Goal: Task Accomplishment & Management: Manage account settings

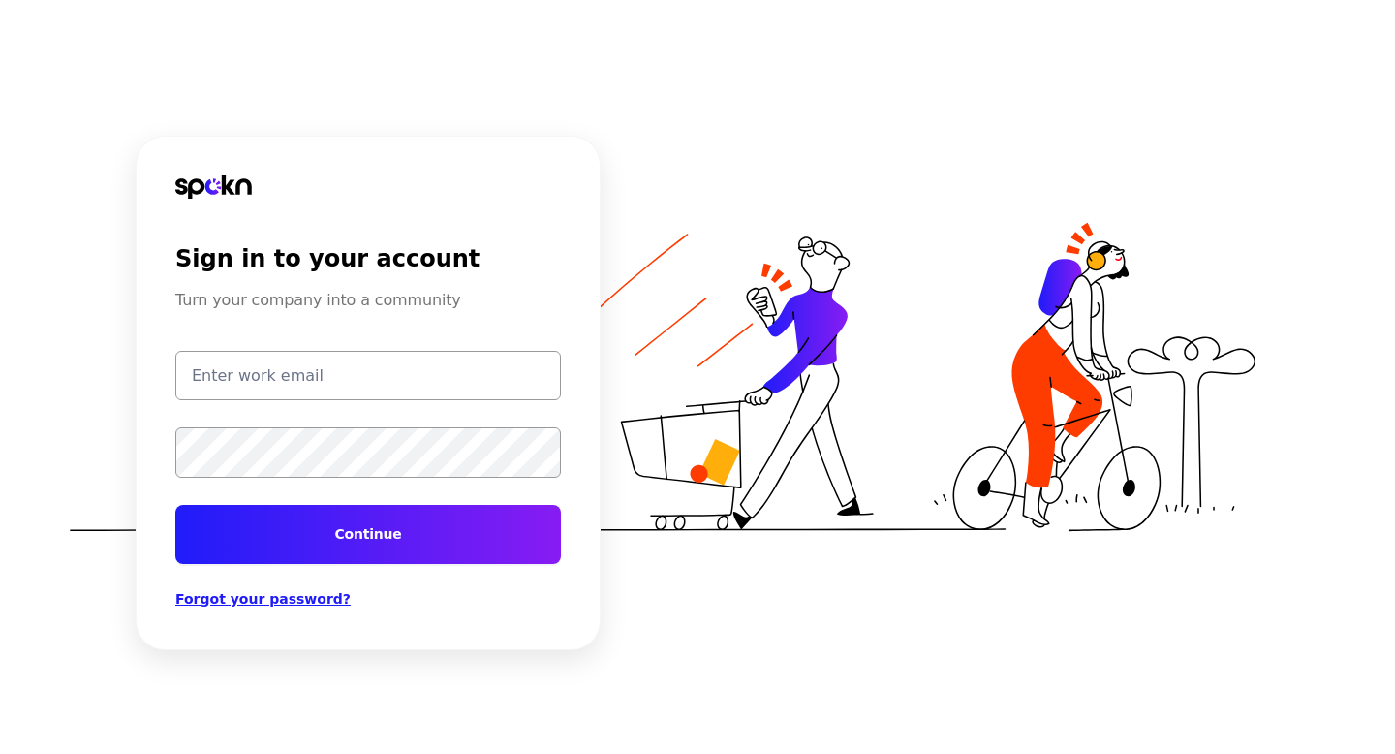
type input "[EMAIL_ADDRESS][DOMAIN_NAME]"
click at [391, 516] on button "Continue" at bounding box center [368, 534] width 386 height 59
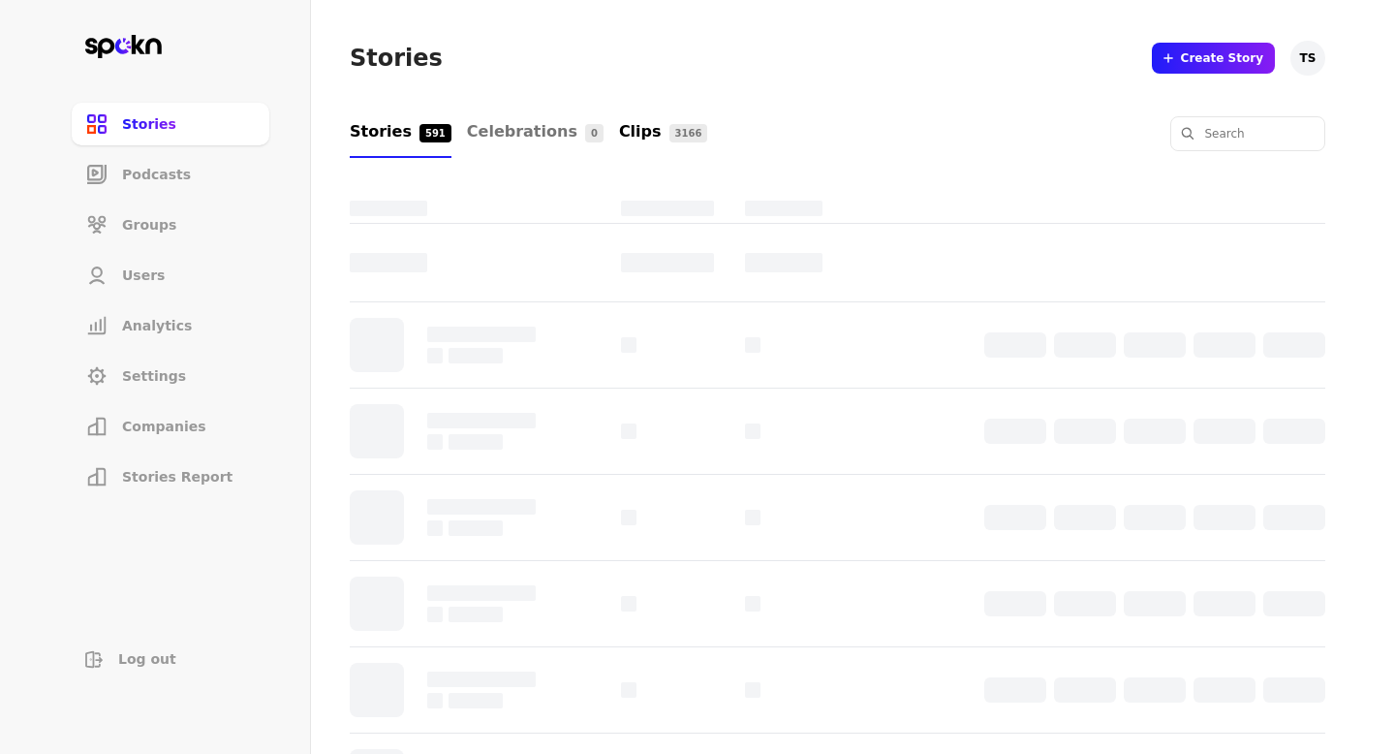
scroll to position [158, 0]
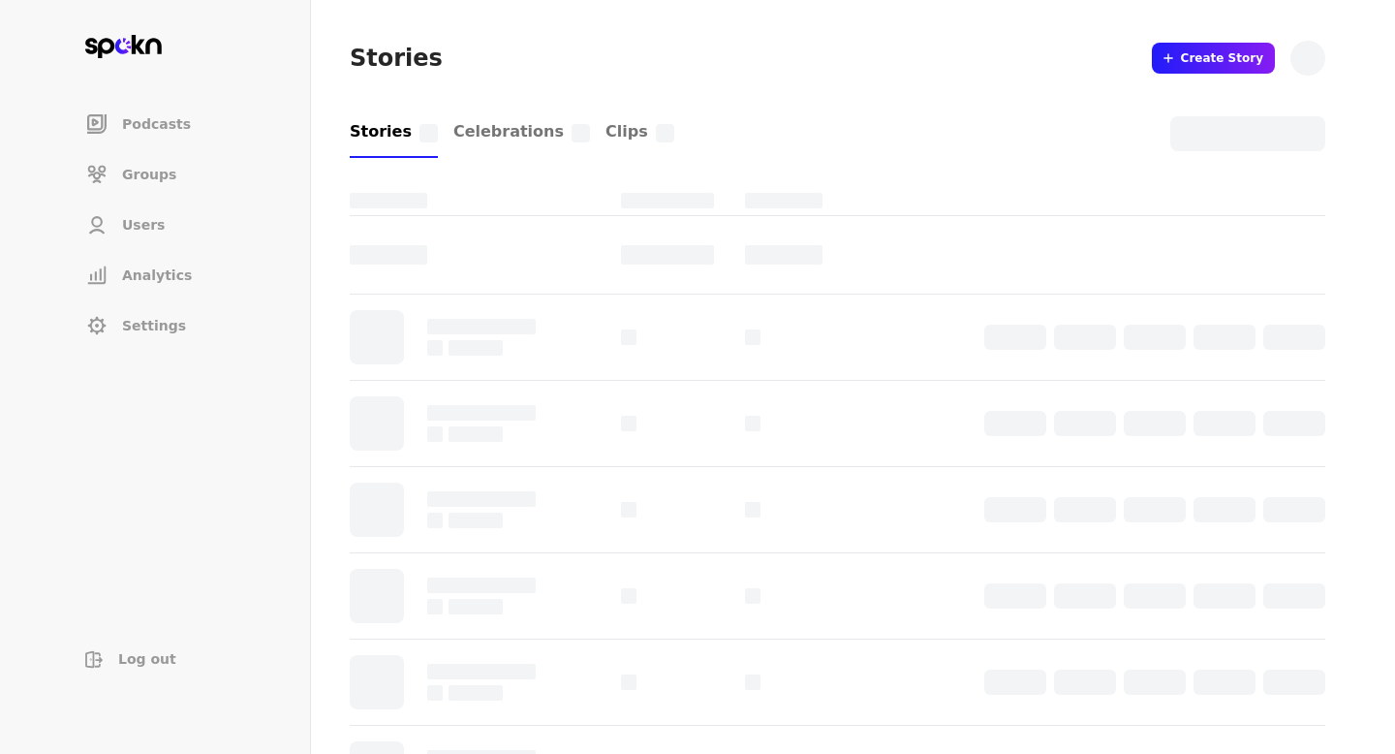
click at [164, 225] on li "Users" at bounding box center [171, 224] width 198 height 43
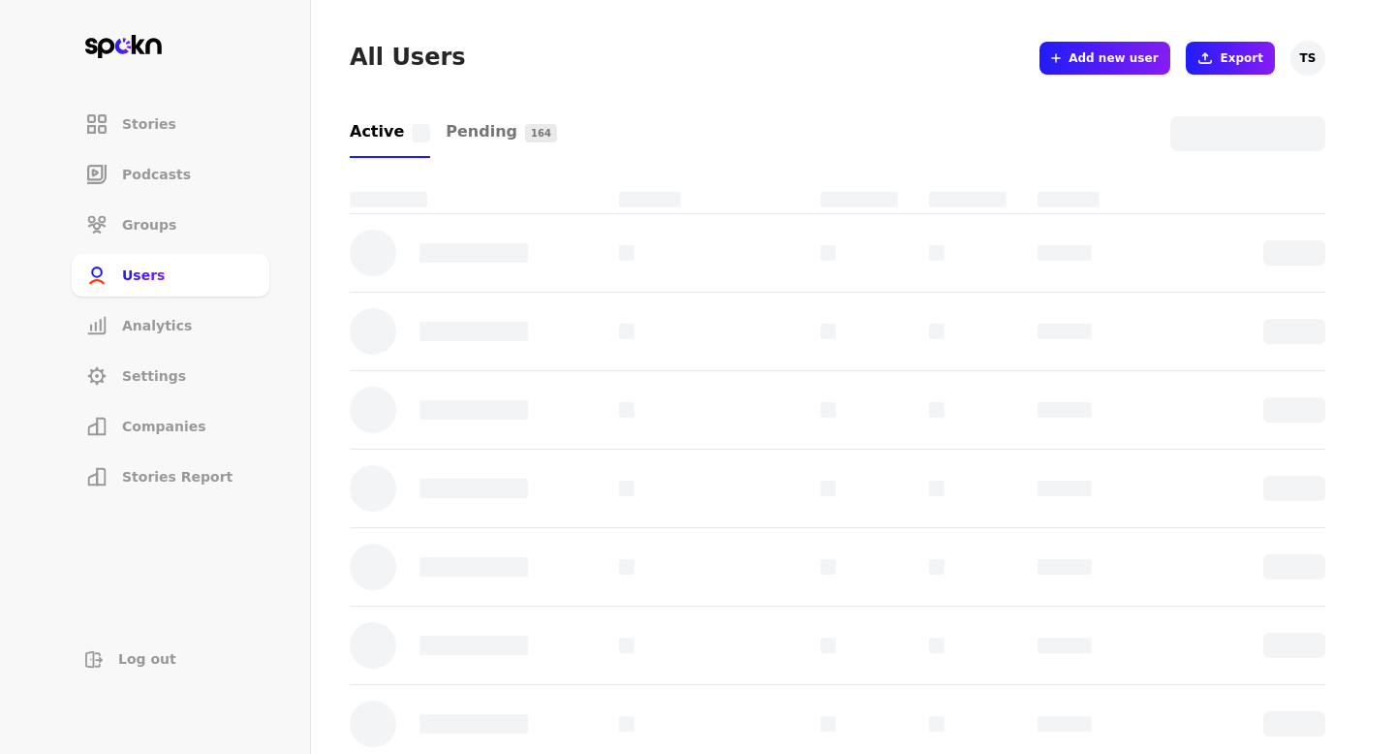
click at [152, 129] on span "Stories" at bounding box center [149, 123] width 54 height 19
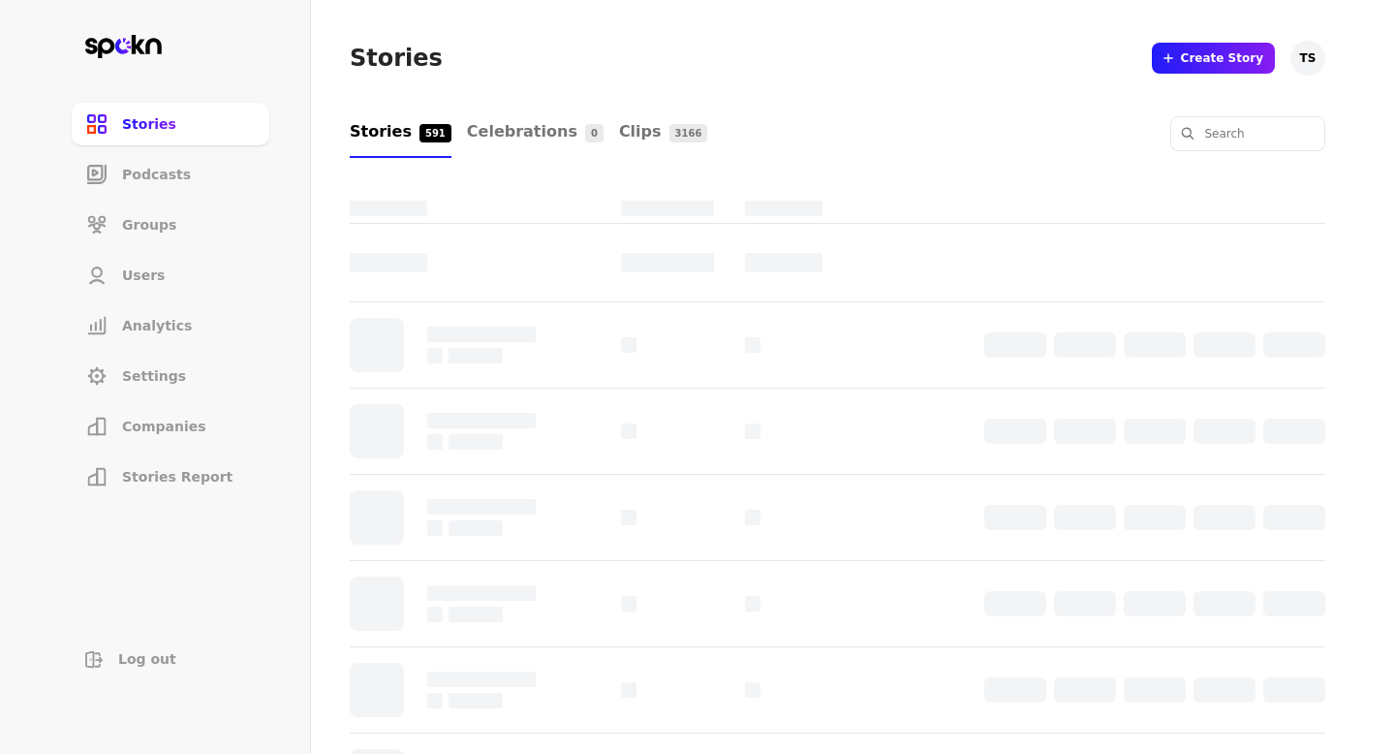
click at [114, 192] on li "Podcasts" at bounding box center [171, 174] width 198 height 43
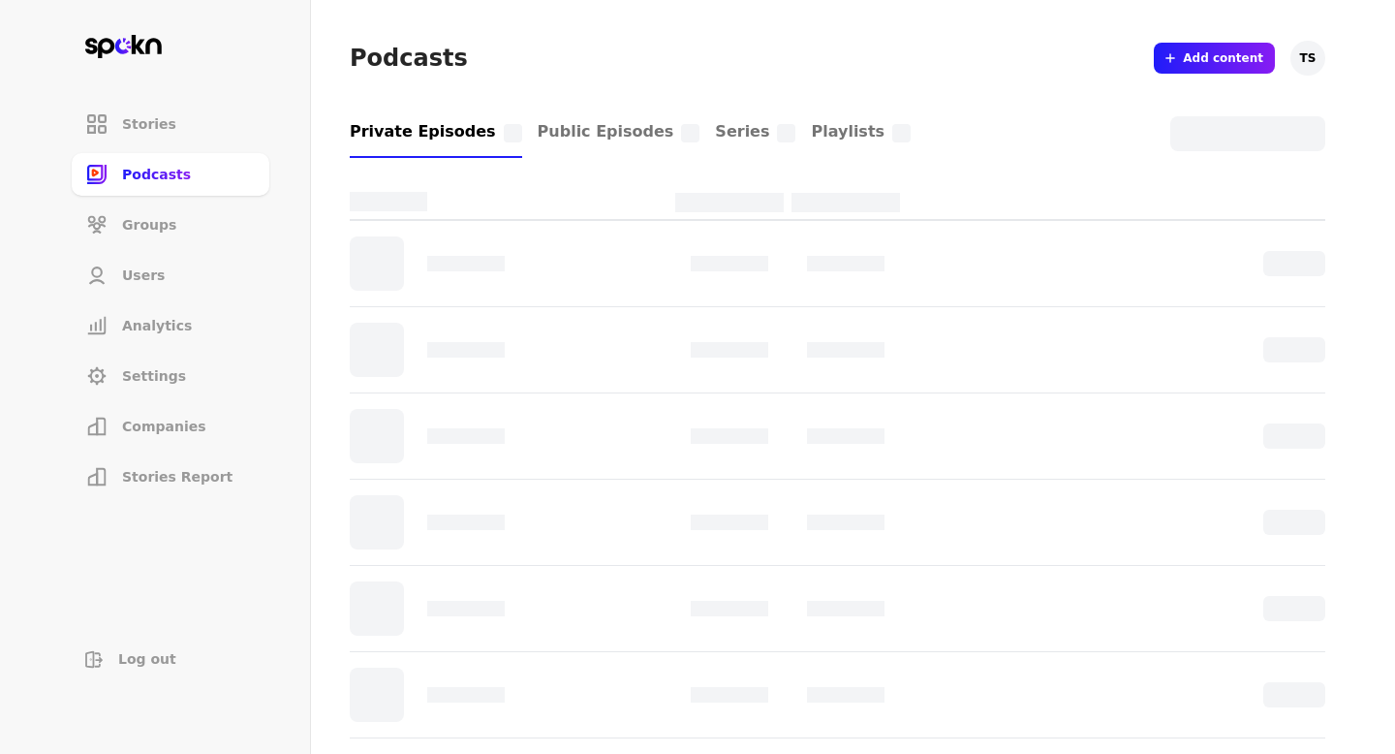
click at [126, 216] on span "Groups" at bounding box center [149, 224] width 54 height 19
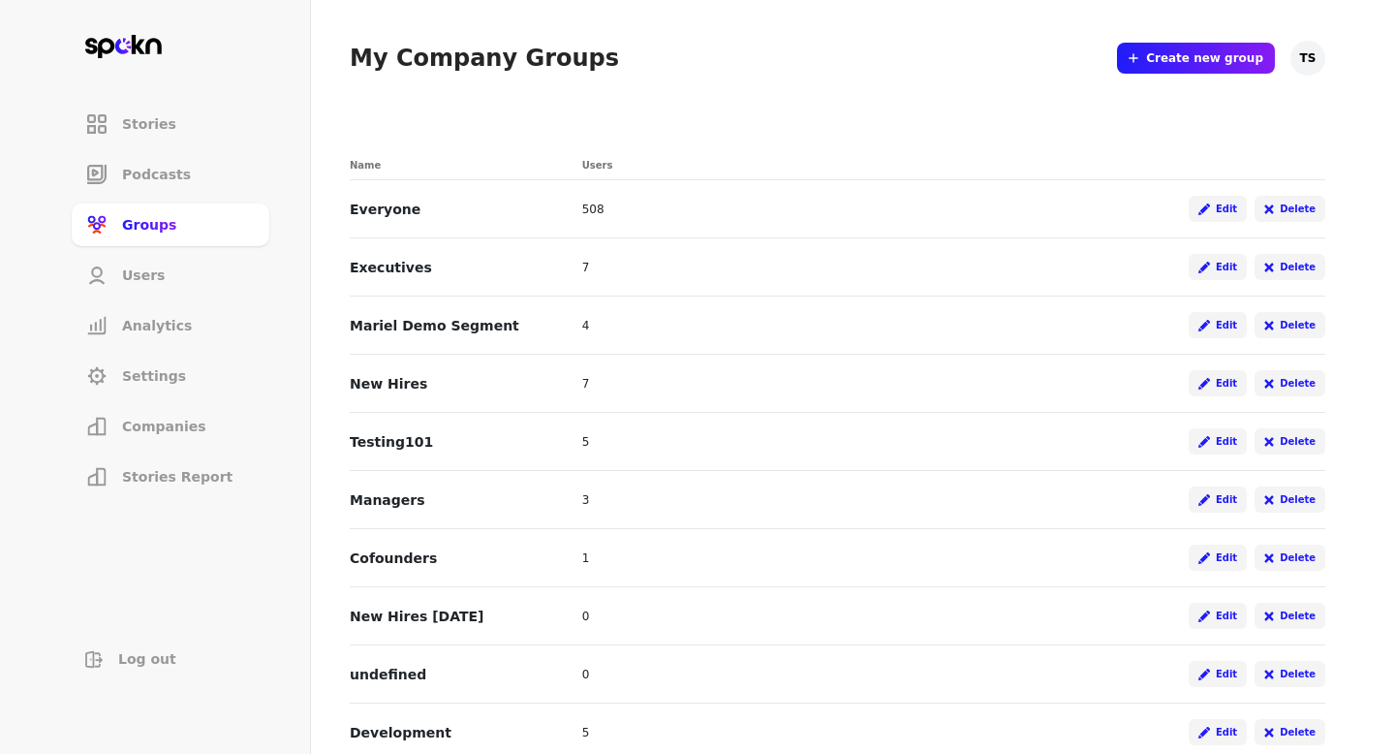
click at [160, 261] on li "Users" at bounding box center [171, 275] width 198 height 43
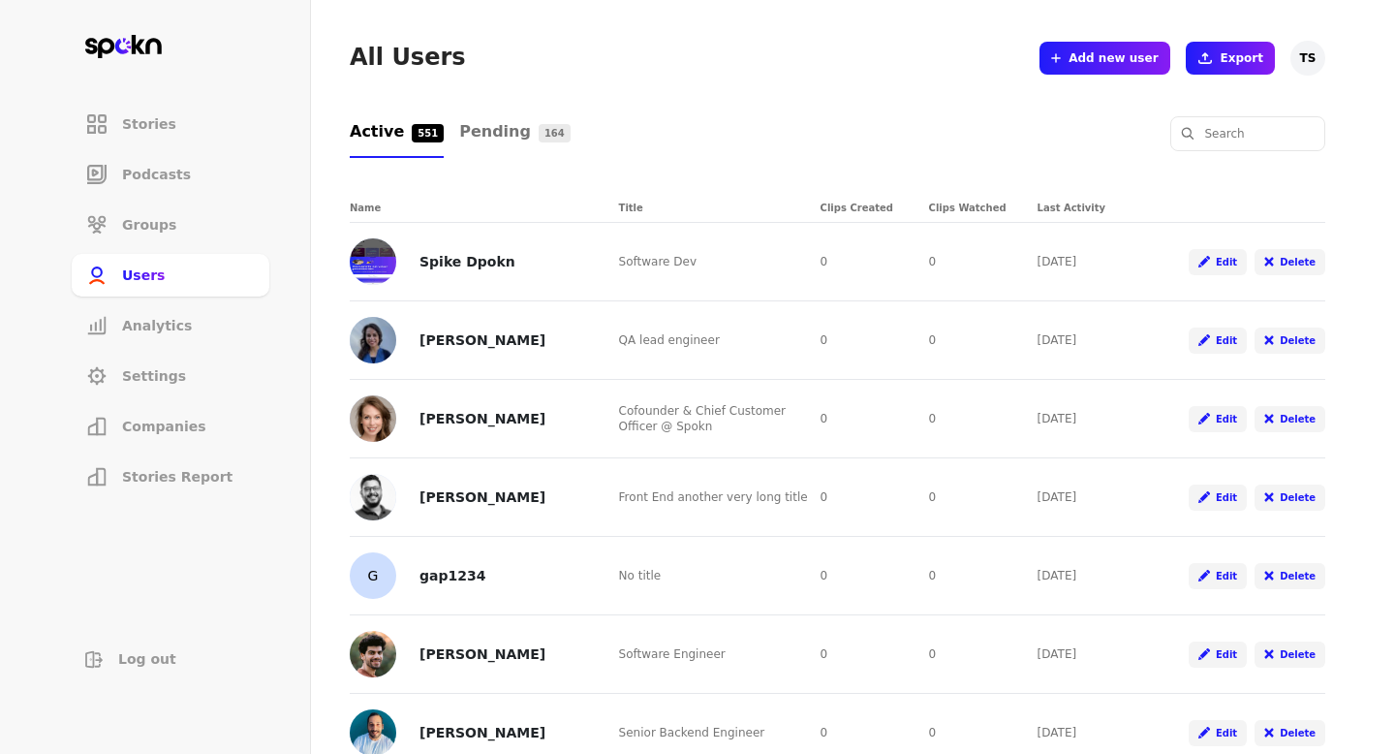
click at [1104, 56] on span "Add new user" at bounding box center [1113, 58] width 89 height 16
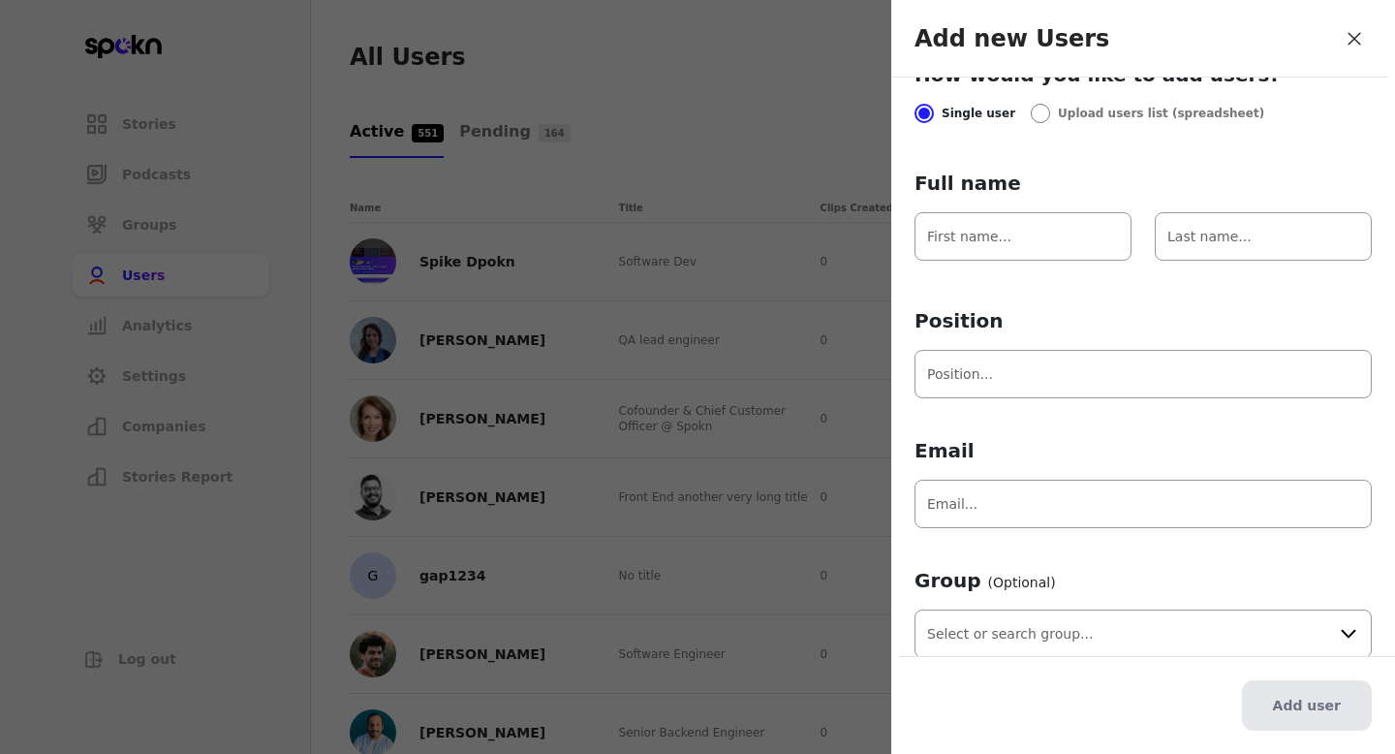
scroll to position [107, 0]
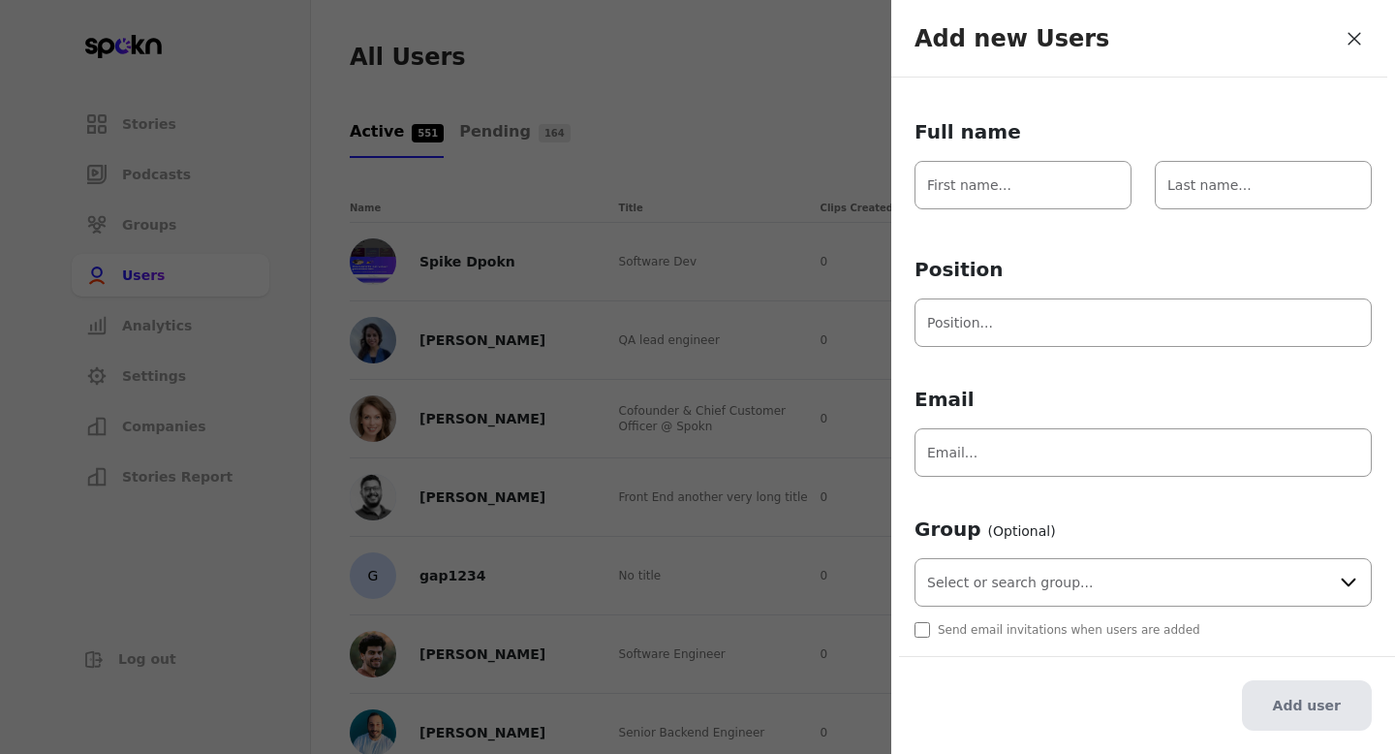
click at [1047, 589] on input "text" at bounding box center [1143, 582] width 457 height 48
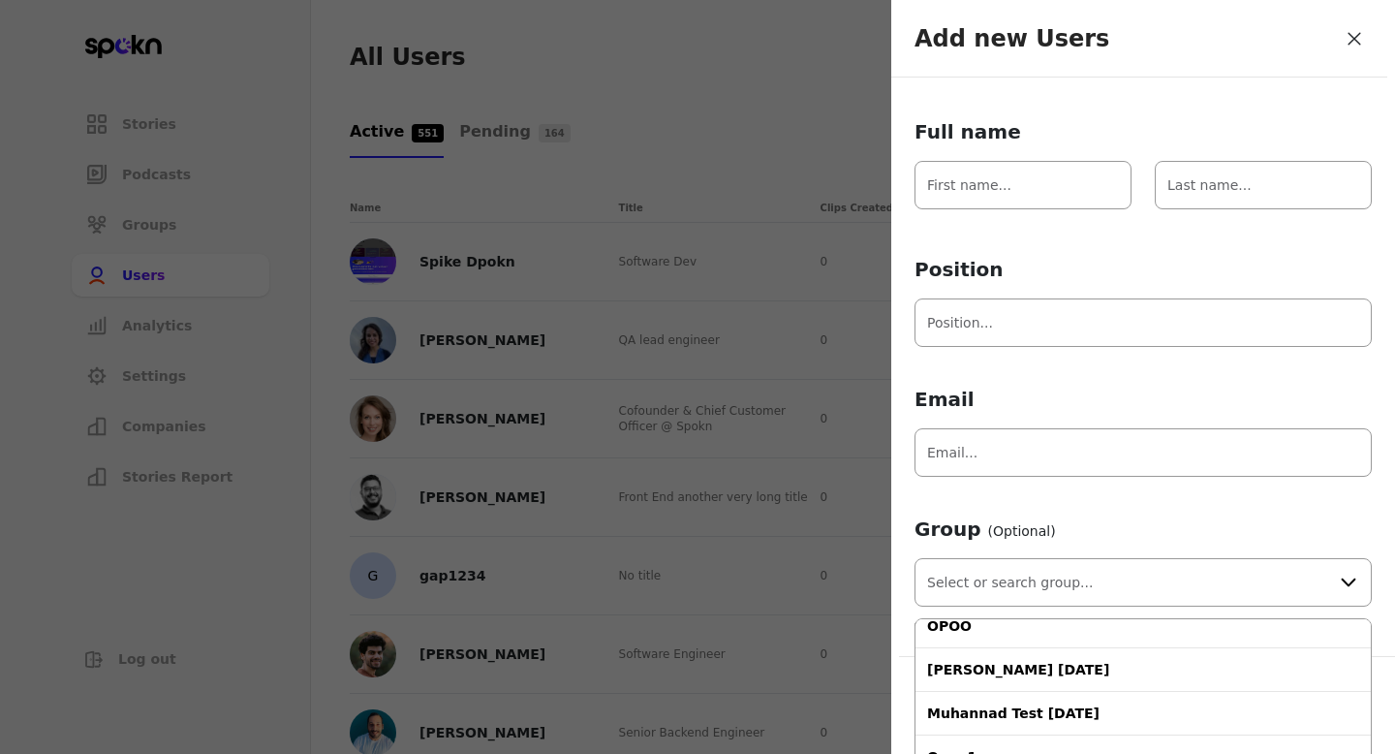
click at [1021, 401] on form "Full name Position Email Group (Optional) Everyone Executives Mariel Demo Segme…" at bounding box center [1143, 377] width 457 height 519
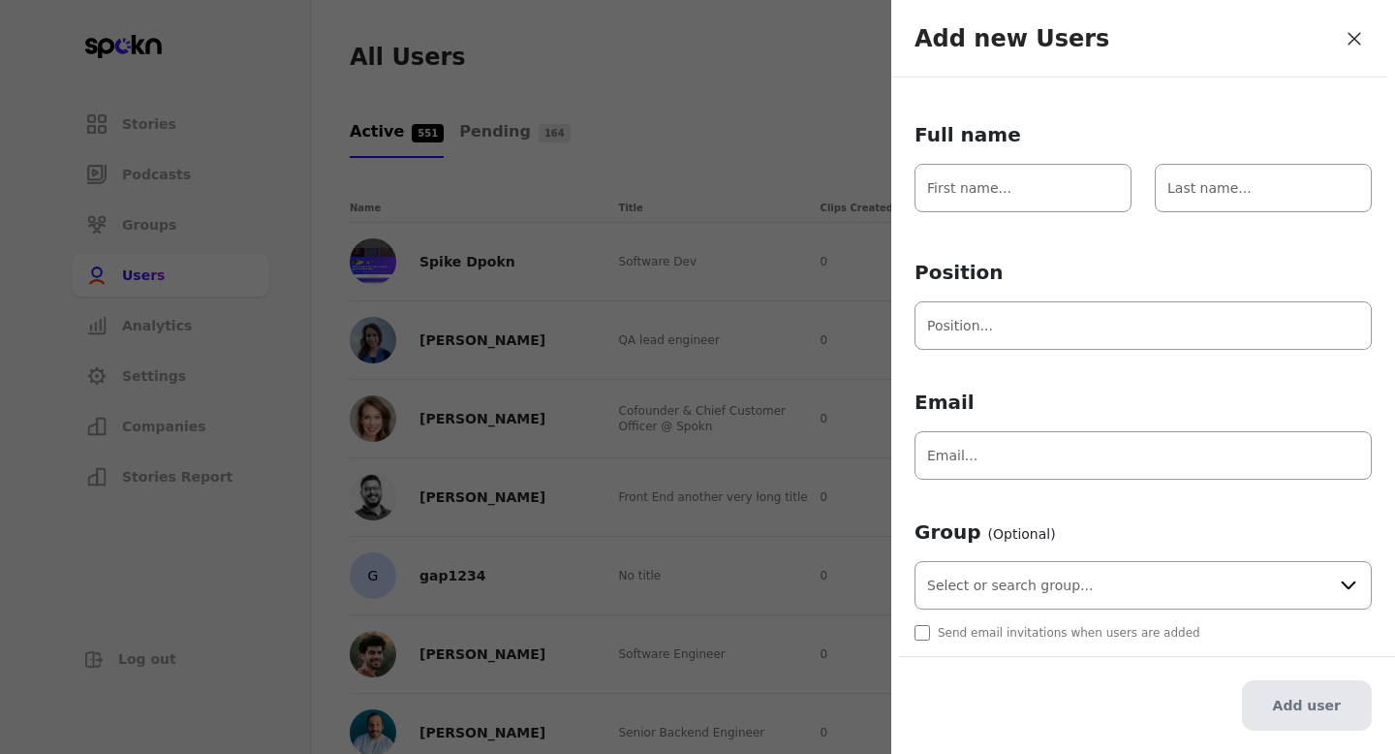
scroll to position [102, 0]
click at [977, 332] on input "Position" at bounding box center [1143, 327] width 457 height 48
click at [946, 448] on input "Email" at bounding box center [1143, 457] width 457 height 48
click at [948, 502] on form "Full name Position Email Group (Optional) Send email invitations when users are…" at bounding box center [1143, 382] width 457 height 519
click at [975, 590] on input "text" at bounding box center [1143, 587] width 457 height 48
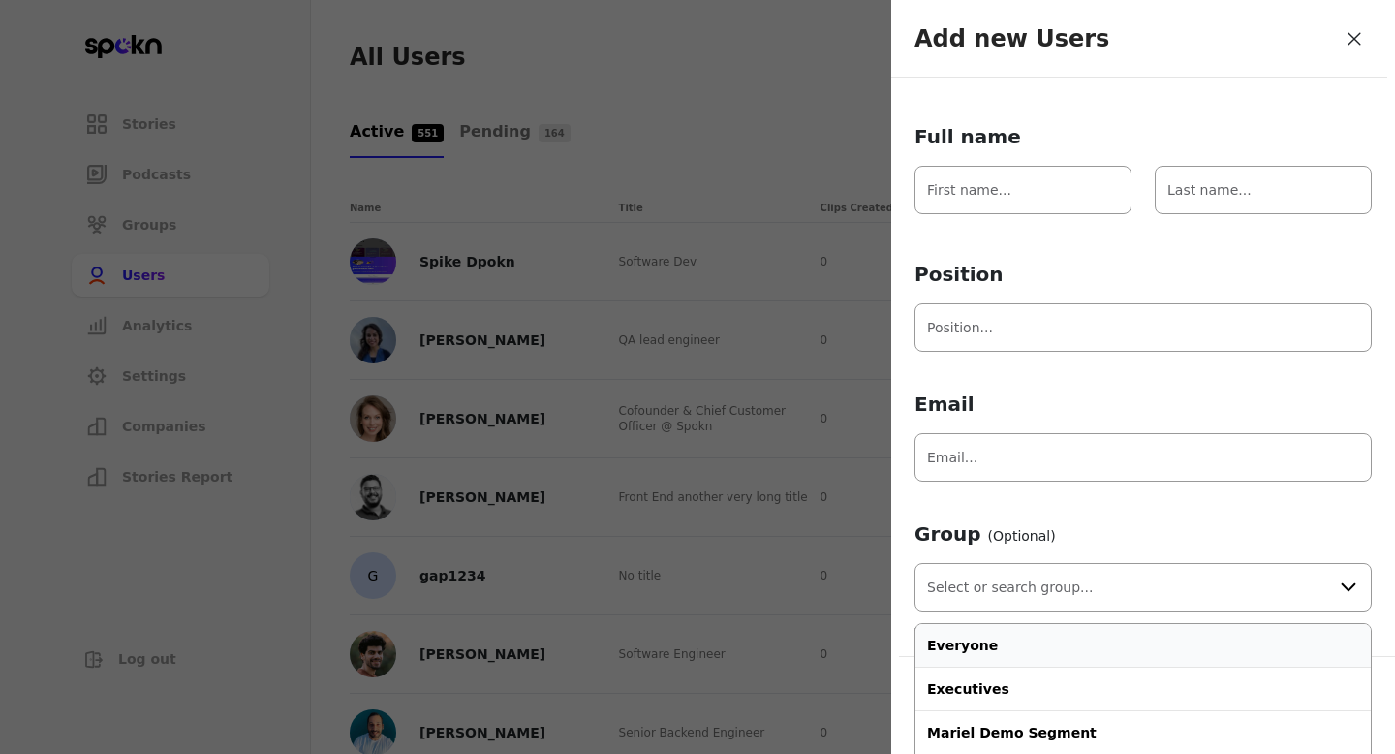
click at [975, 590] on input "text" at bounding box center [1143, 587] width 457 height 48
type input "Everyone"
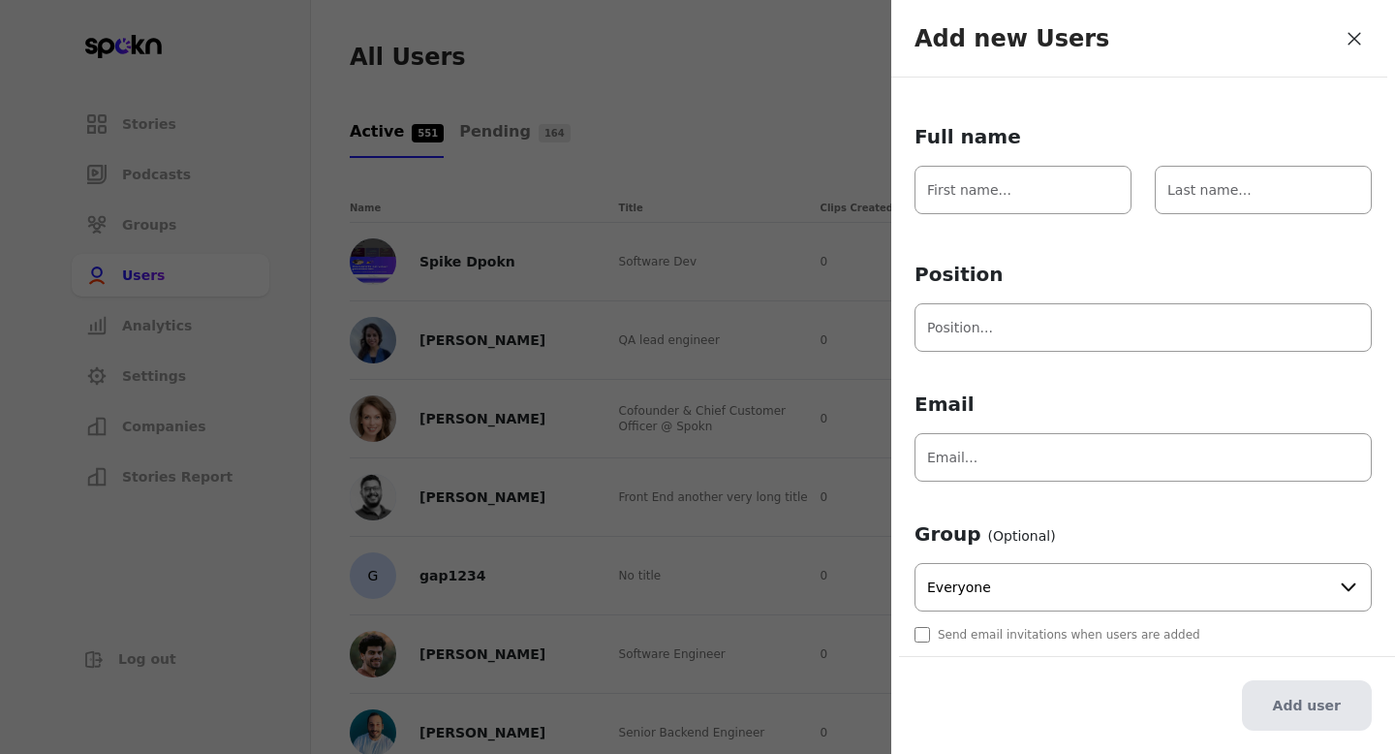
click at [1009, 517] on form "Full name Position Email Group (Optional) Everyone Send email invitations when …" at bounding box center [1143, 382] width 457 height 519
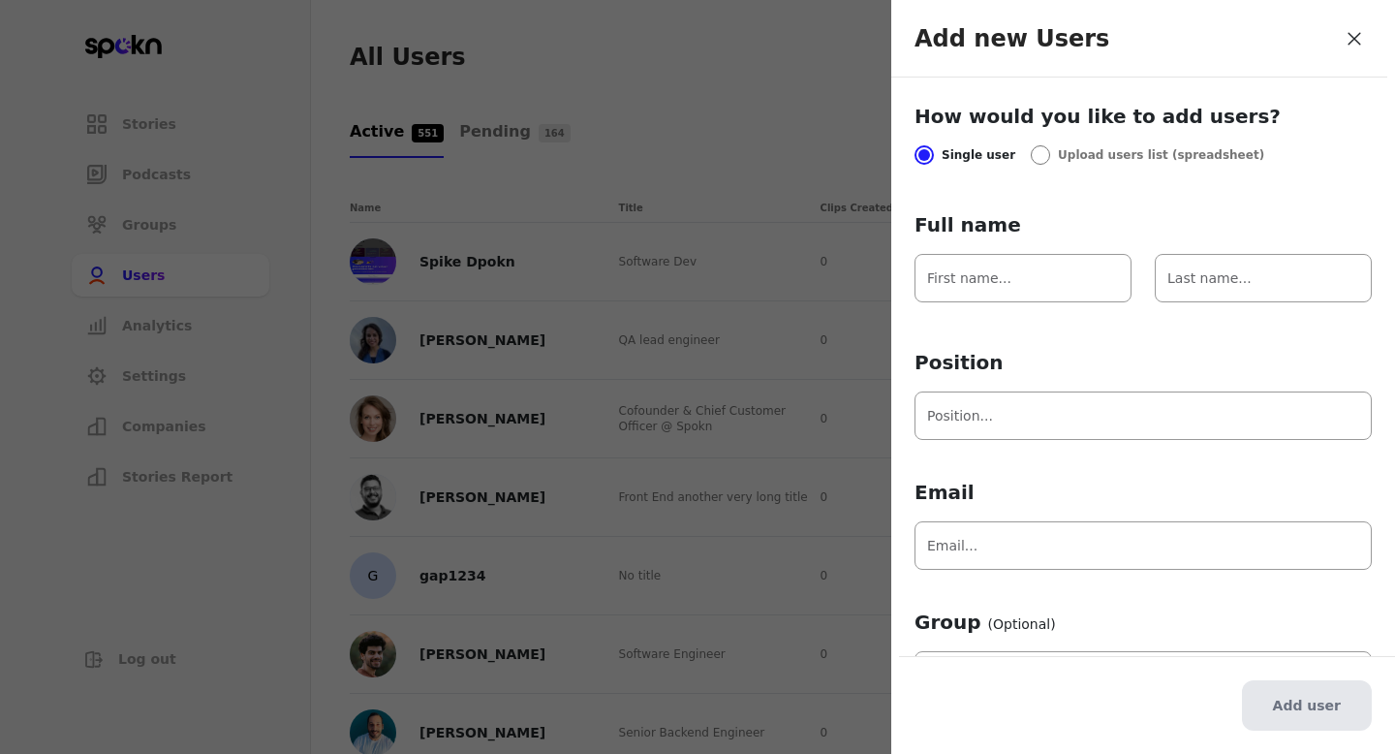
scroll to position [0, 0]
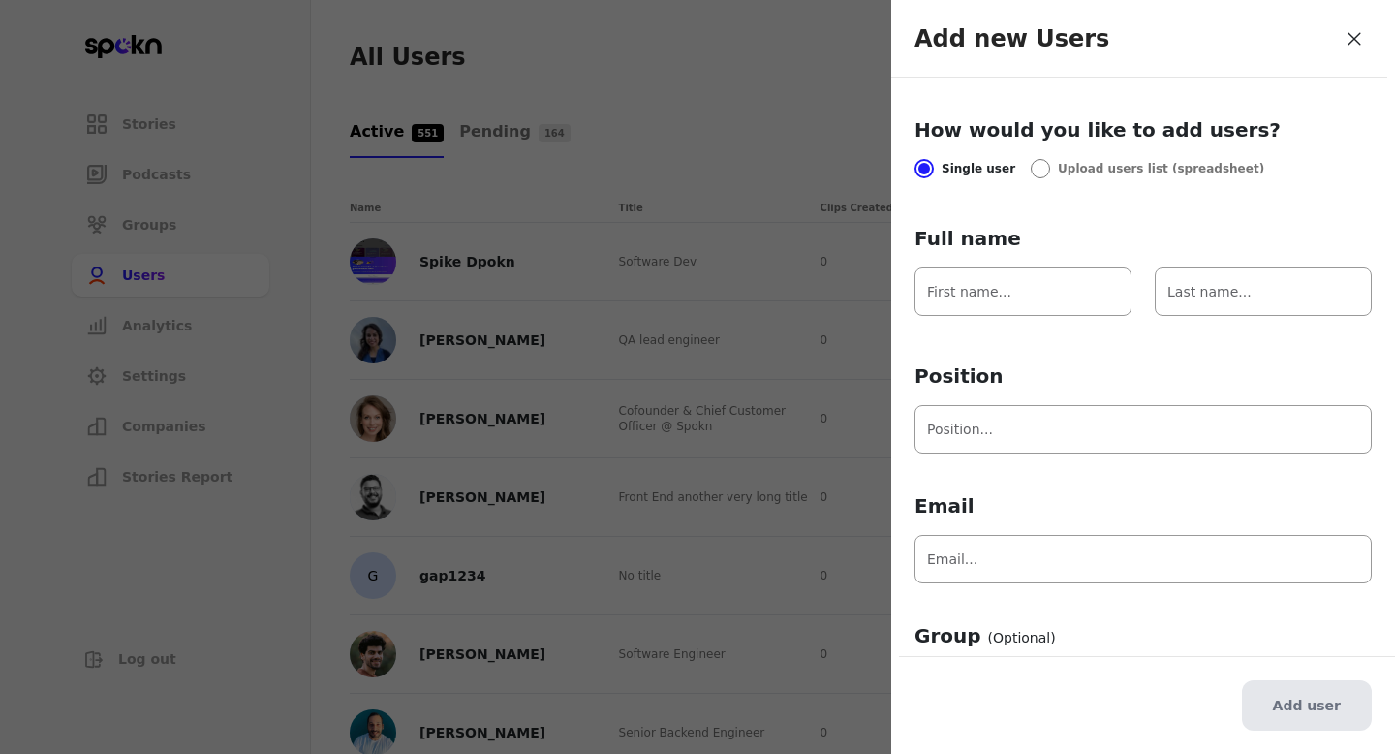
click at [1034, 171] on div at bounding box center [1041, 169] width 14 height 14
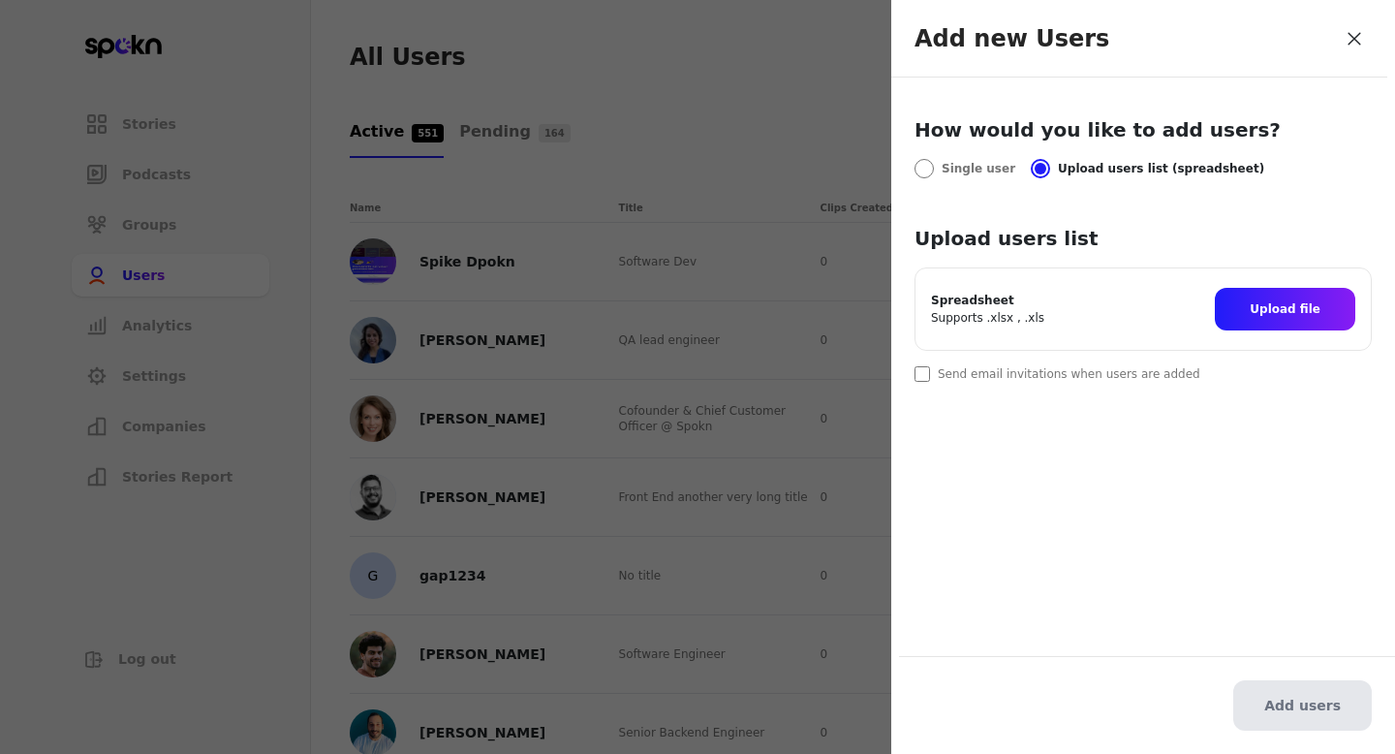
click at [926, 173] on div at bounding box center [924, 169] width 14 height 14
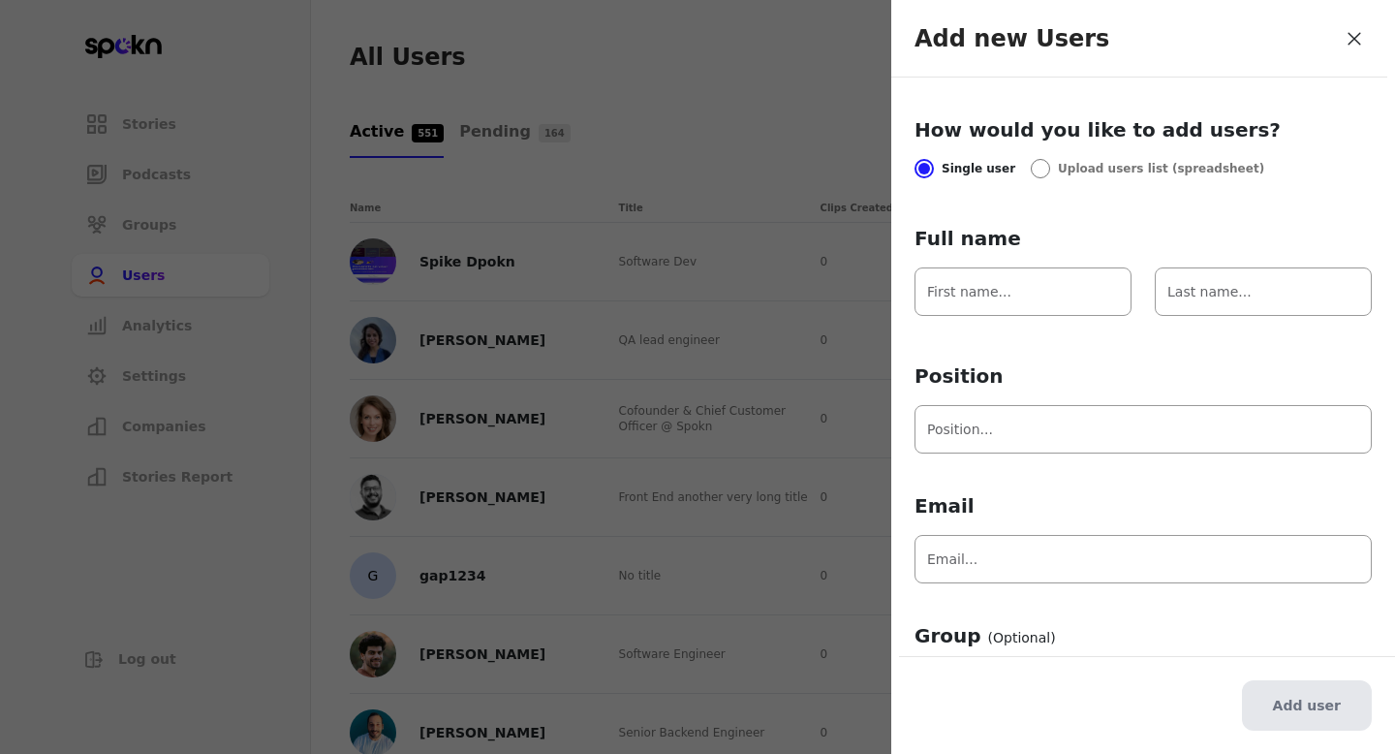
scroll to position [107, 0]
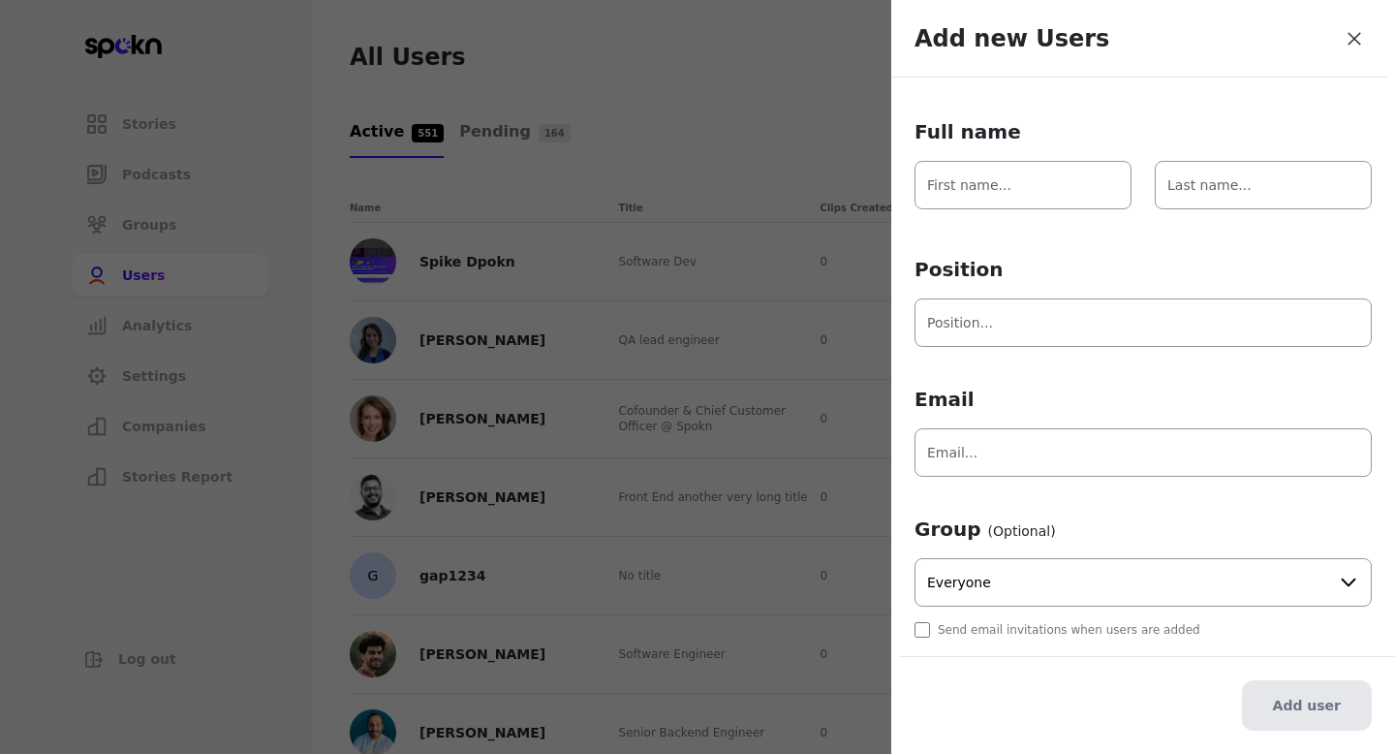
click at [989, 585] on input "Everyone" at bounding box center [1143, 582] width 457 height 48
type input "Everyone"
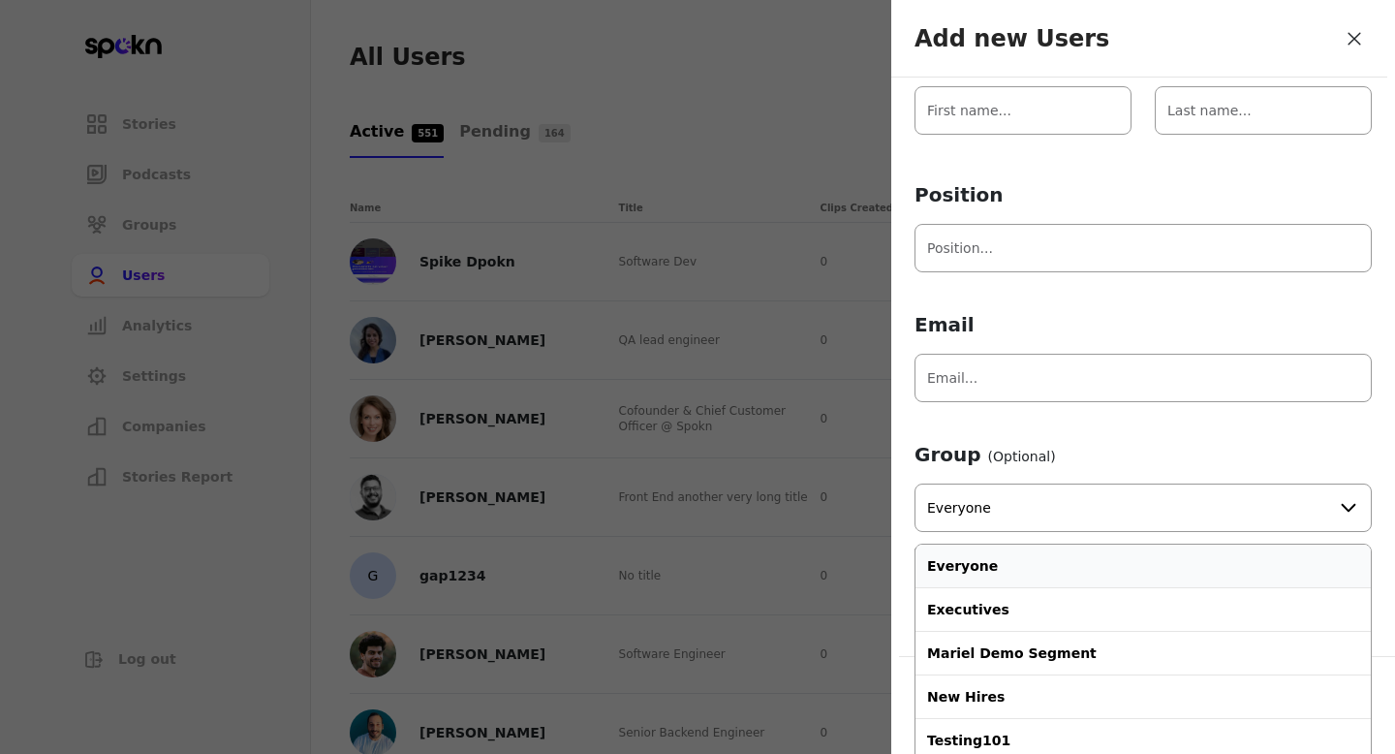
scroll to position [219, 0]
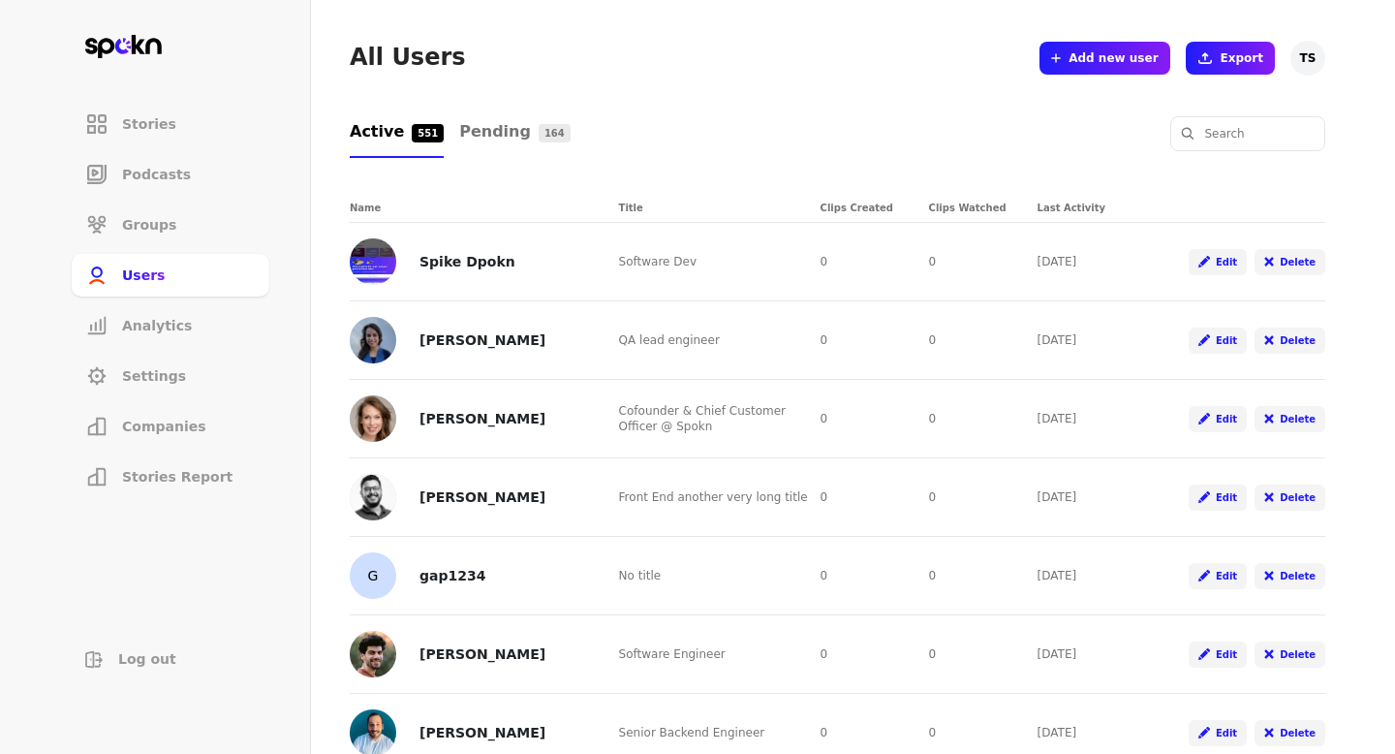
click at [194, 432] on span "Companies" at bounding box center [164, 426] width 84 height 19
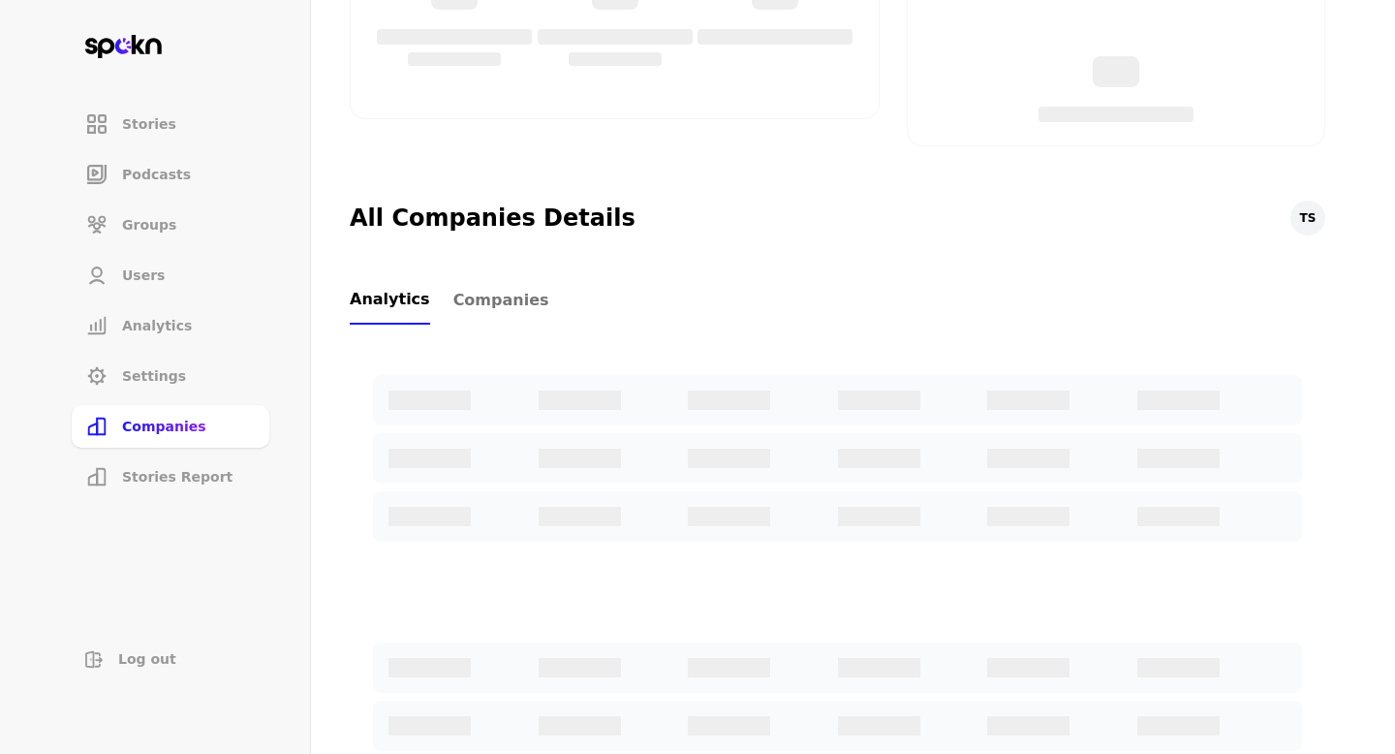
scroll to position [505, 0]
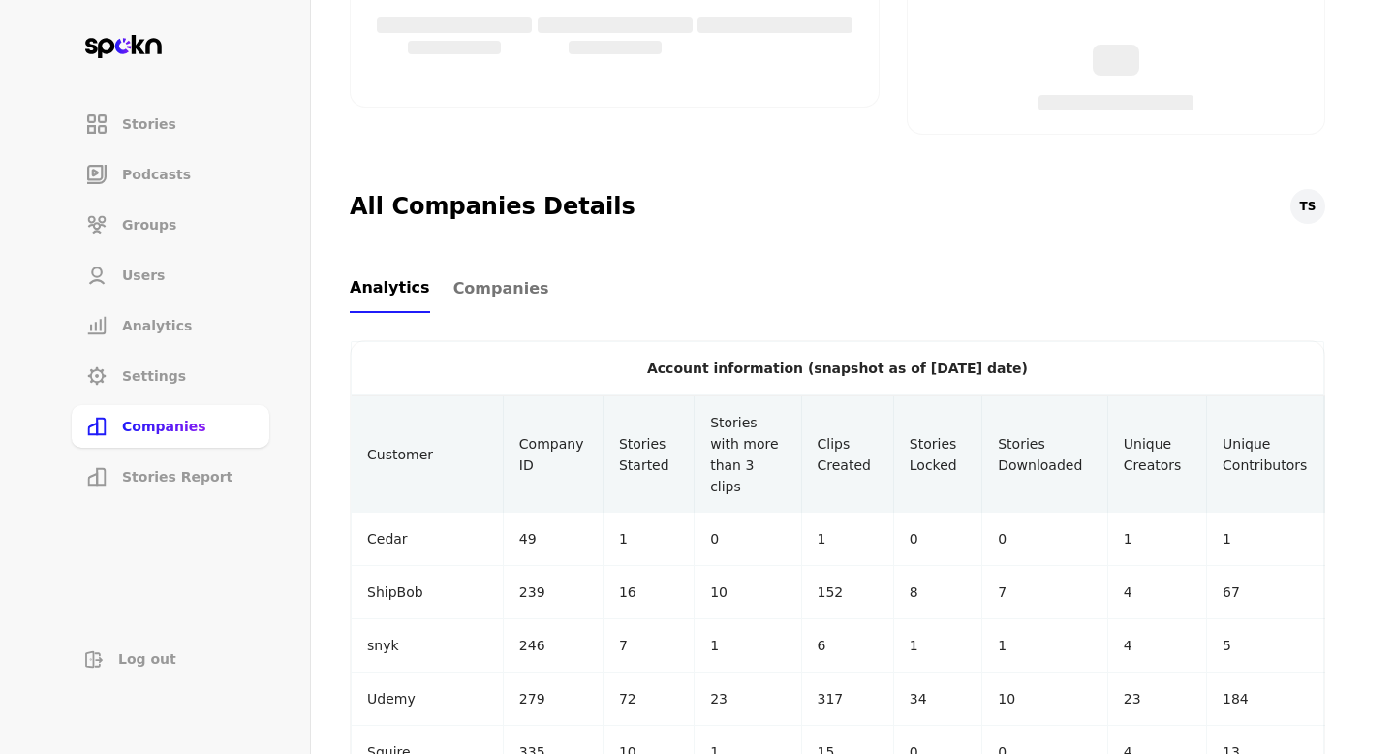
click at [507, 298] on span "Companies" at bounding box center [501, 288] width 96 height 23
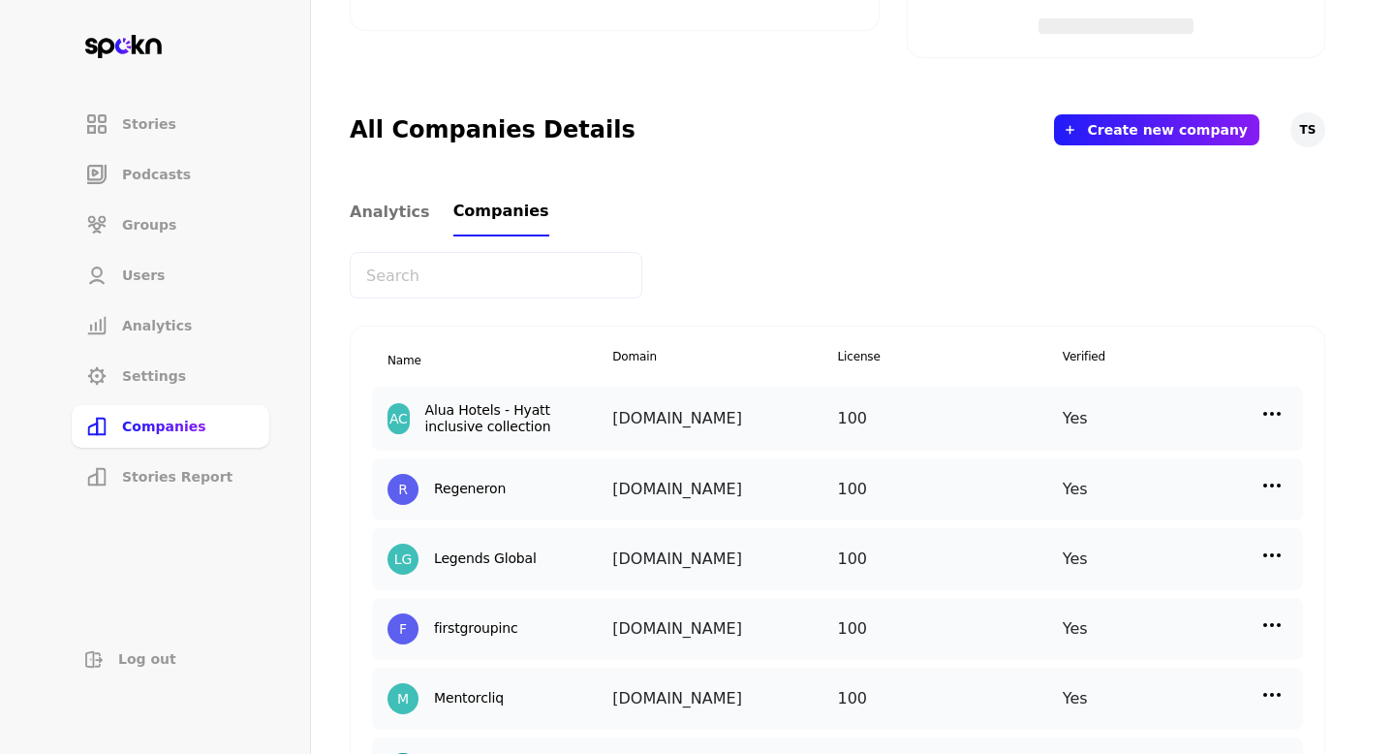
scroll to position [600, 0]
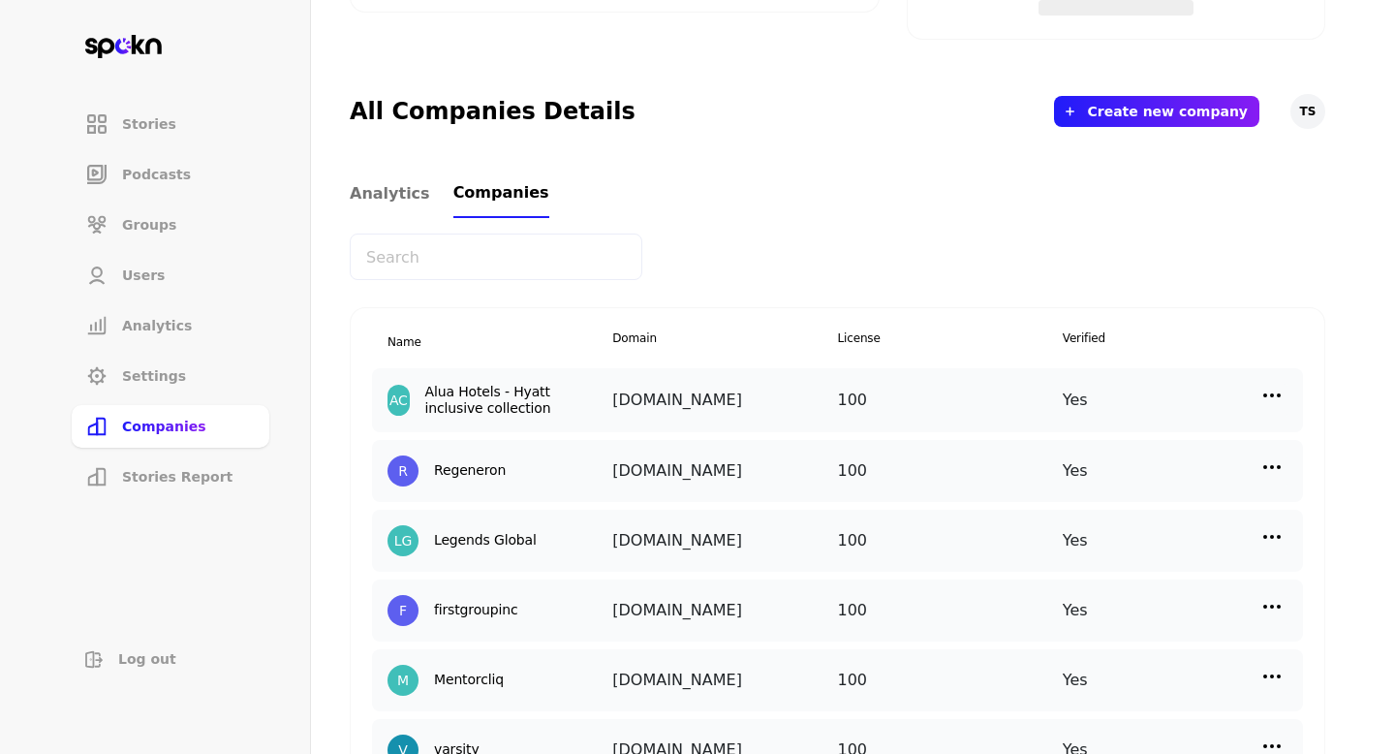
click at [1274, 388] on img at bounding box center [1271, 395] width 23 height 23
click at [1107, 481] on p "Manage Users" at bounding box center [1099, 482] width 96 height 21
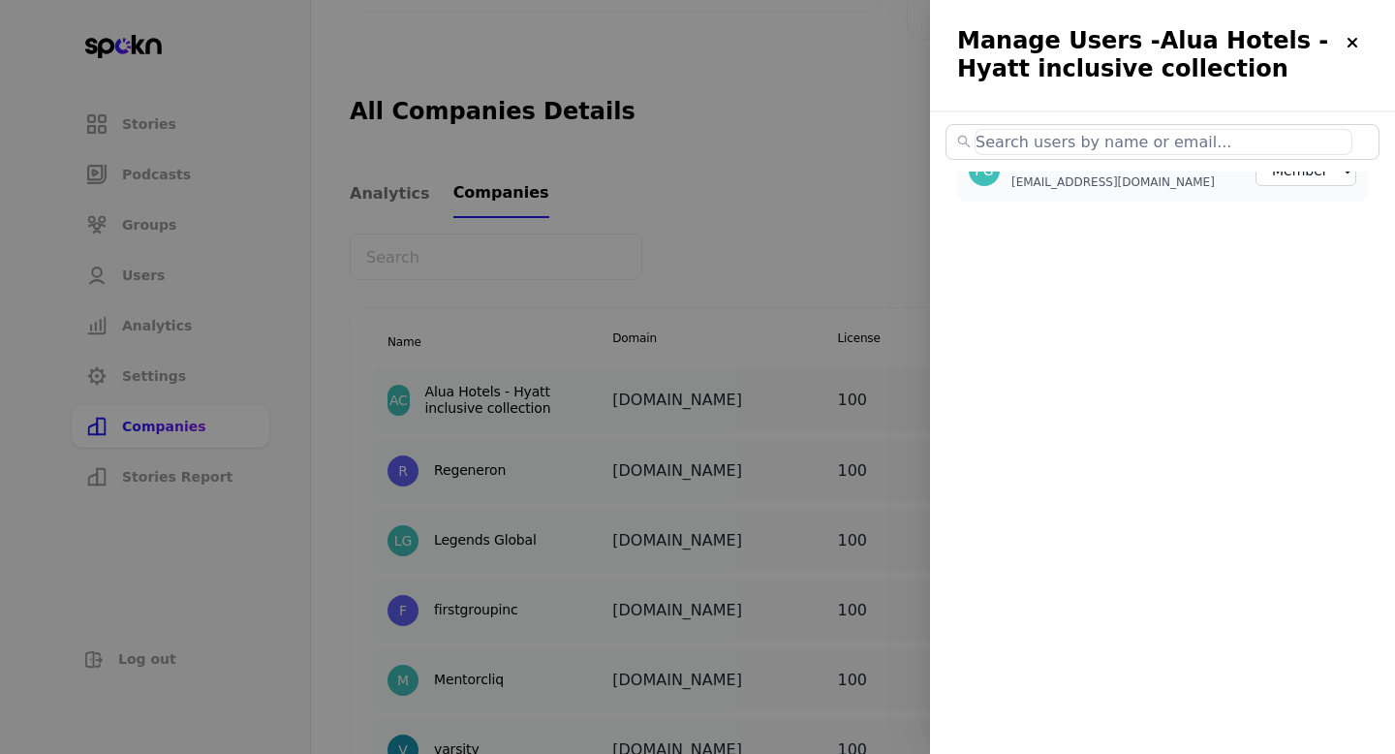
click at [877, 179] on div at bounding box center [697, 377] width 1395 height 754
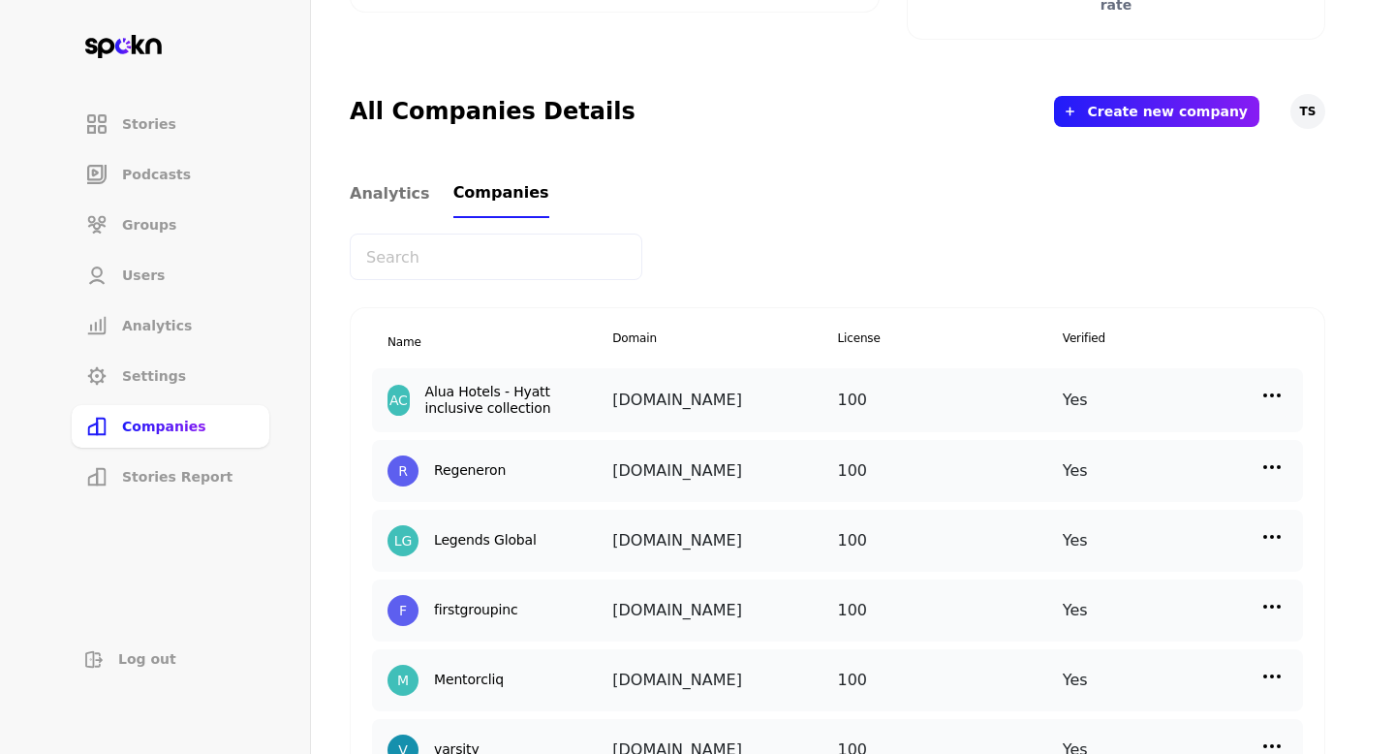
click at [1269, 392] on img at bounding box center [1271, 395] width 23 height 23
click at [1090, 520] on p "Add New User" at bounding box center [1098, 527] width 95 height 21
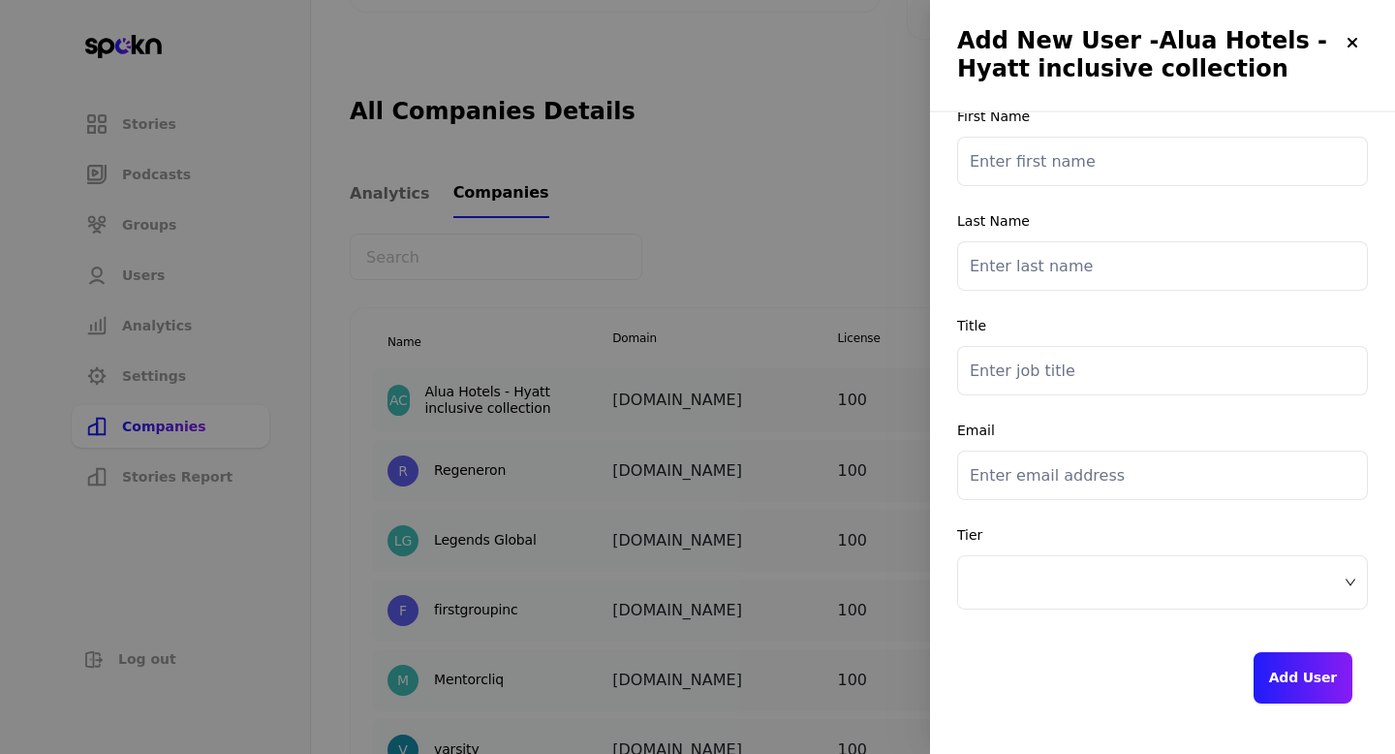
click at [1023, 560] on div at bounding box center [1162, 582] width 409 height 52
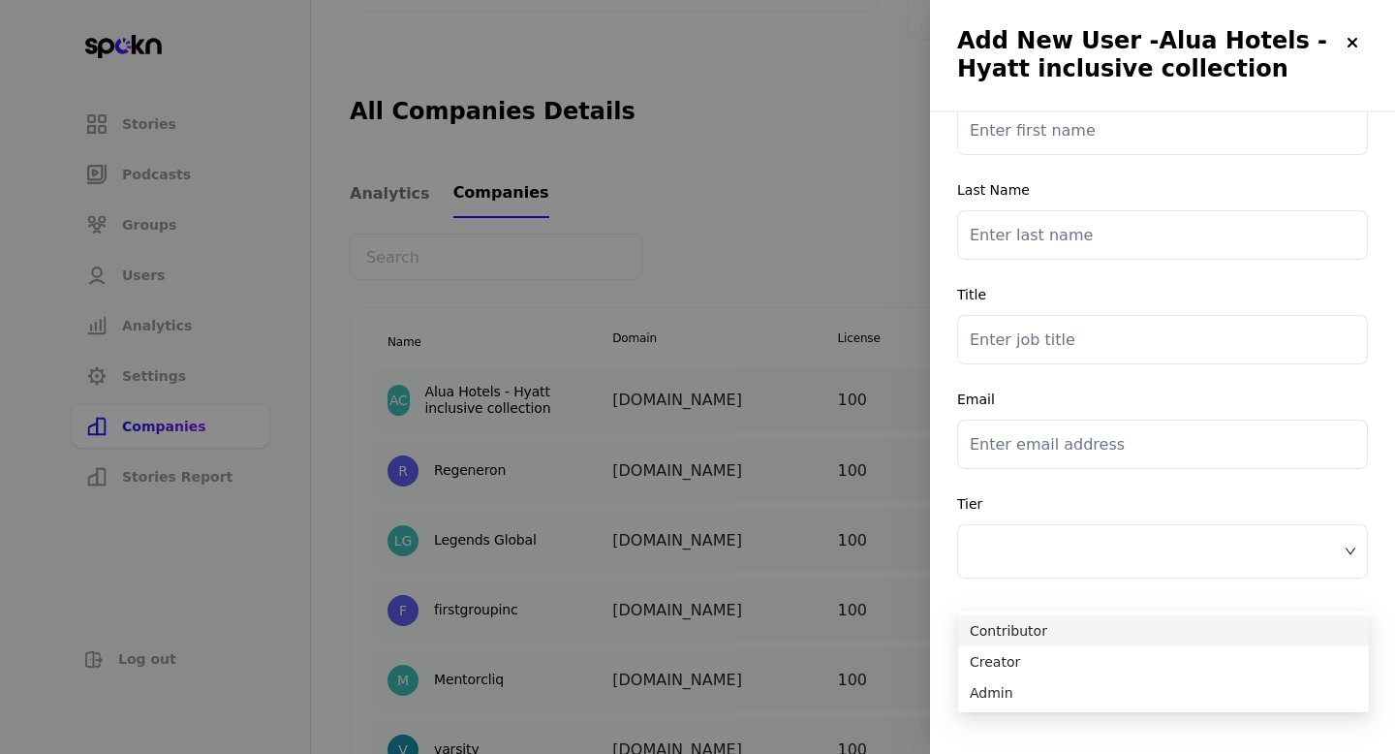
scroll to position [0, 0]
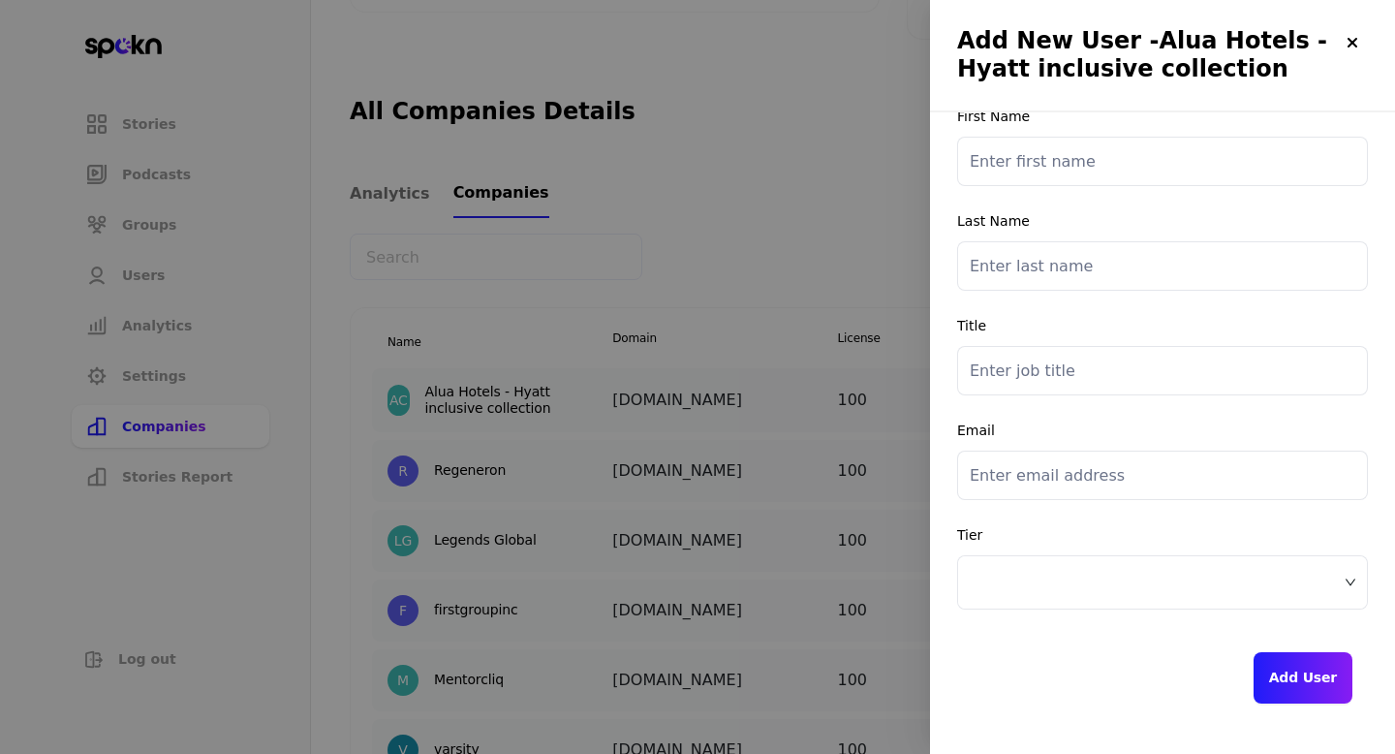
click at [815, 195] on div at bounding box center [697, 377] width 1395 height 754
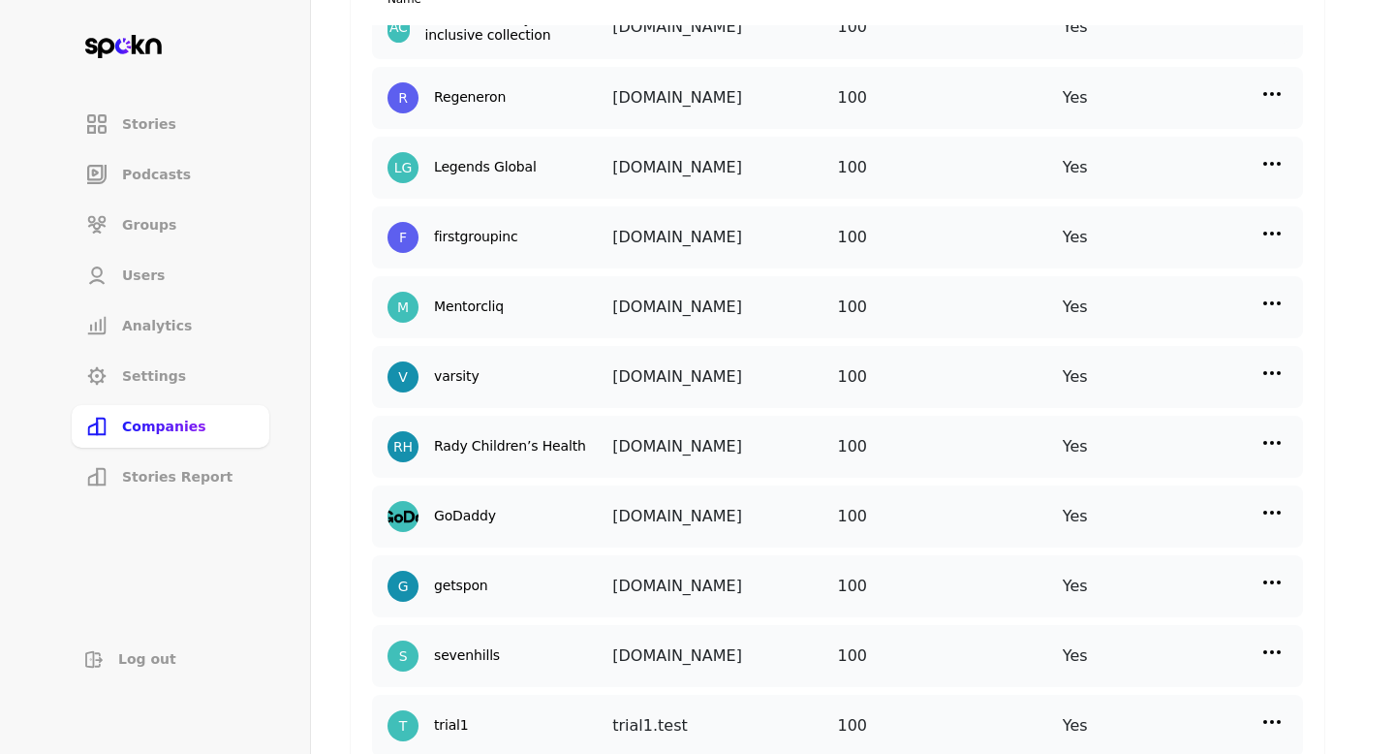
scroll to position [106, 0]
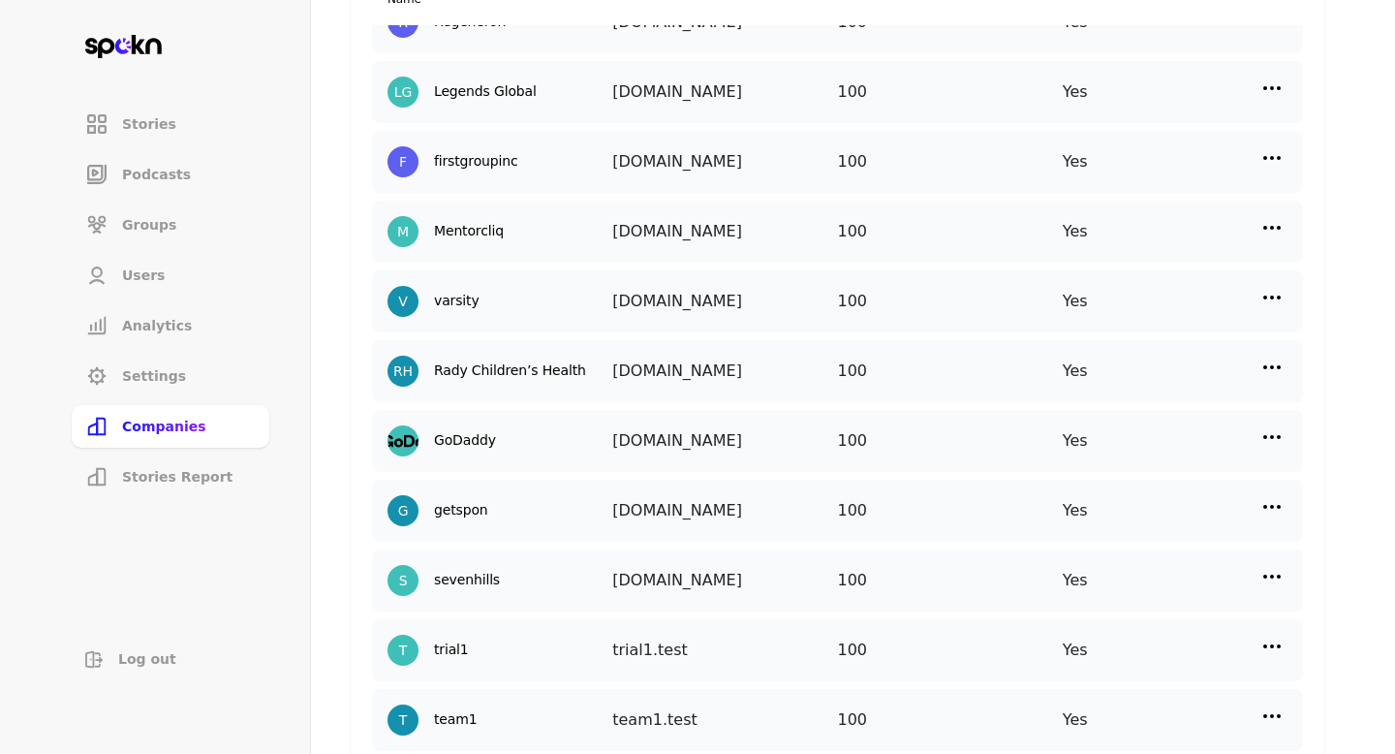
click at [1267, 505] on img at bounding box center [1271, 506] width 23 height 23
click at [1106, 600] on p "Manage Users" at bounding box center [1099, 592] width 96 height 21
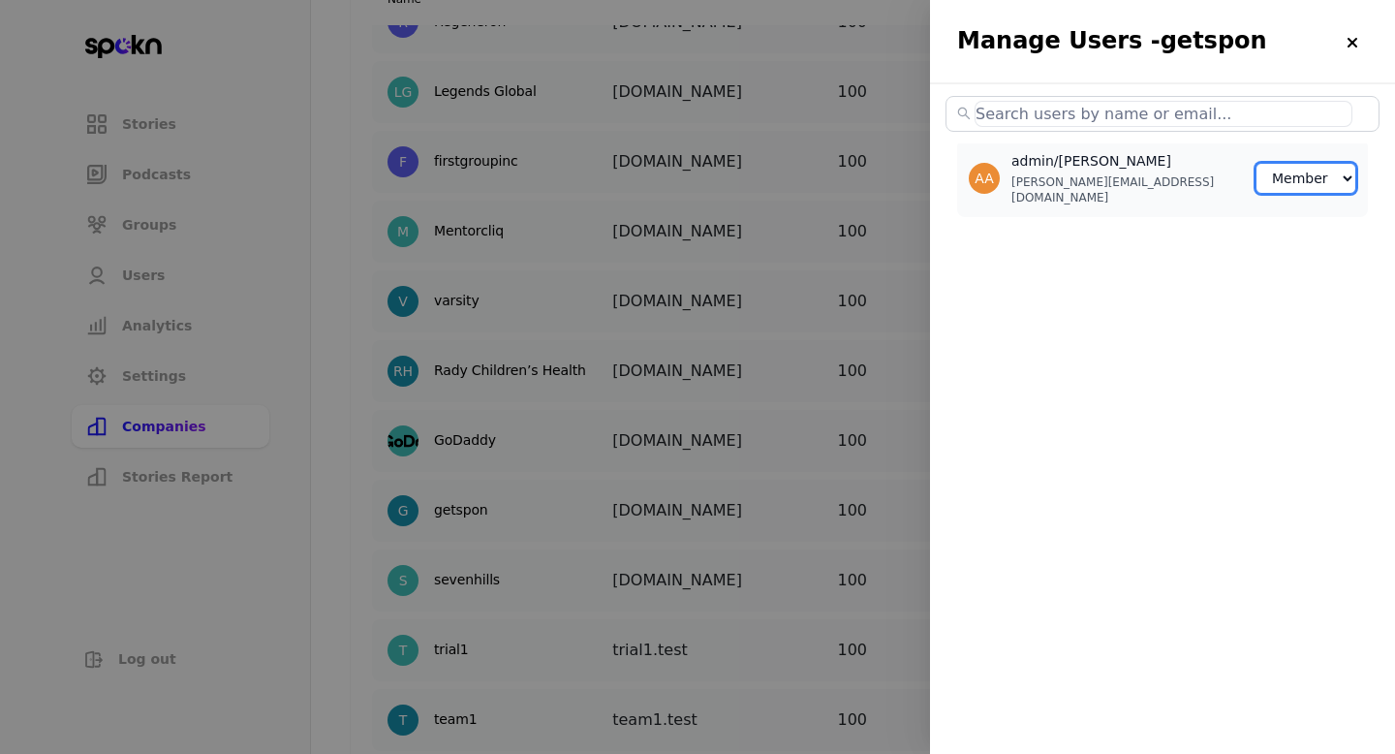
click at [1303, 171] on select "Member Creator Admin" at bounding box center [1306, 178] width 101 height 31
click at [1256, 163] on select "Member Creator Admin" at bounding box center [1306, 178] width 101 height 31
click at [1068, 182] on p "ali@getspon.com" at bounding box center [1125, 189] width 229 height 31
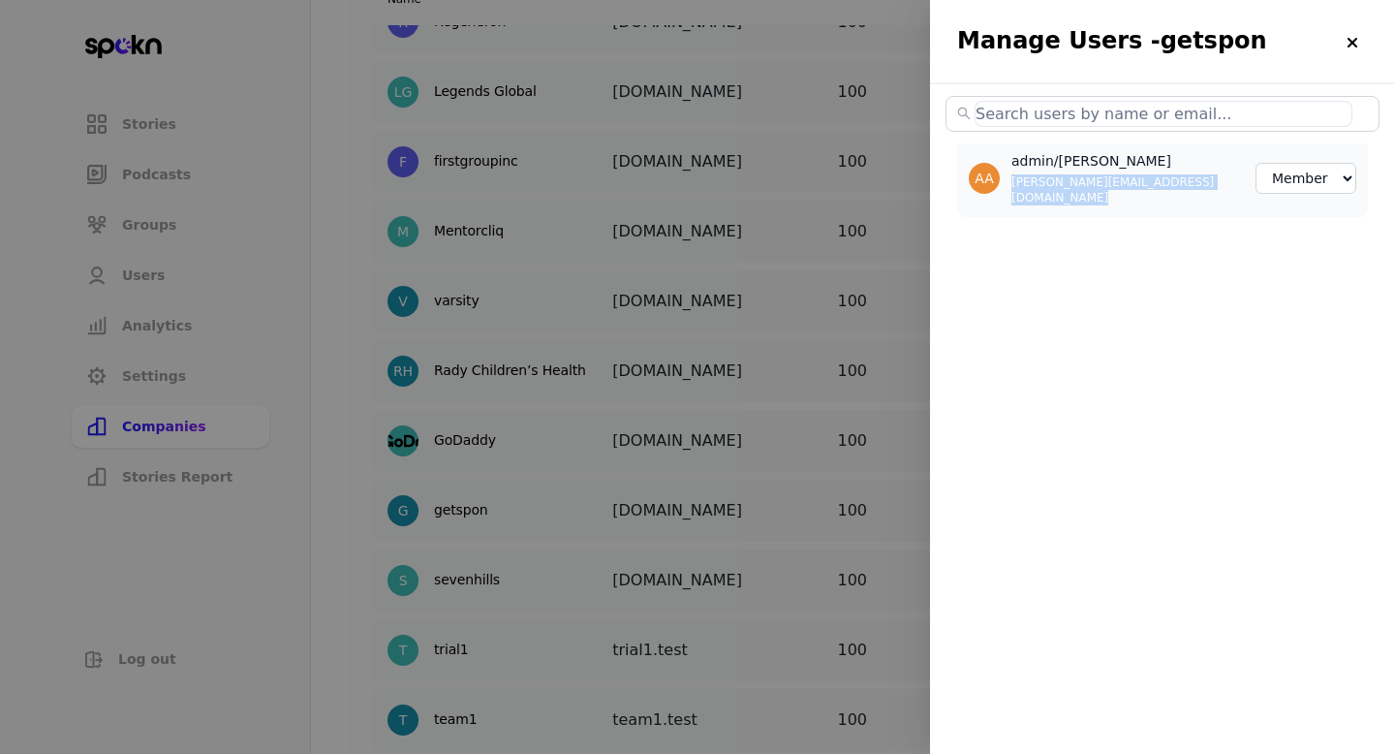
copy p "ali@getspon.com"
click at [621, 350] on div at bounding box center [697, 377] width 1395 height 754
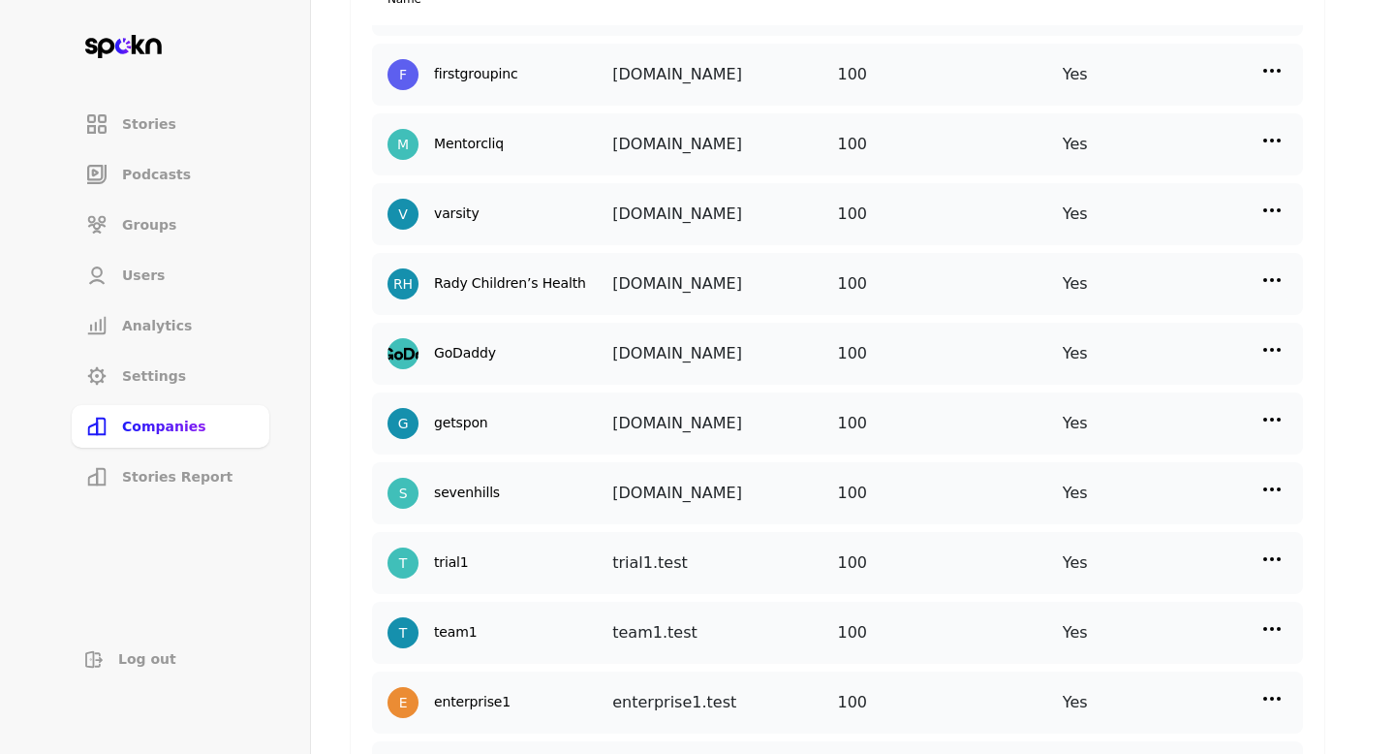
scroll to position [205, 0]
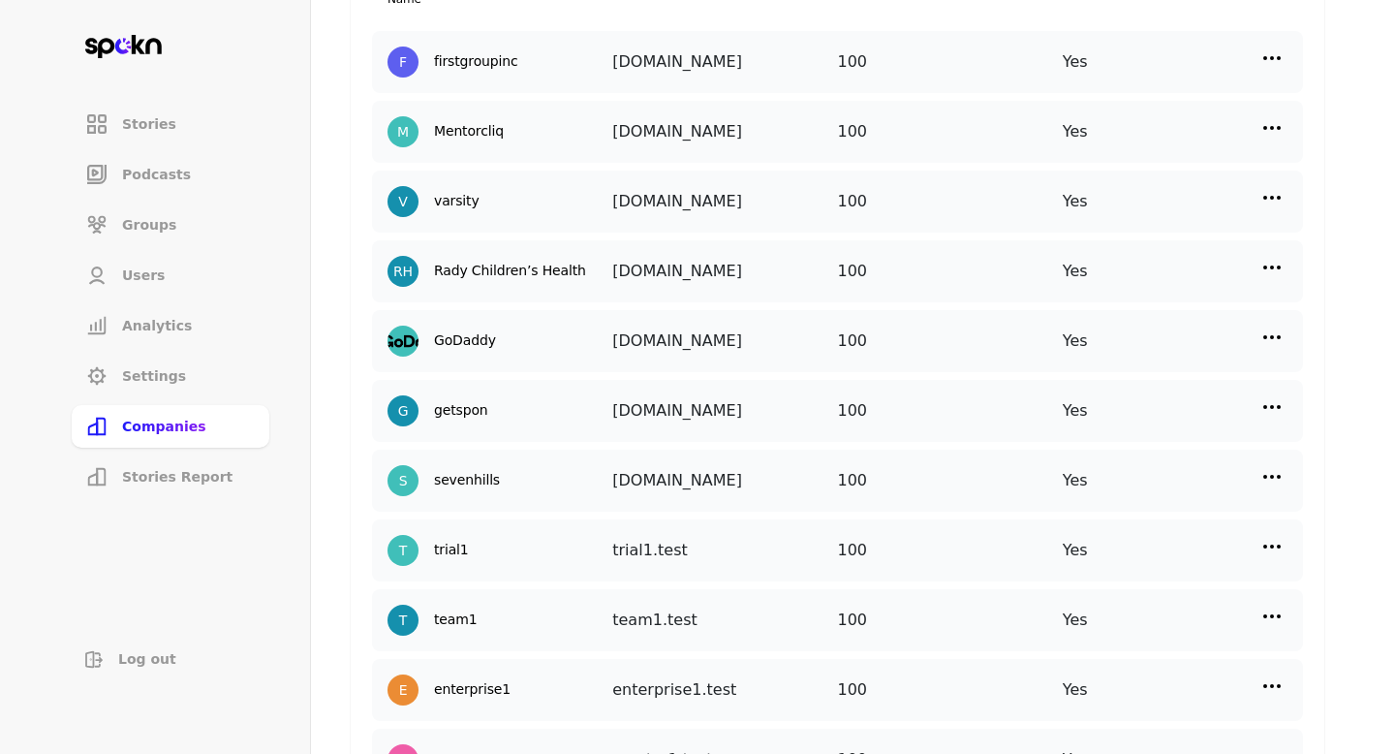
click at [1277, 400] on img at bounding box center [1271, 406] width 23 height 23
click at [1128, 497] on p "Manage Users" at bounding box center [1099, 492] width 96 height 21
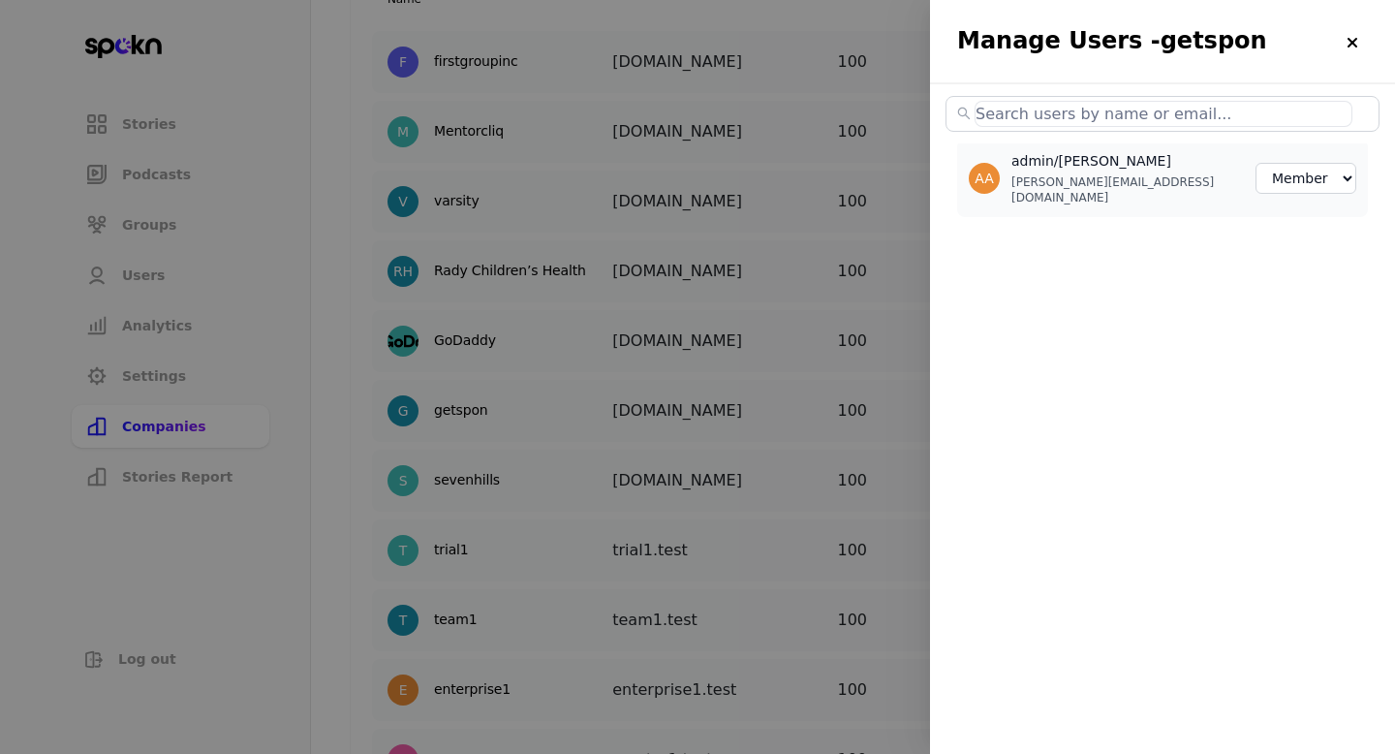
click at [1101, 116] on input "text" at bounding box center [1164, 114] width 378 height 26
click at [795, 418] on div at bounding box center [697, 377] width 1395 height 754
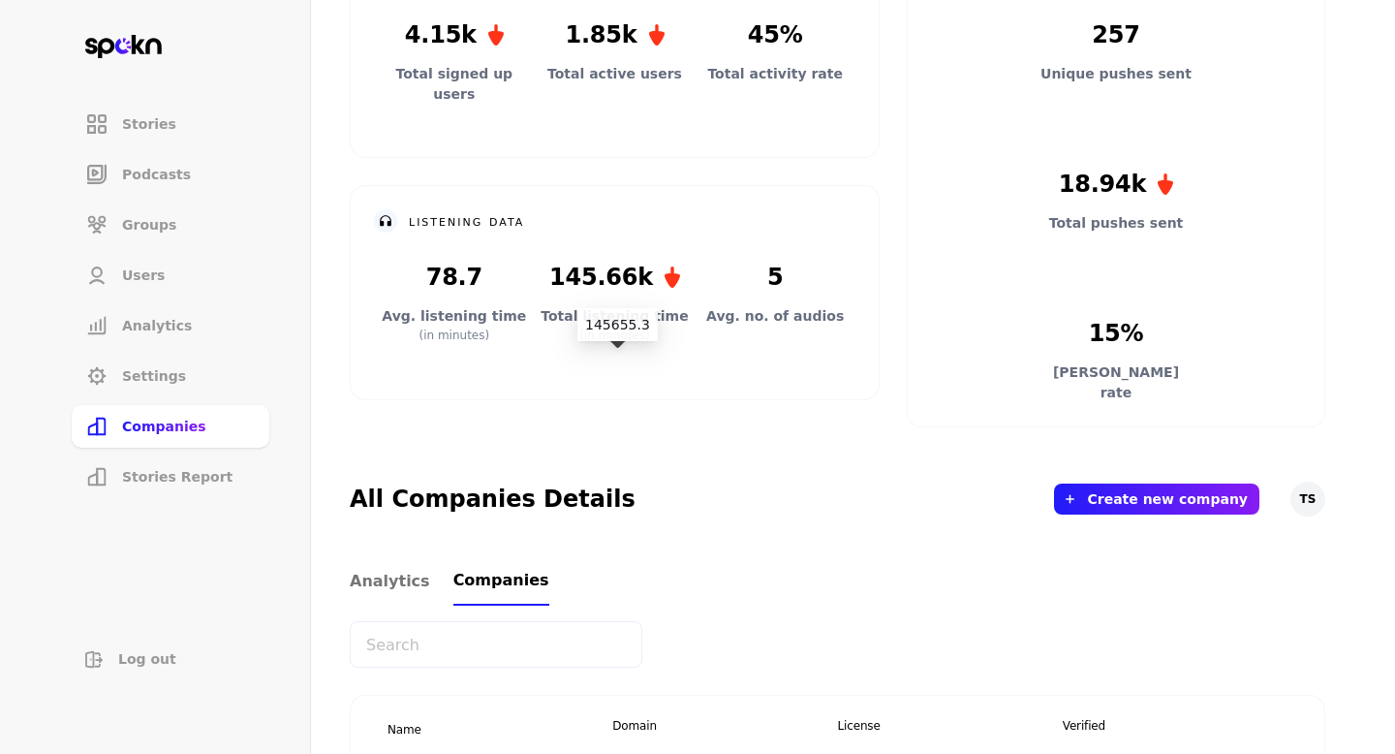
scroll to position [250, 0]
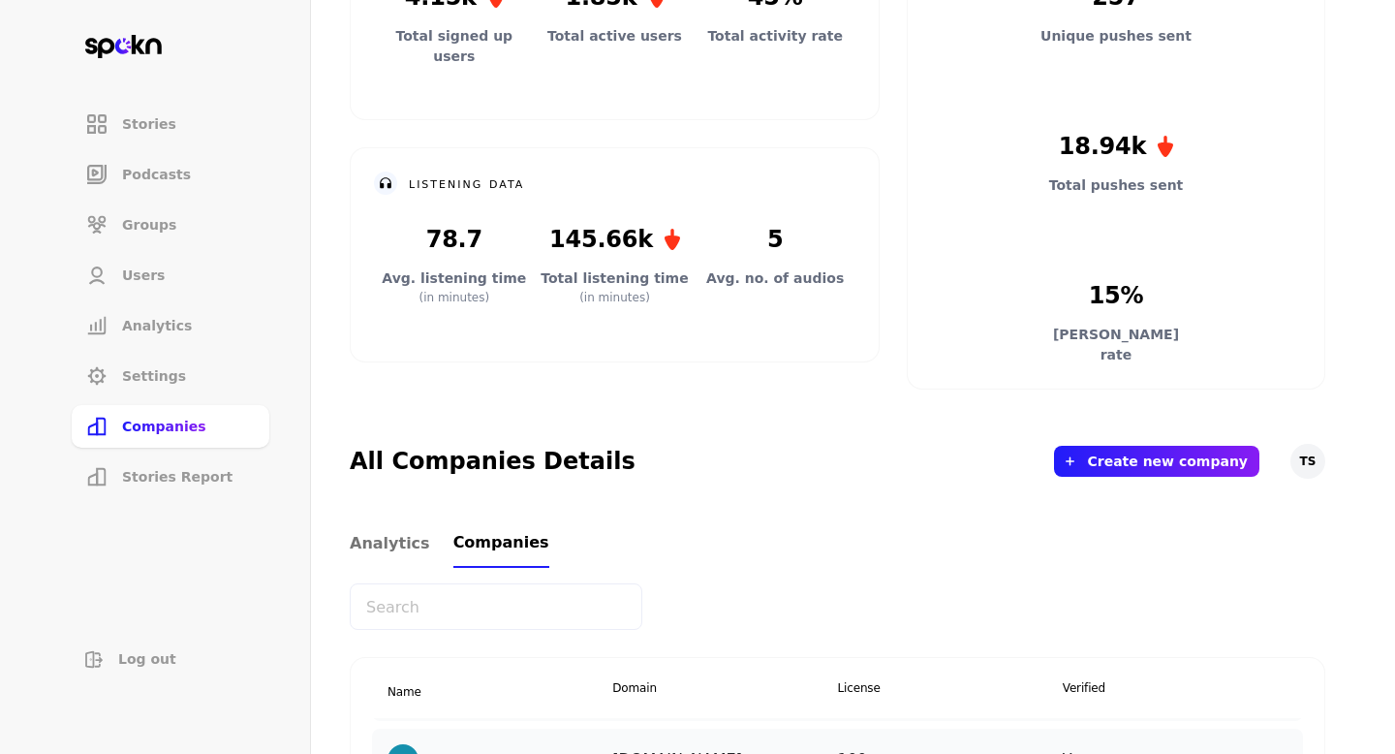
click at [523, 606] on input "text" at bounding box center [496, 606] width 293 height 47
type input "ge"
click at [564, 602] on input "ge" at bounding box center [496, 606] width 293 height 47
click at [563, 602] on input "ge" at bounding box center [496, 606] width 293 height 47
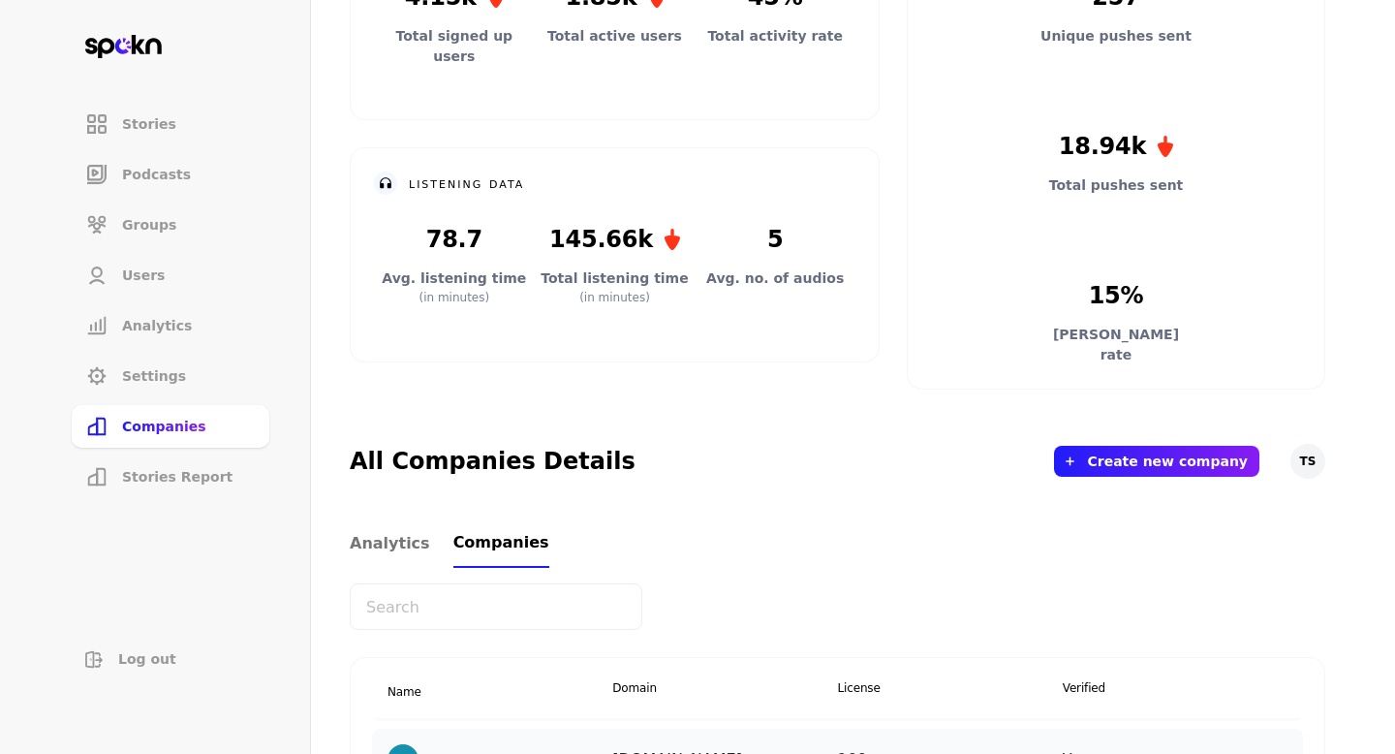
paste input "[EMAIL_ADDRESS]"
drag, startPoint x: 438, startPoint y: 608, endPoint x: 305, endPoint y: 608, distance: 132.7
click at [313, 608] on main "All Companies Analytics Filter November 3, 2020 - September 1, 2025 Export TS u…" at bounding box center [817, 738] width 1015 height 1976
click at [482, 608] on input "trial1.test" at bounding box center [496, 606] width 293 height 47
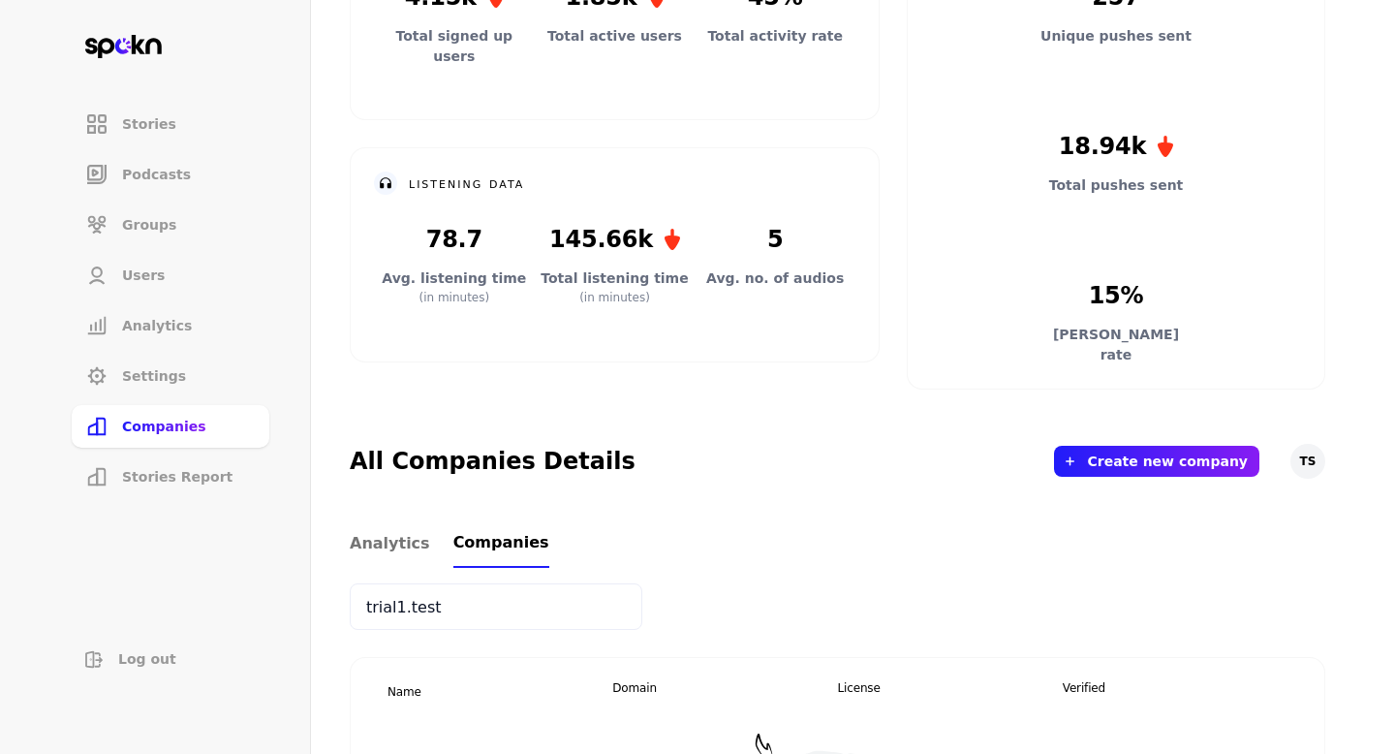
type input "trial1.test"
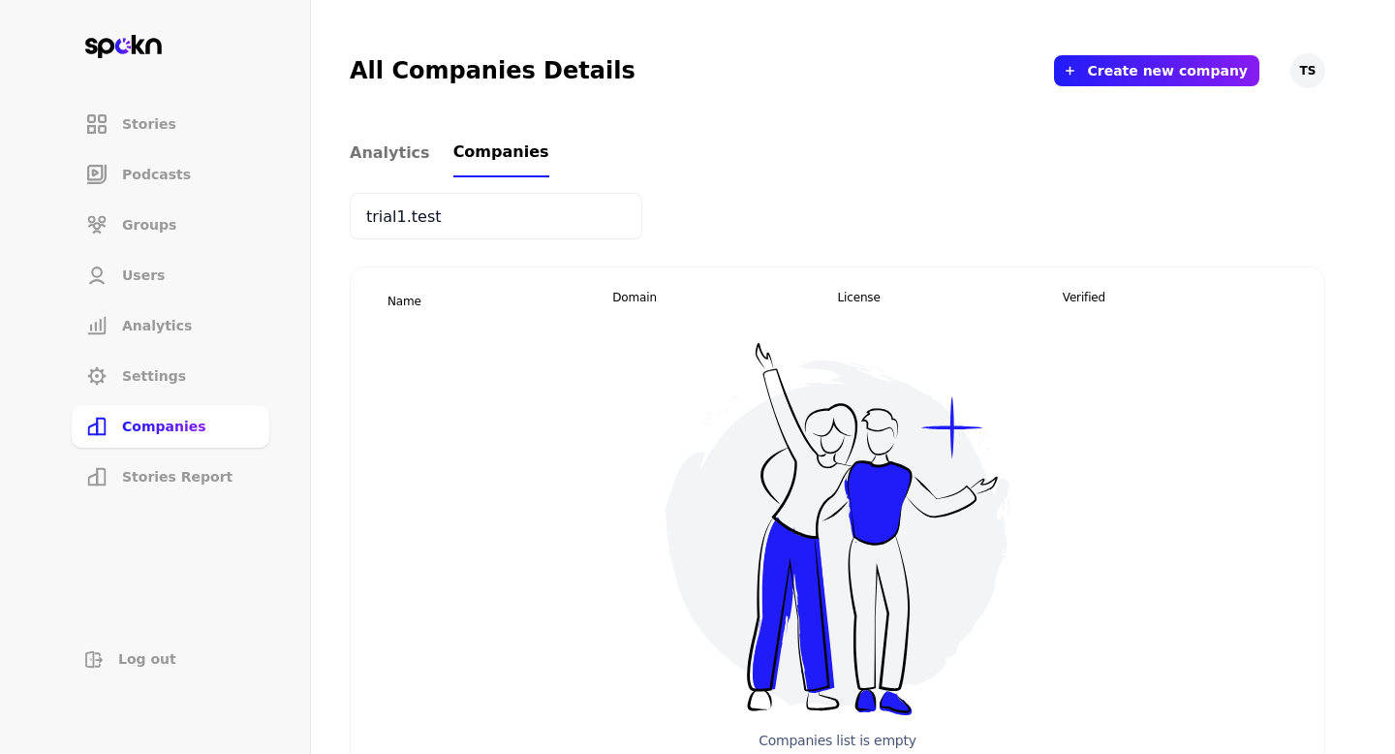
scroll to position [647, 0]
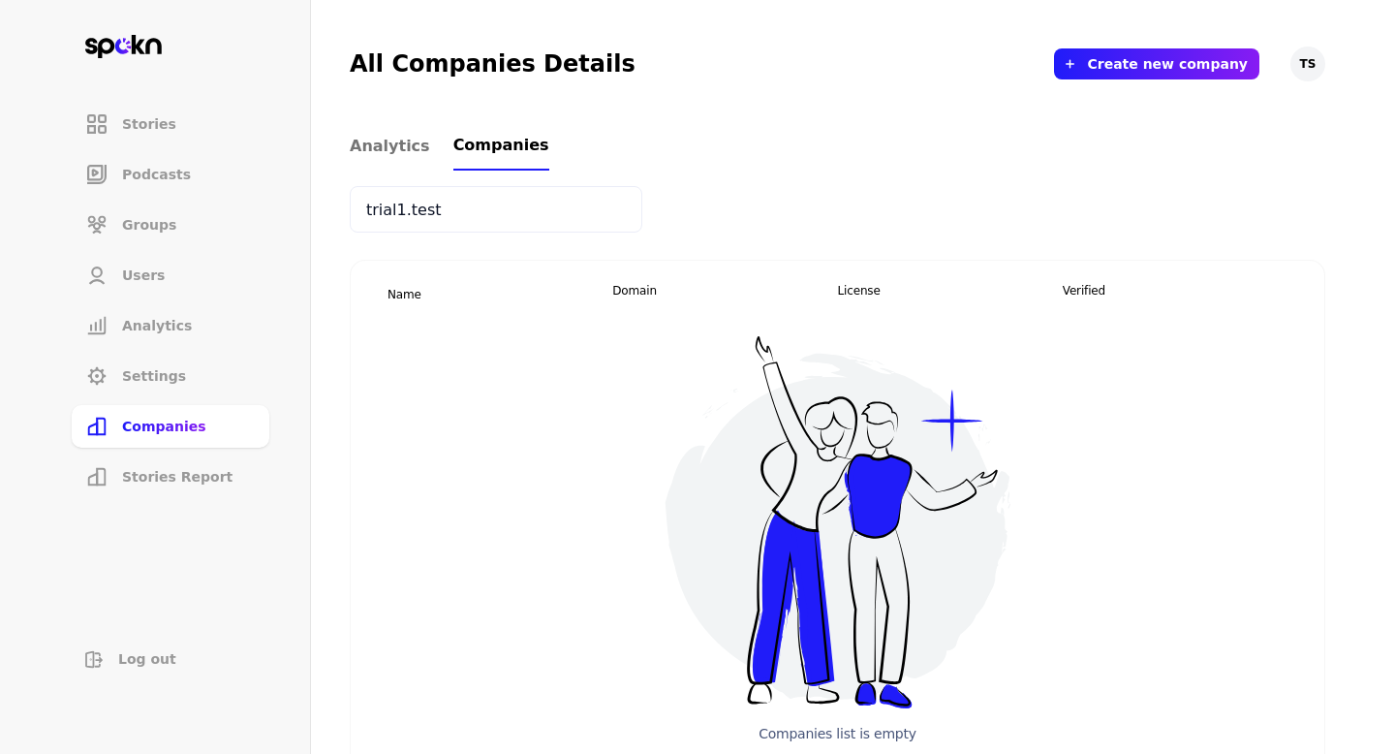
drag, startPoint x: 367, startPoint y: 210, endPoint x: 367, endPoint y: 316, distance: 105.6
click at [367, 219] on input "trial1.test" at bounding box center [496, 209] width 293 height 47
click at [392, 220] on input "trial1.test" at bounding box center [496, 209] width 293 height 47
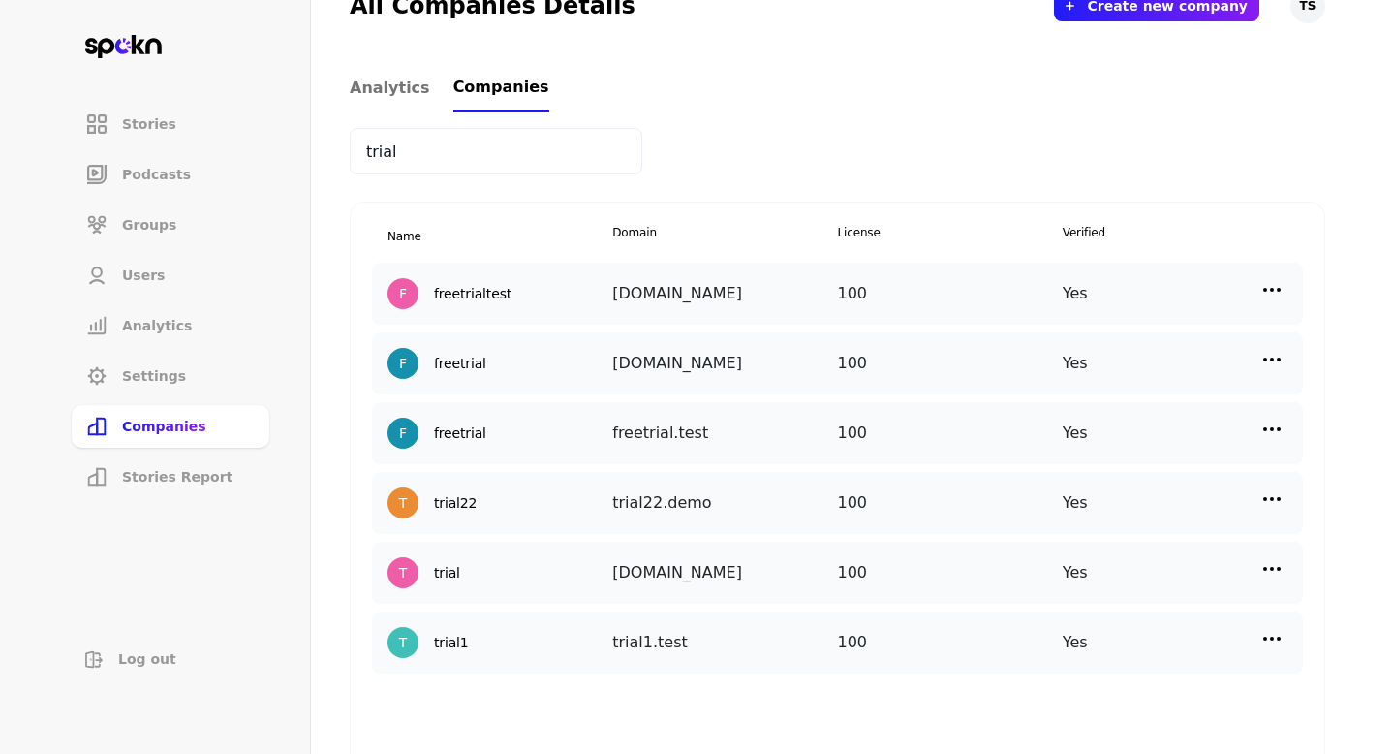
scroll to position [709, 0]
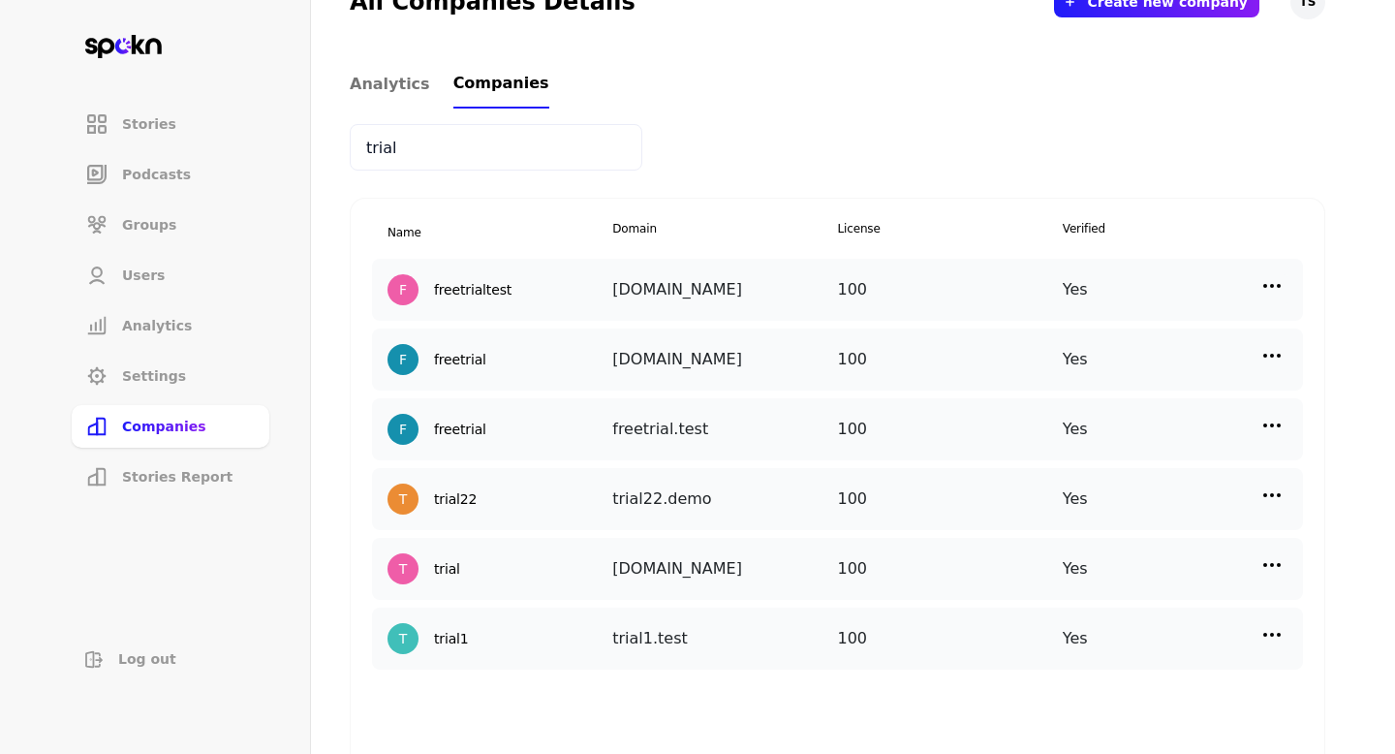
type input "trial"
click at [1282, 623] on img at bounding box center [1271, 634] width 23 height 23
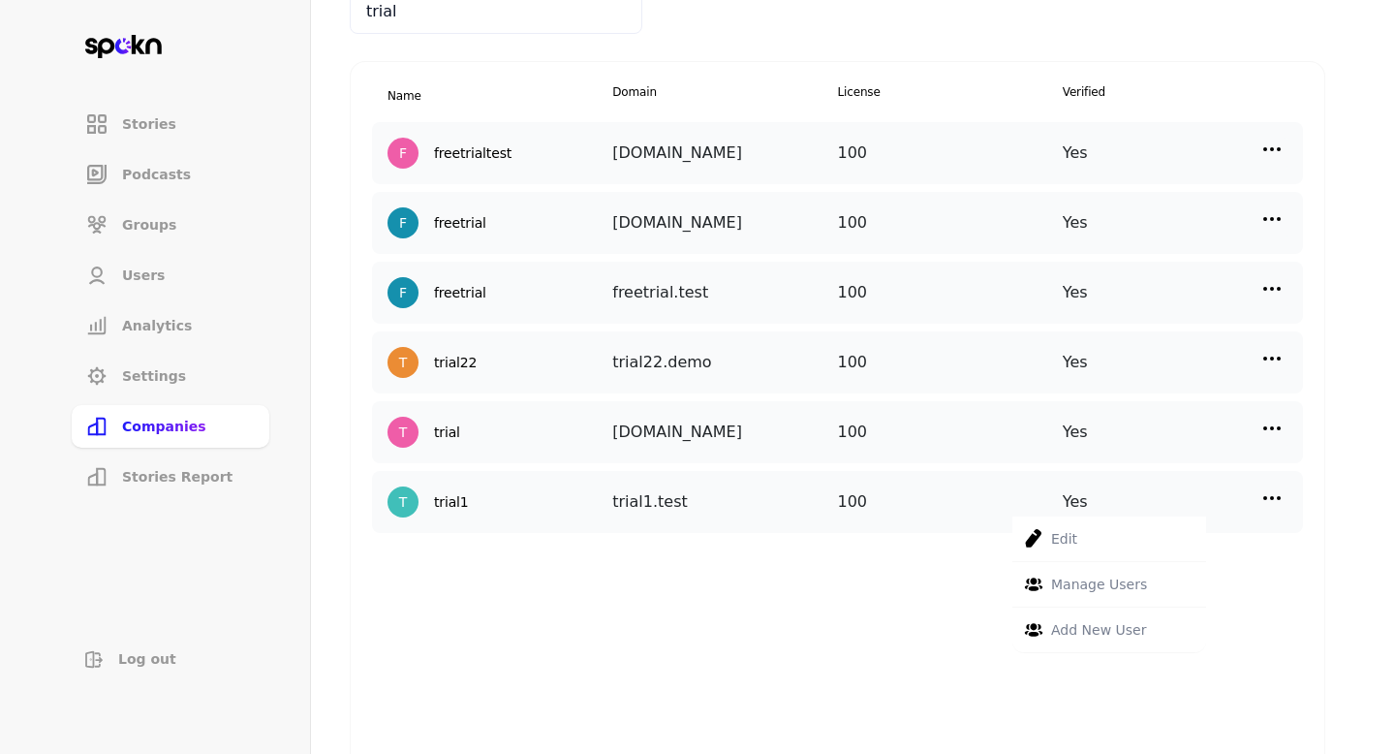
scroll to position [850, 0]
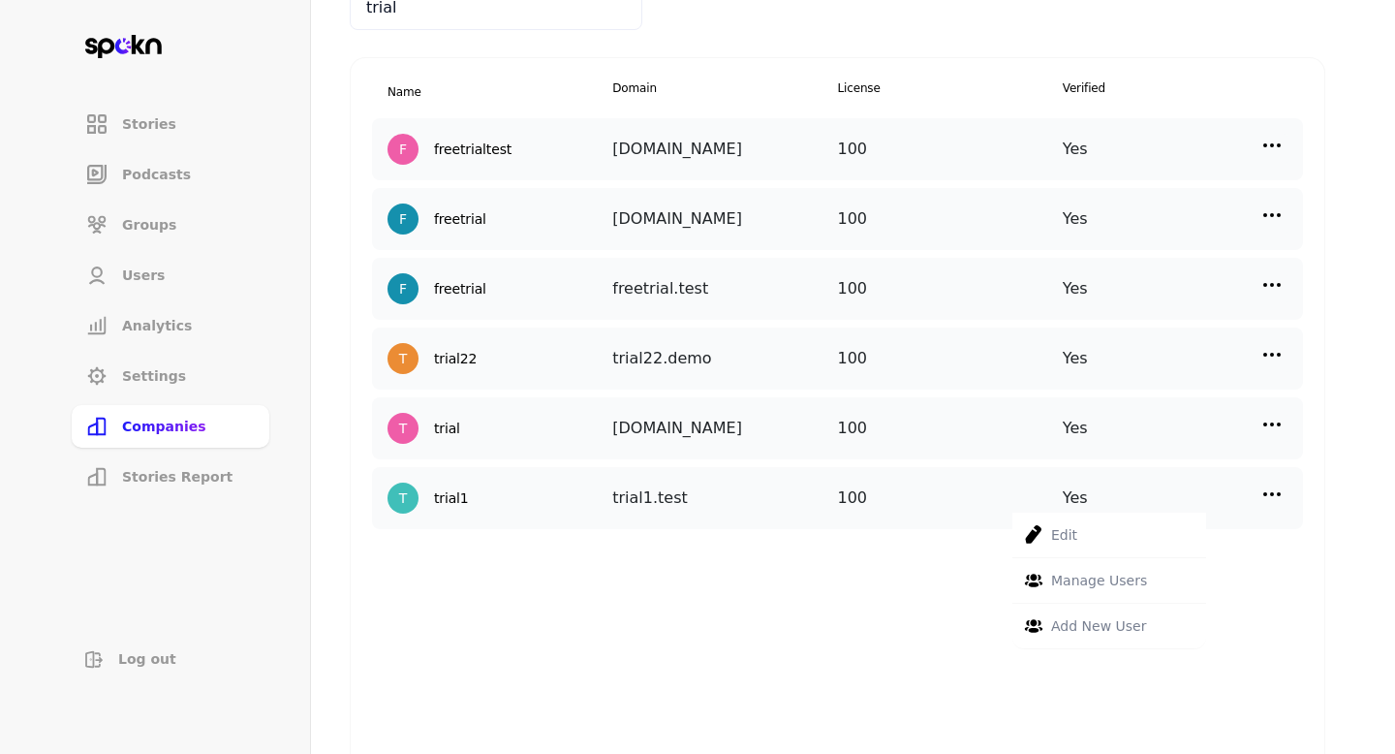
click at [1134, 583] on p "Manage Users" at bounding box center [1099, 580] width 96 height 21
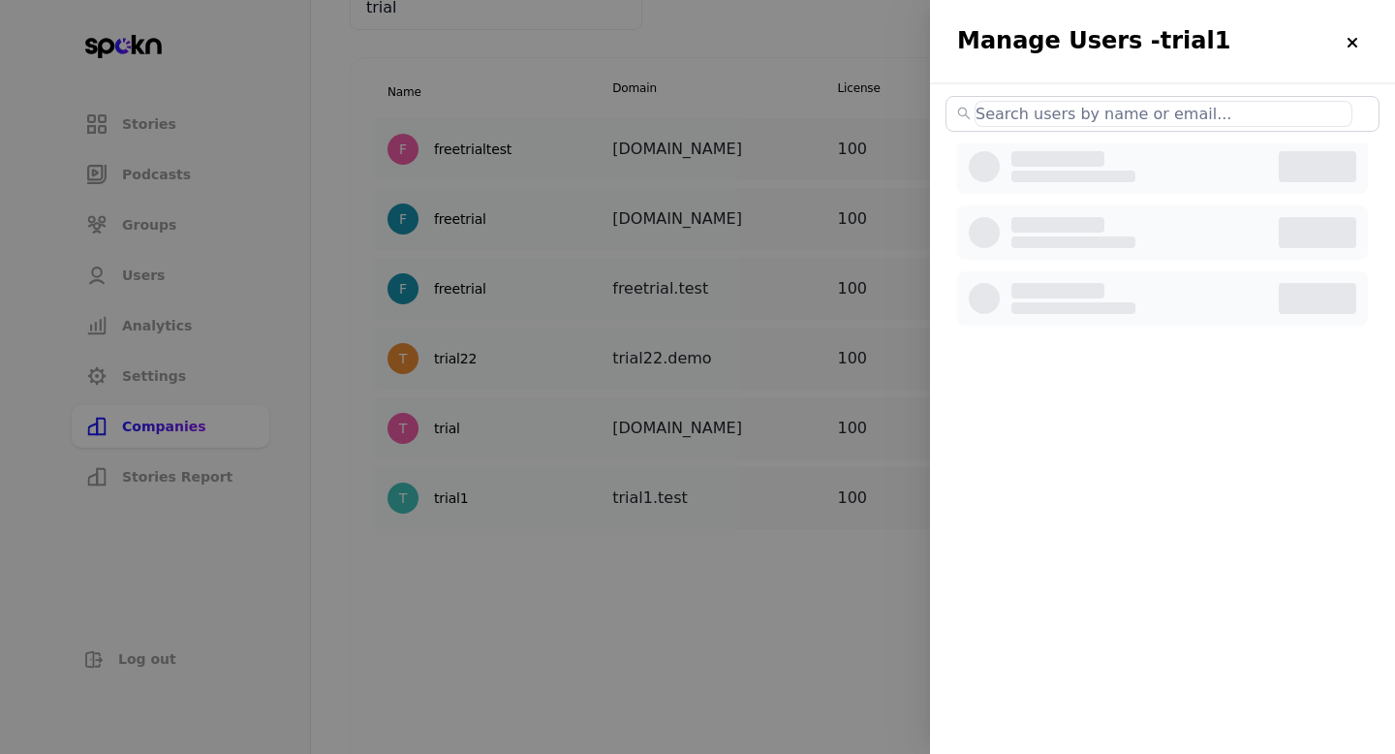
select select "3"
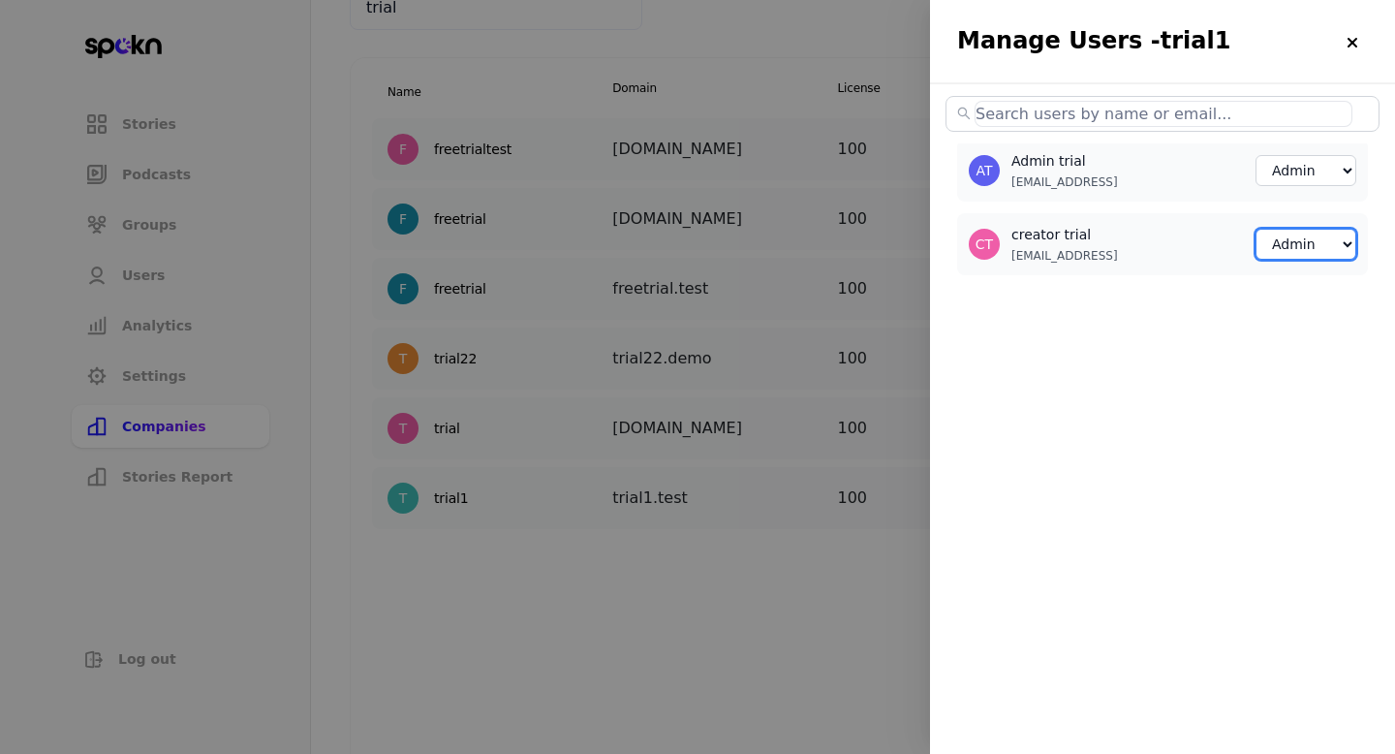
click at [1315, 238] on select "Member Creator Admin" at bounding box center [1306, 244] width 101 height 31
click at [903, 577] on div at bounding box center [697, 377] width 1395 height 754
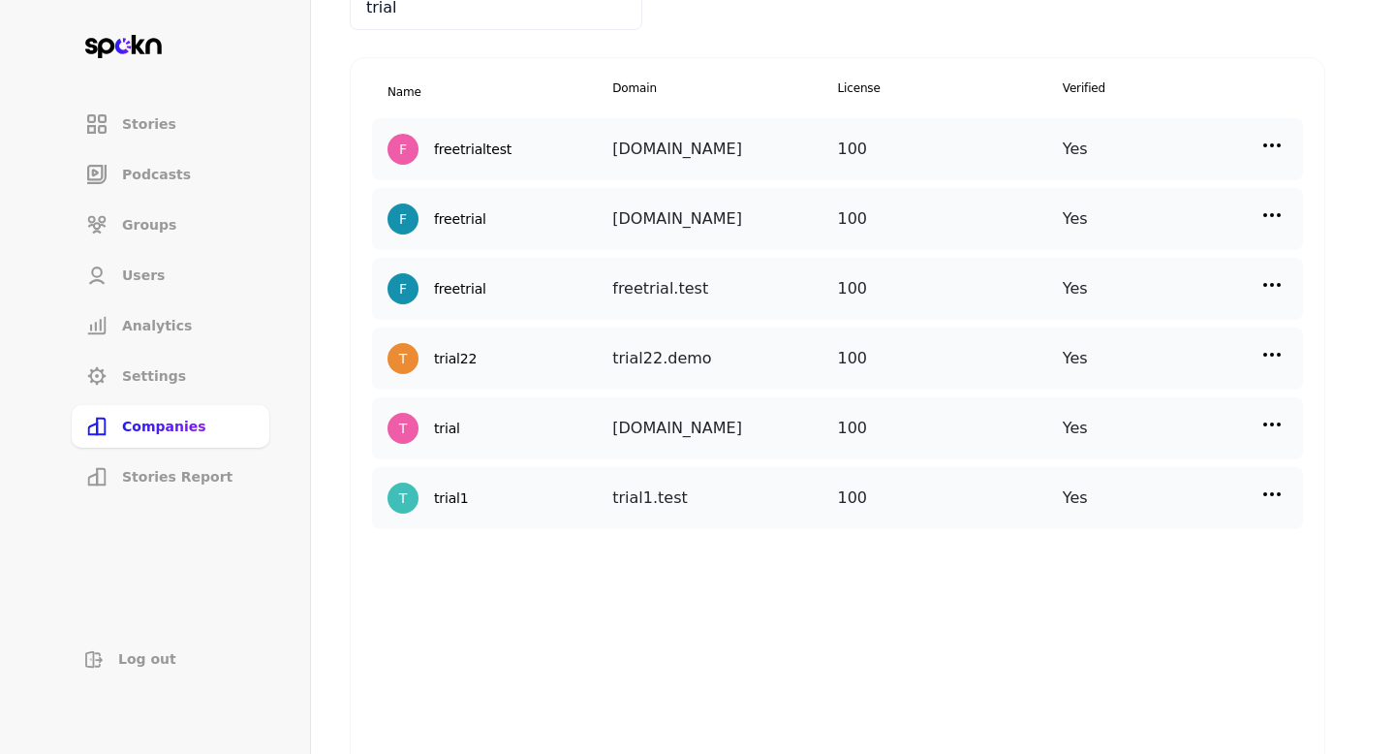
click at [1275, 484] on img at bounding box center [1271, 493] width 23 height 23
click at [1088, 587] on p "Manage Users" at bounding box center [1099, 580] width 96 height 21
select select "3"
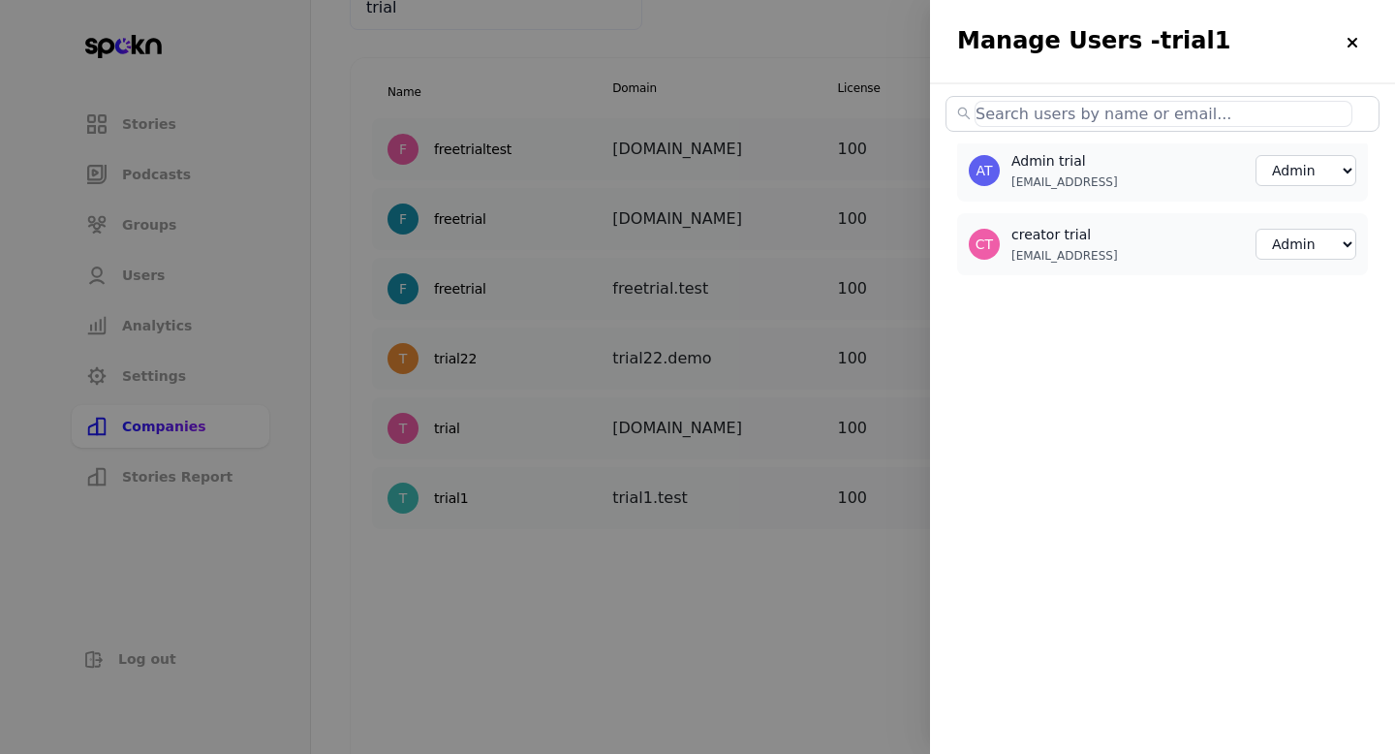
click at [1072, 255] on p "[EMAIL_ADDRESS]" at bounding box center [1064, 256] width 107 height 16
copy p "[EMAIL_ADDRESS]"
click at [1288, 253] on select "Member Creator Admin" at bounding box center [1306, 244] width 101 height 31
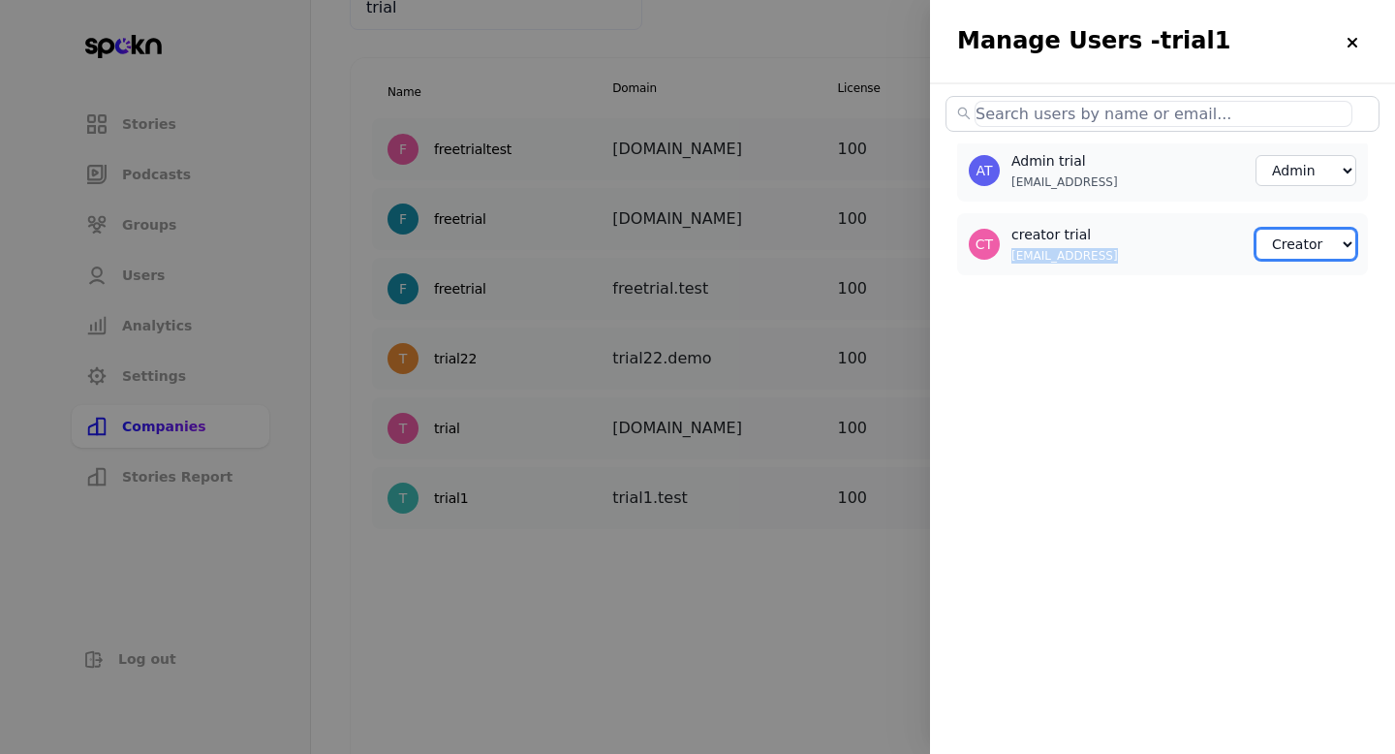
click at [1256, 229] on select "Member Creator Admin" at bounding box center [1306, 244] width 101 height 31
click at [1301, 245] on select "Member Creator Admin" at bounding box center [1306, 244] width 101 height 31
click at [1256, 229] on select "Member Creator Admin" at bounding box center [1306, 244] width 101 height 31
select select "3"
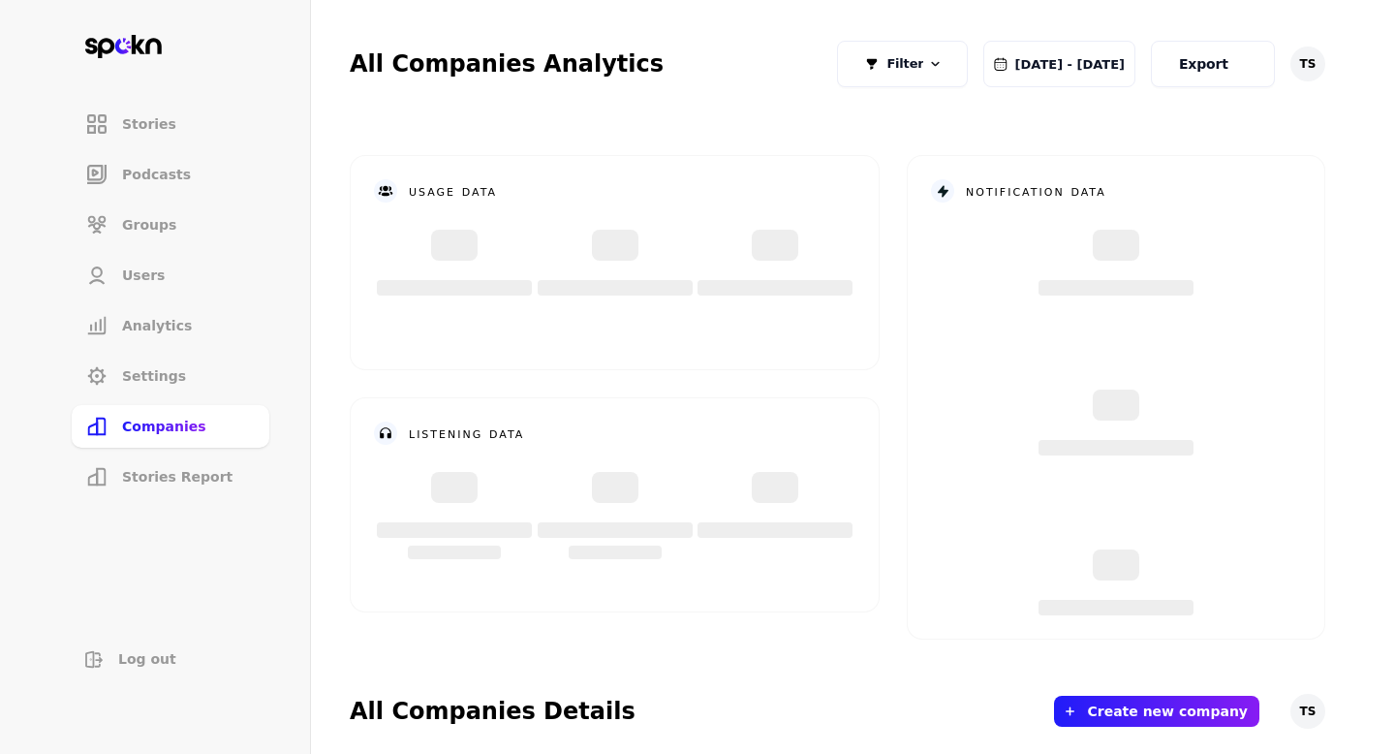
scroll to position [549, 0]
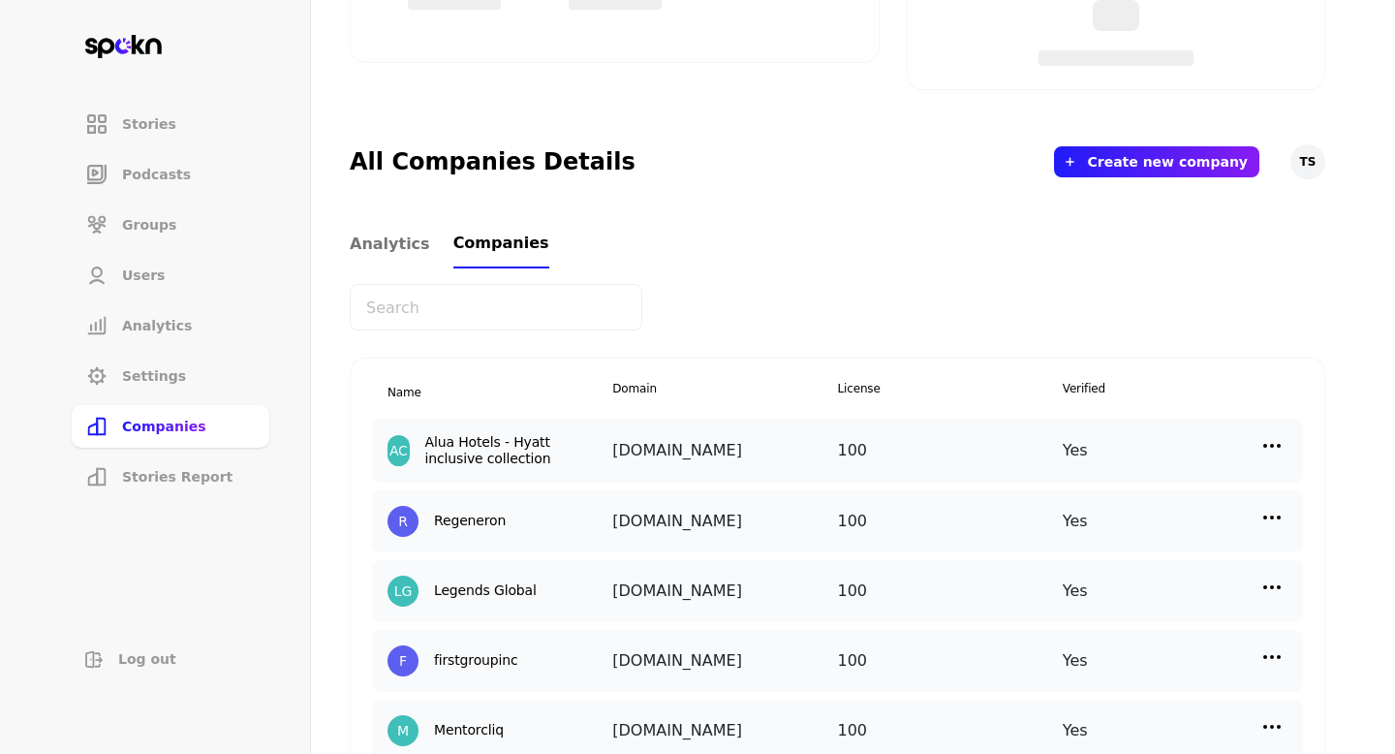
click at [468, 302] on input "text" at bounding box center [496, 307] width 293 height 47
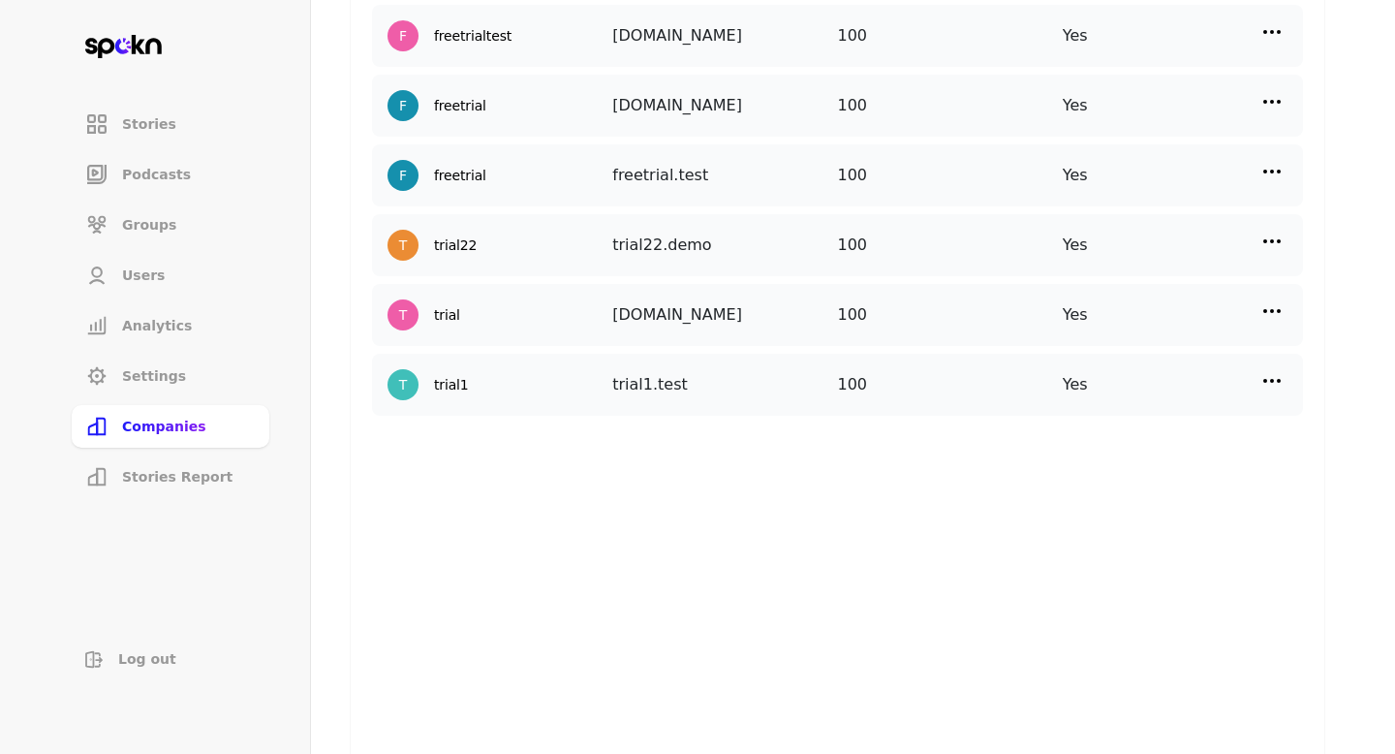
scroll to position [942, 0]
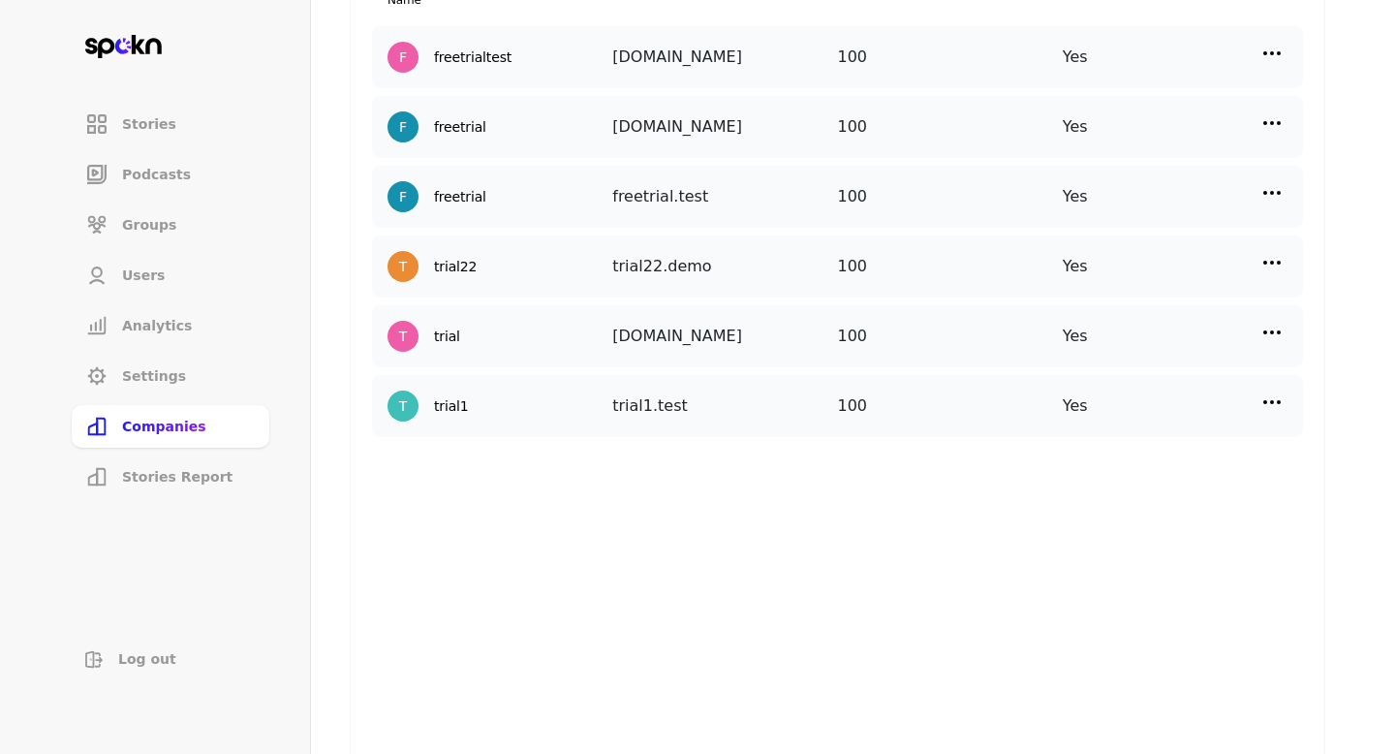
type input "trial"
click at [1269, 395] on img at bounding box center [1271, 401] width 23 height 23
click at [1100, 485] on p "Manage Users" at bounding box center [1099, 488] width 96 height 21
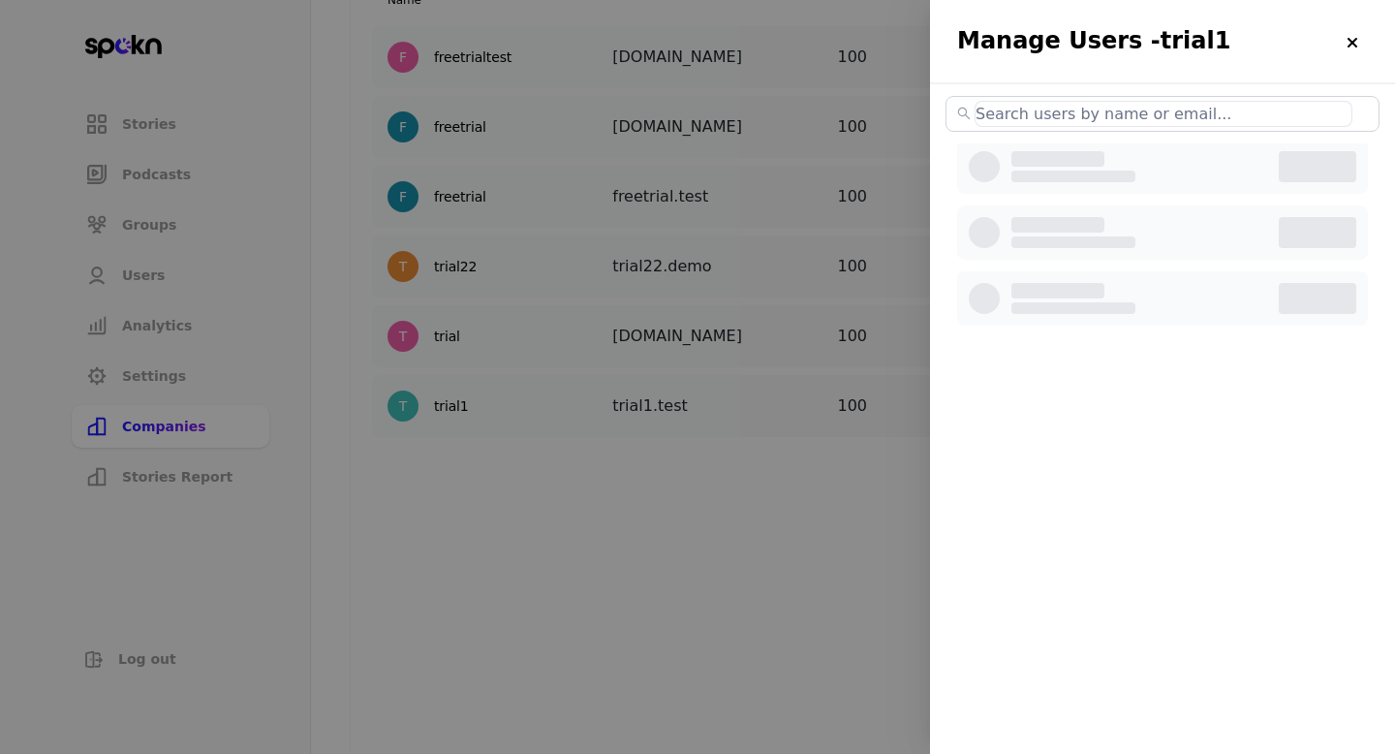
select select "3"
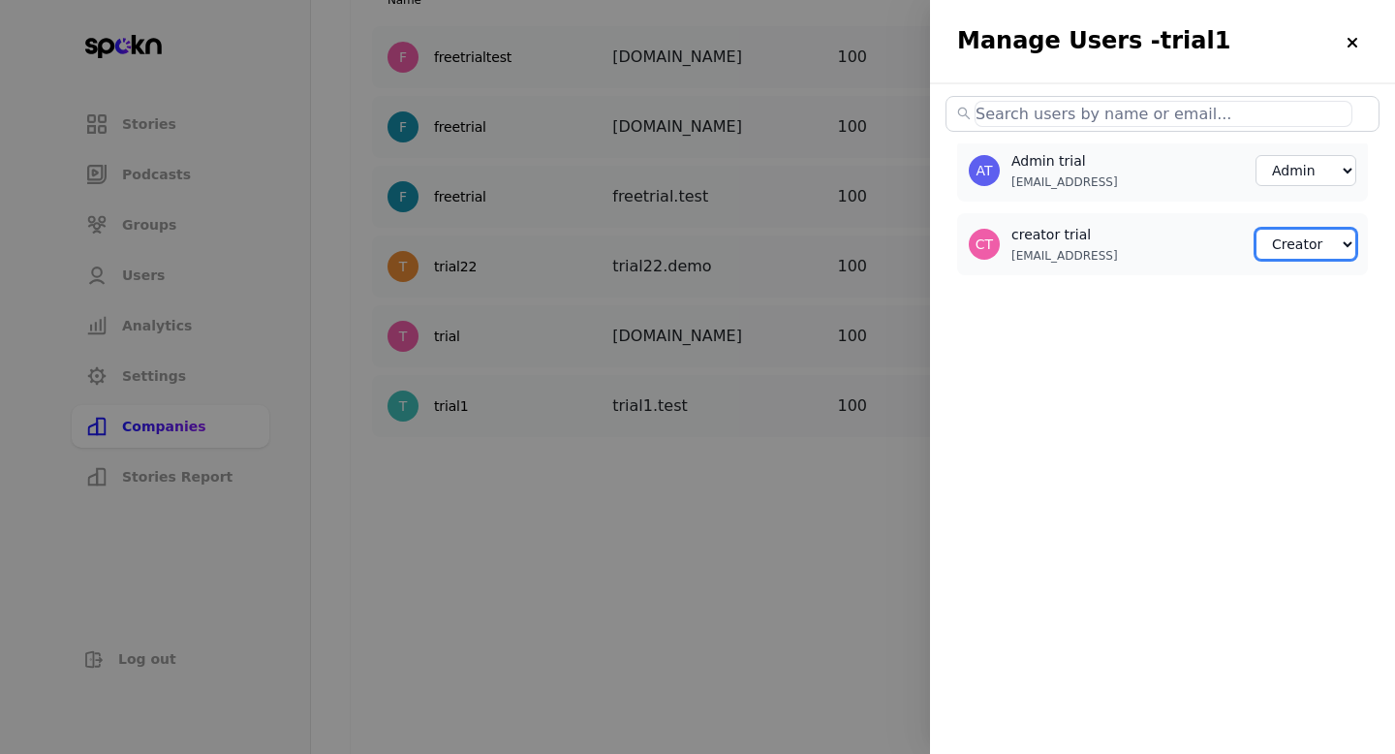
click at [1321, 248] on select "Member Creator Admin" at bounding box center [1306, 244] width 101 height 31
click at [1256, 229] on select "Member Creator Admin" at bounding box center [1306, 244] width 101 height 31
select select "2"
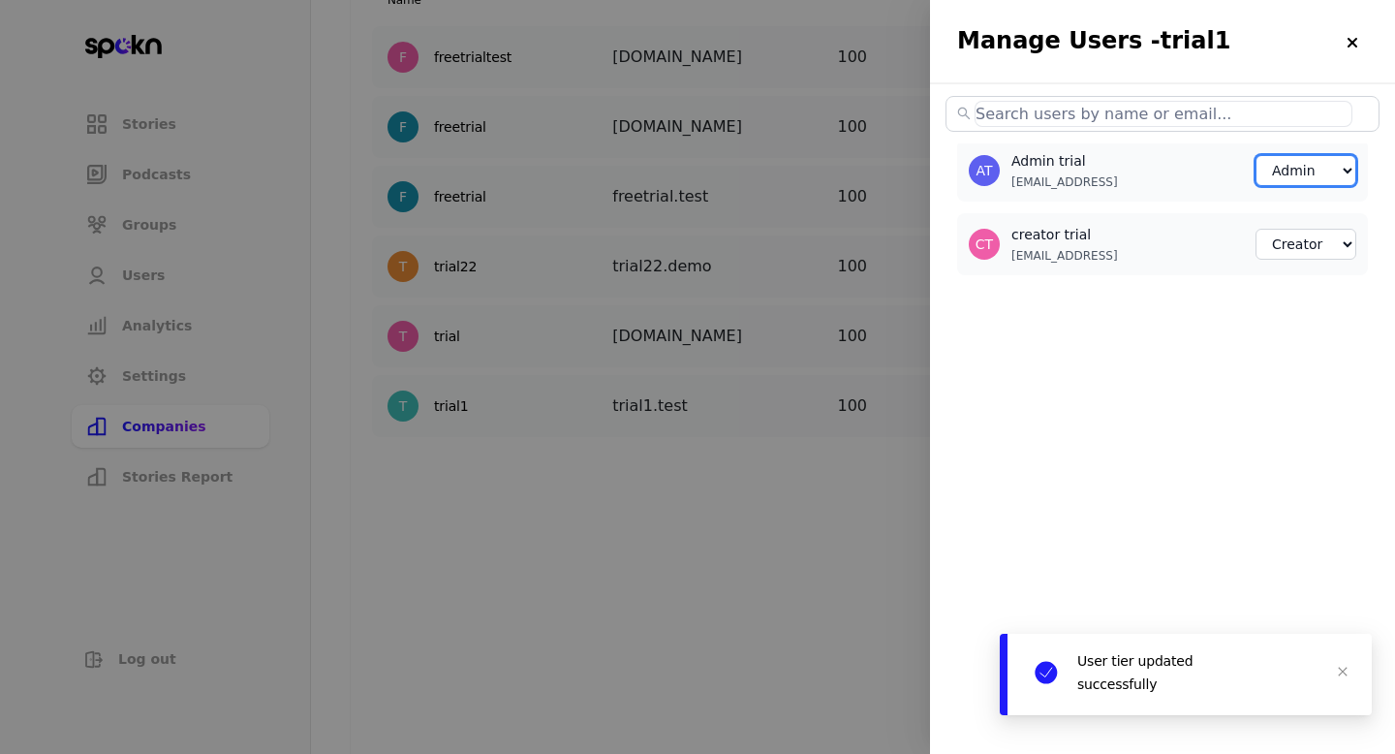
click at [1297, 175] on select "Member Creator Admin" at bounding box center [1306, 170] width 101 height 31
click at [1256, 155] on select "Member Creator Admin" at bounding box center [1306, 170] width 101 height 31
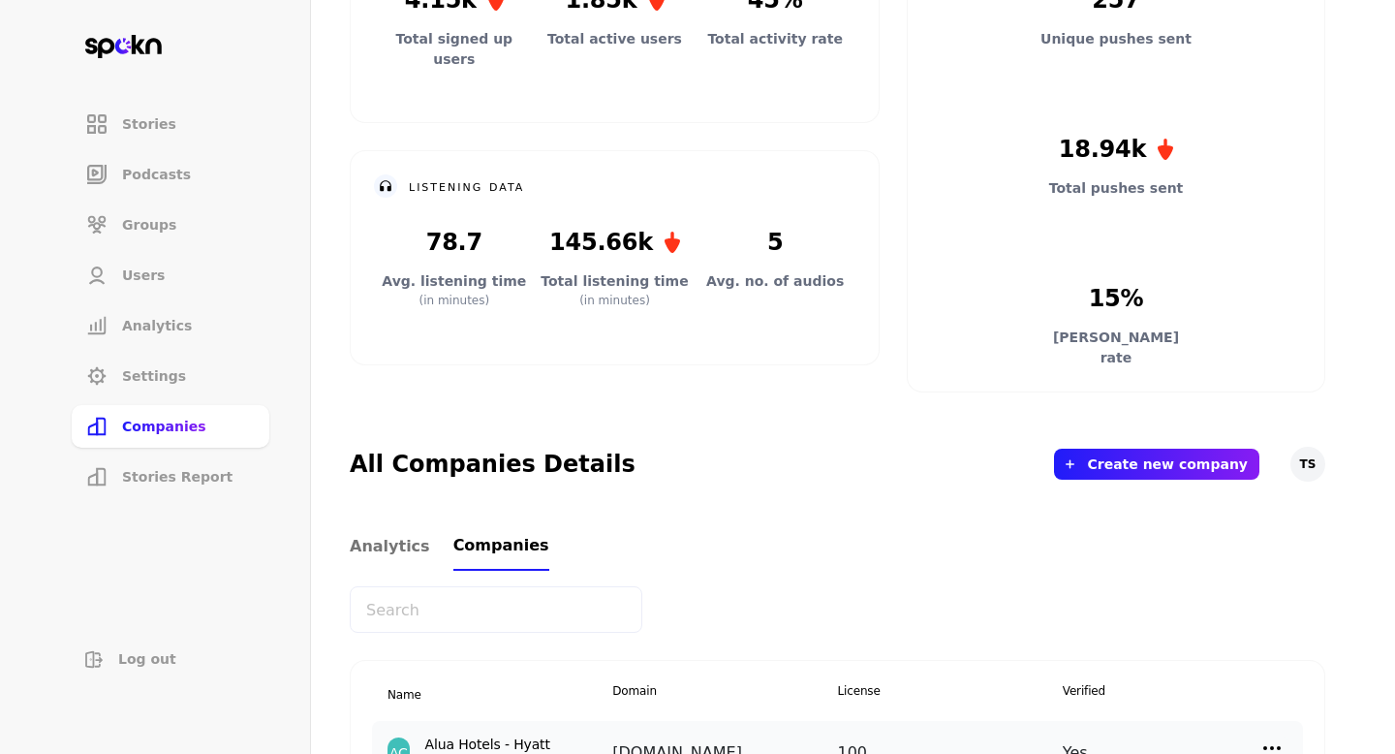
scroll to position [264, 0]
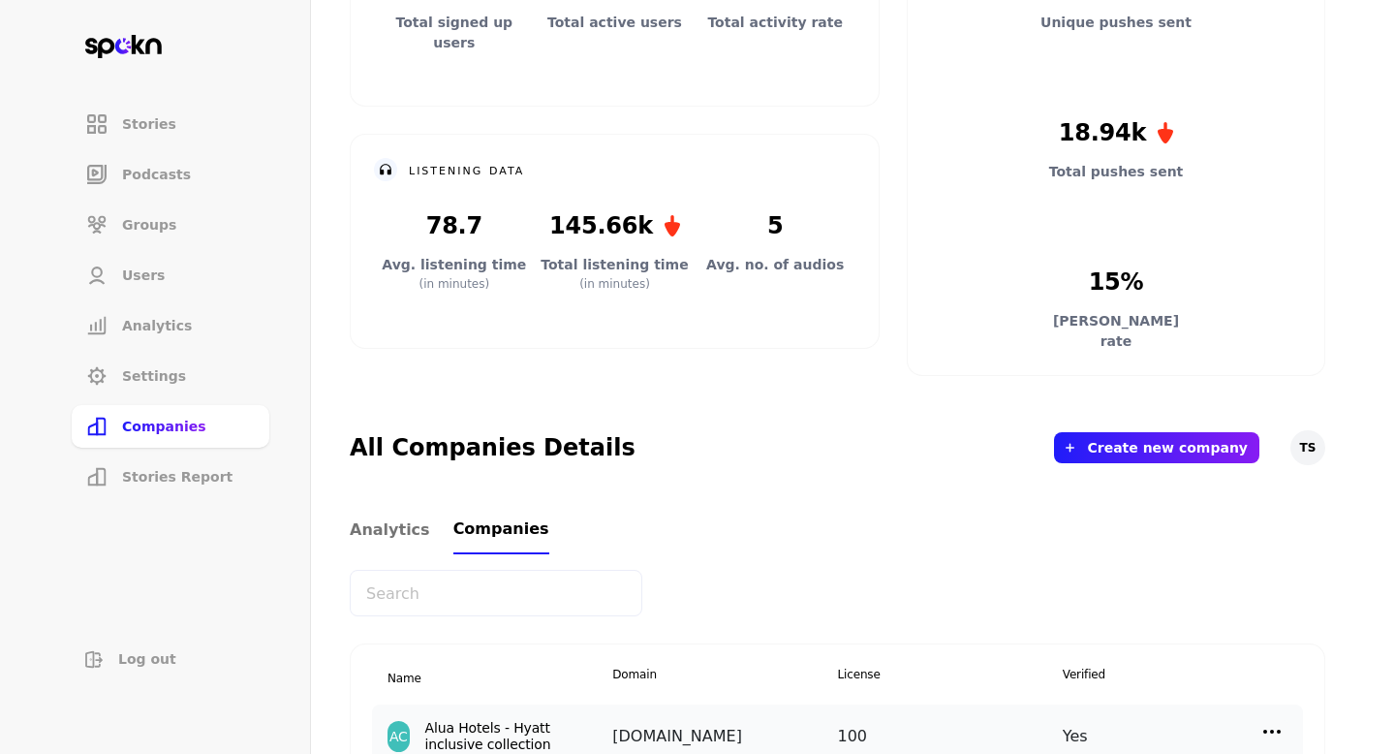
click at [532, 589] on input "text" at bounding box center [496, 593] width 293 height 47
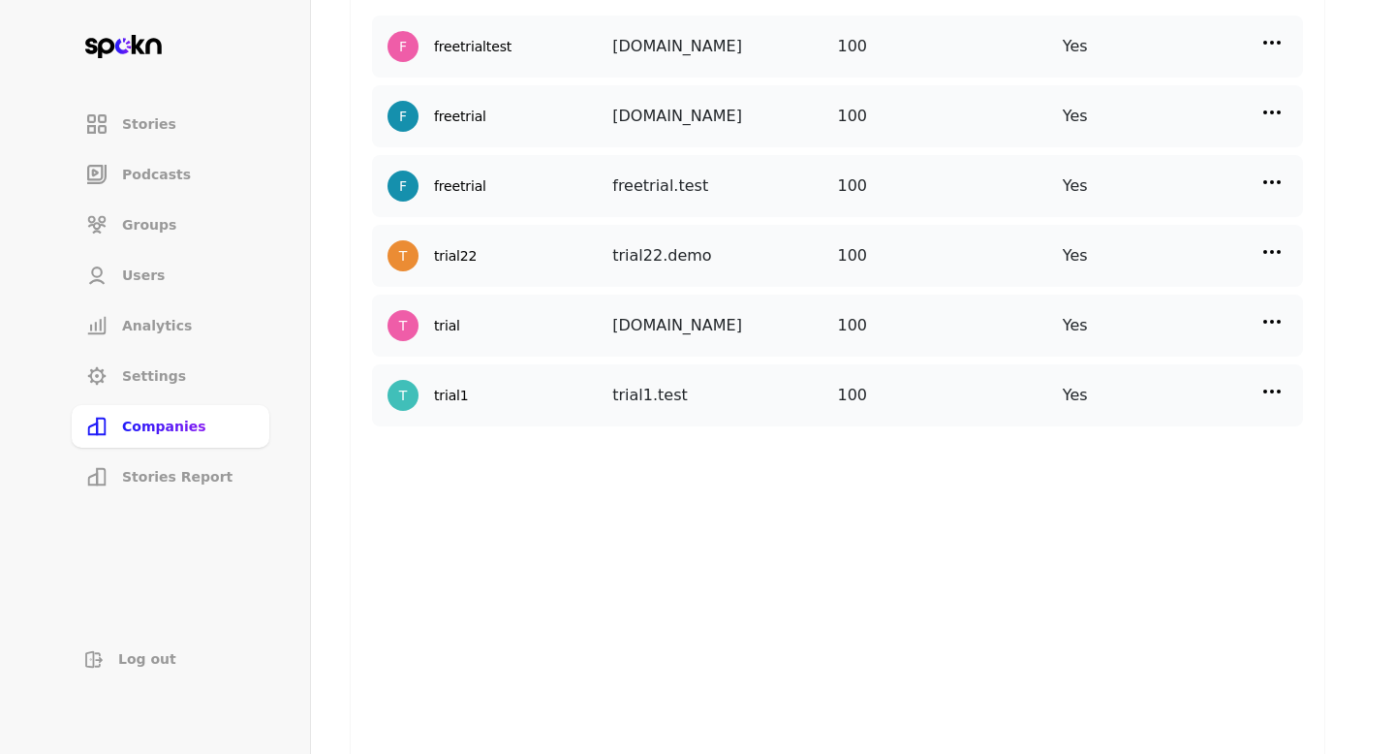
scroll to position [1223, 0]
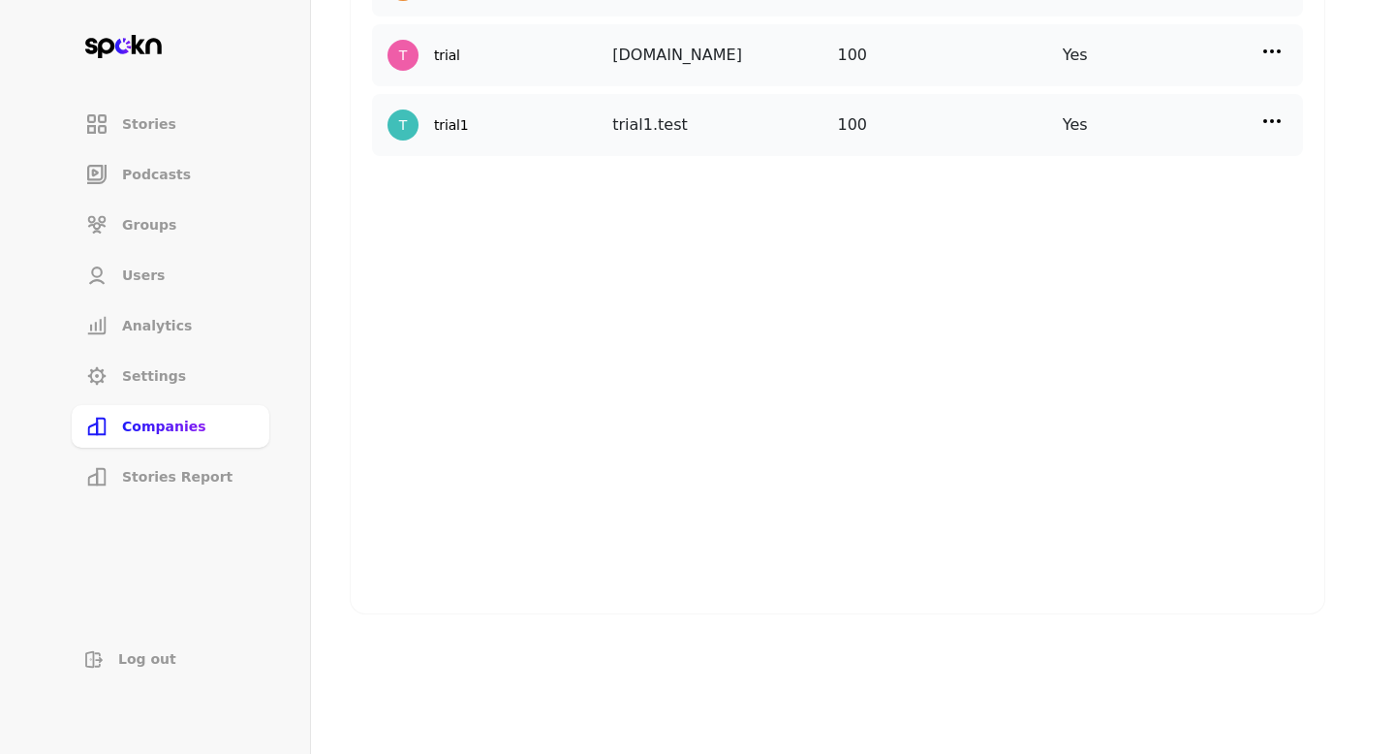
type input "trial"
click at [1276, 122] on img at bounding box center [1271, 120] width 23 height 23
click at [1095, 211] on p "Manage Users" at bounding box center [1099, 207] width 96 height 21
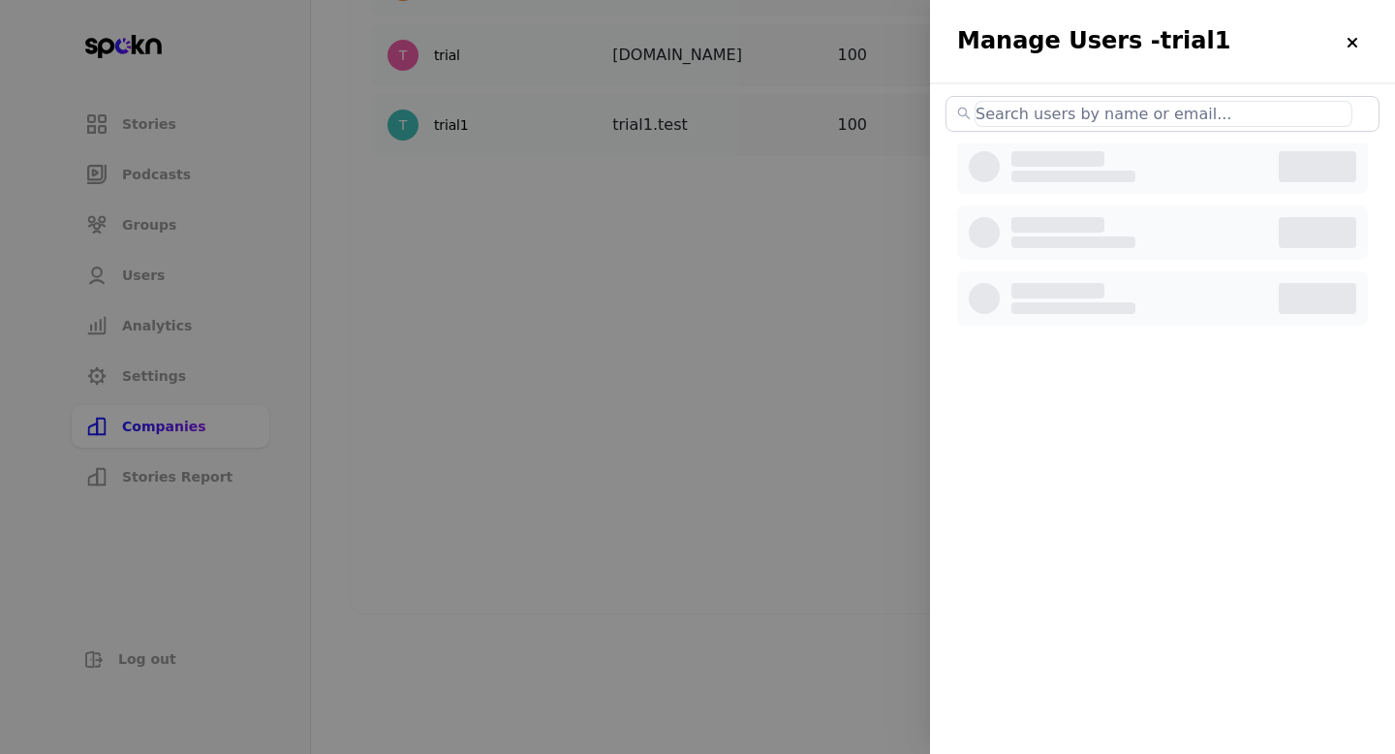
select select "3"
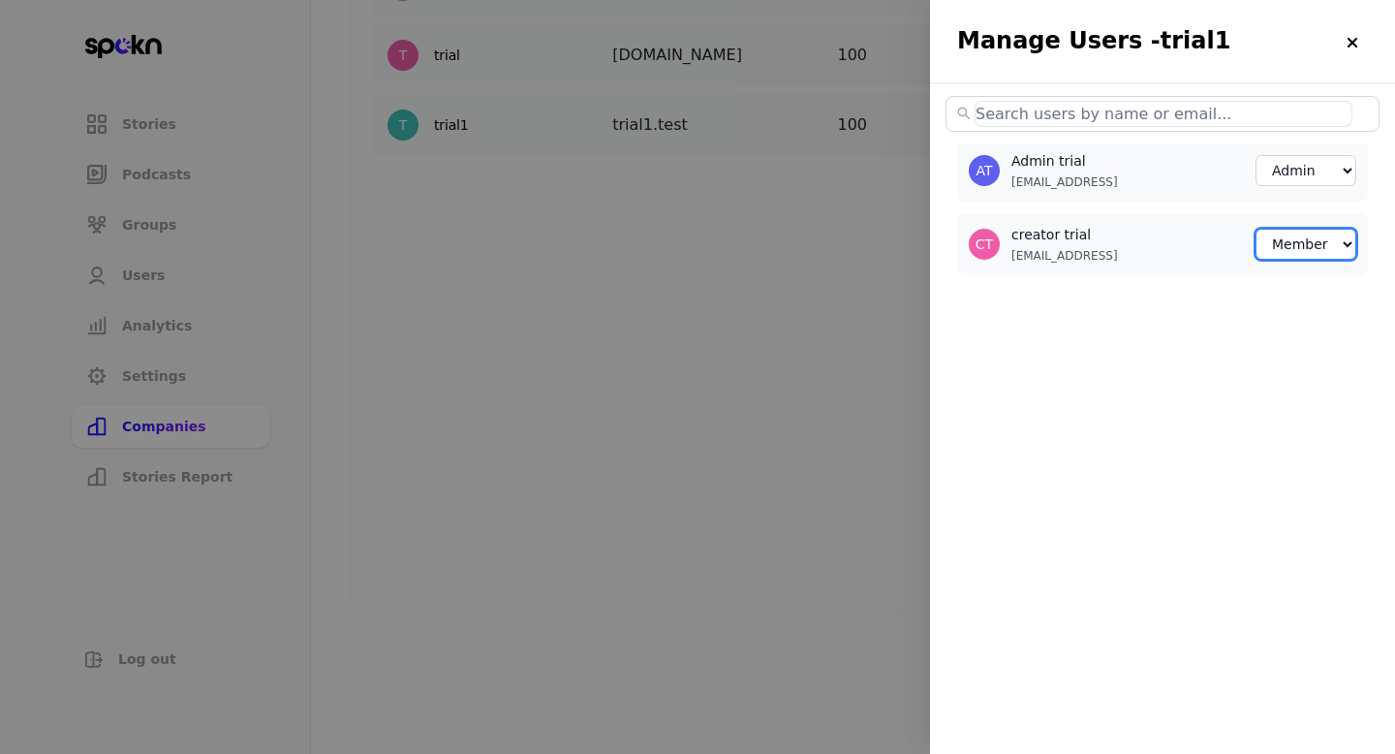
click at [1304, 250] on select "Member Creator Admin" at bounding box center [1306, 244] width 101 height 31
click at [1256, 229] on select "Member Creator Admin" at bounding box center [1306, 244] width 101 height 31
select select "1"
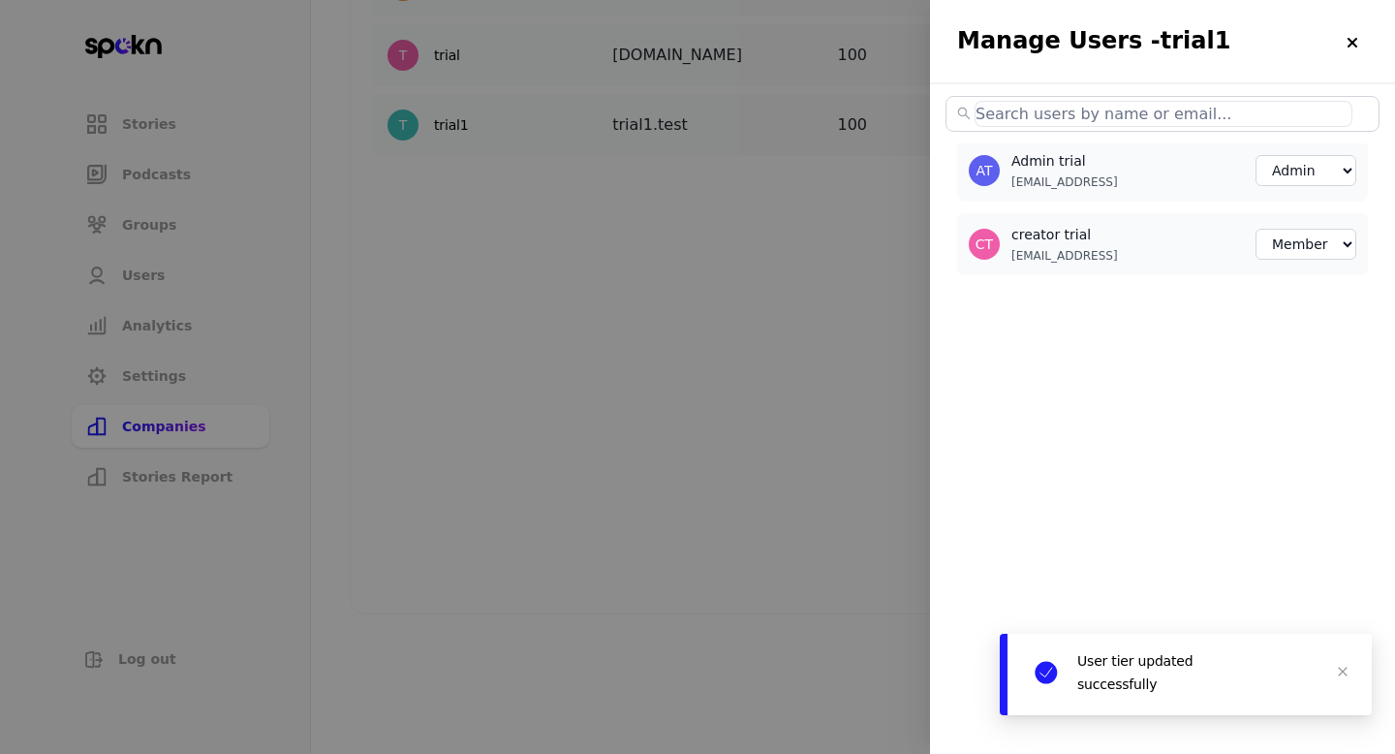
click at [828, 403] on div at bounding box center [697, 377] width 1395 height 754
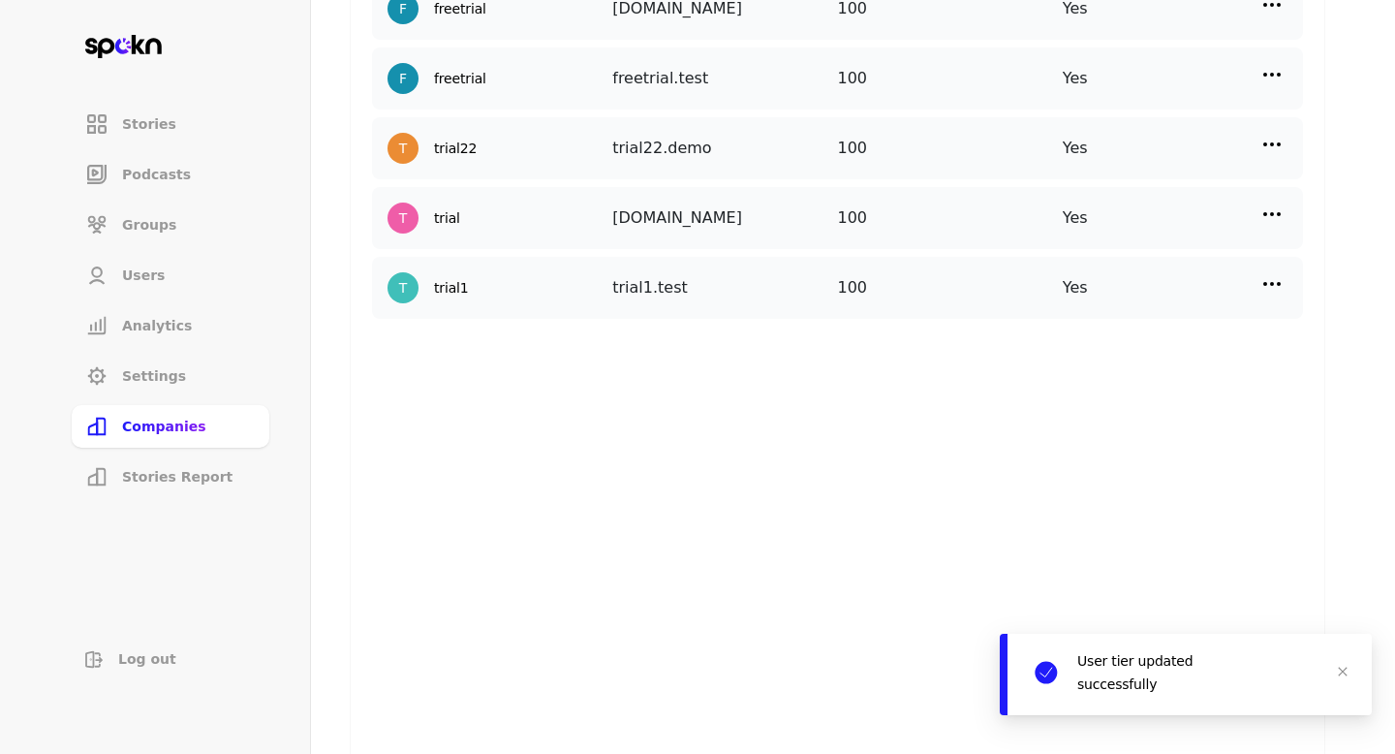
scroll to position [1016, 0]
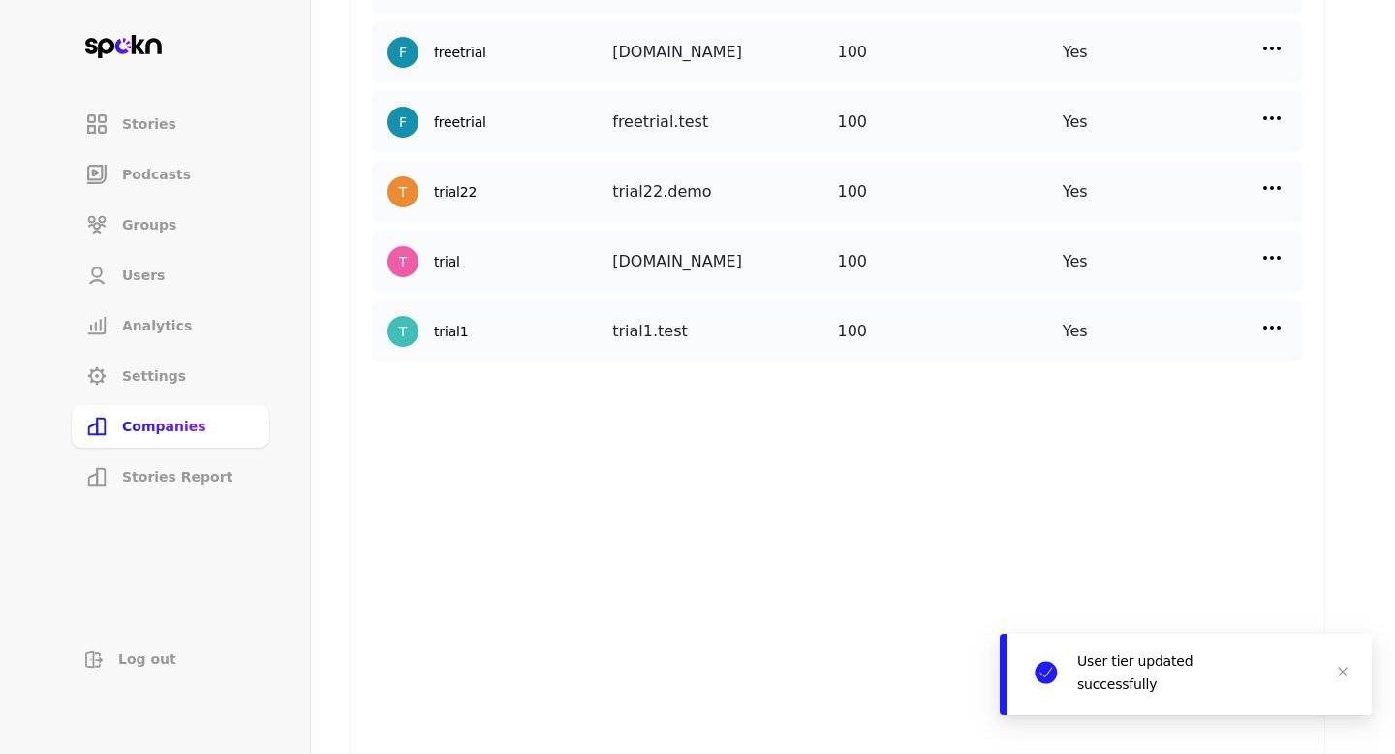
click at [1281, 319] on img at bounding box center [1271, 327] width 23 height 23
click at [1089, 453] on p "Add New User" at bounding box center [1098, 459] width 95 height 21
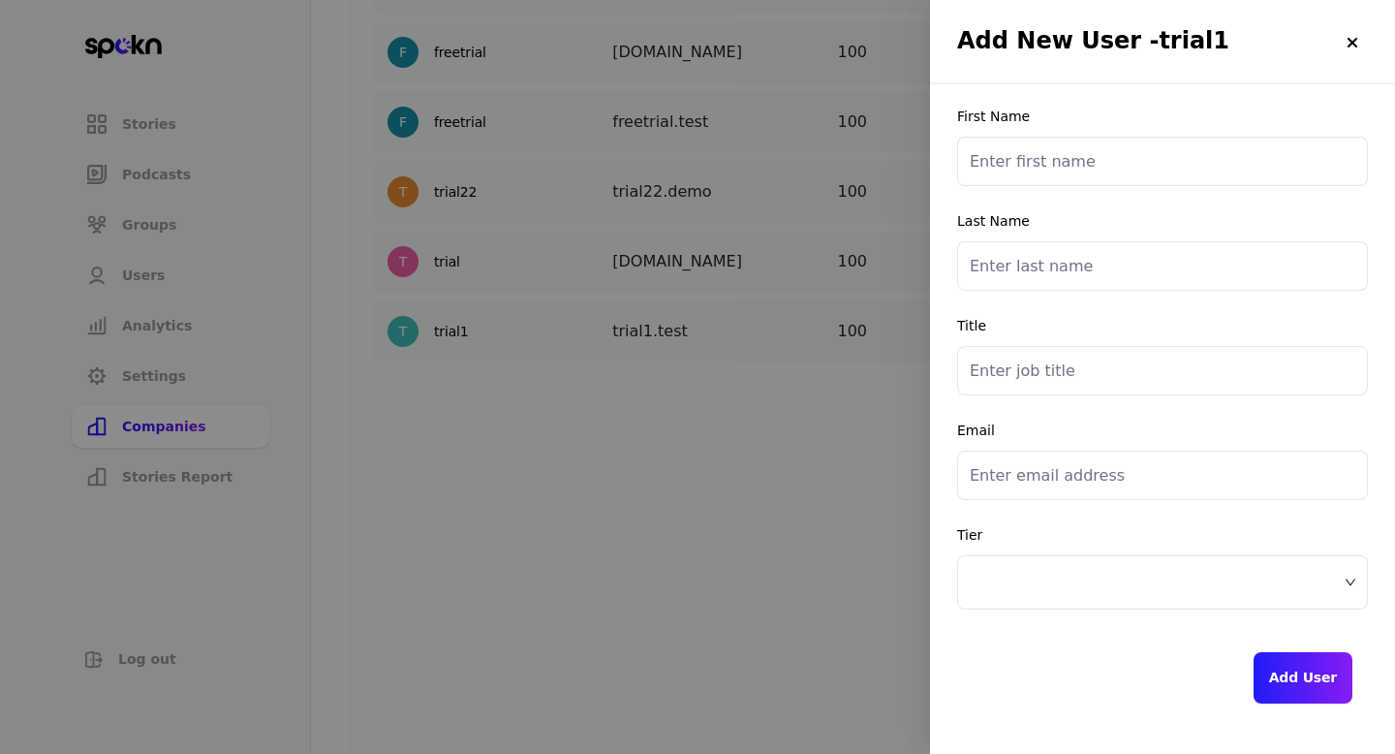
click at [1028, 157] on input "text" at bounding box center [1162, 161] width 411 height 49
type input "another"
click at [1006, 266] on input "text" at bounding box center [1162, 265] width 411 height 49
type input "creator"
click at [1051, 371] on input "text" at bounding box center [1162, 370] width 411 height 49
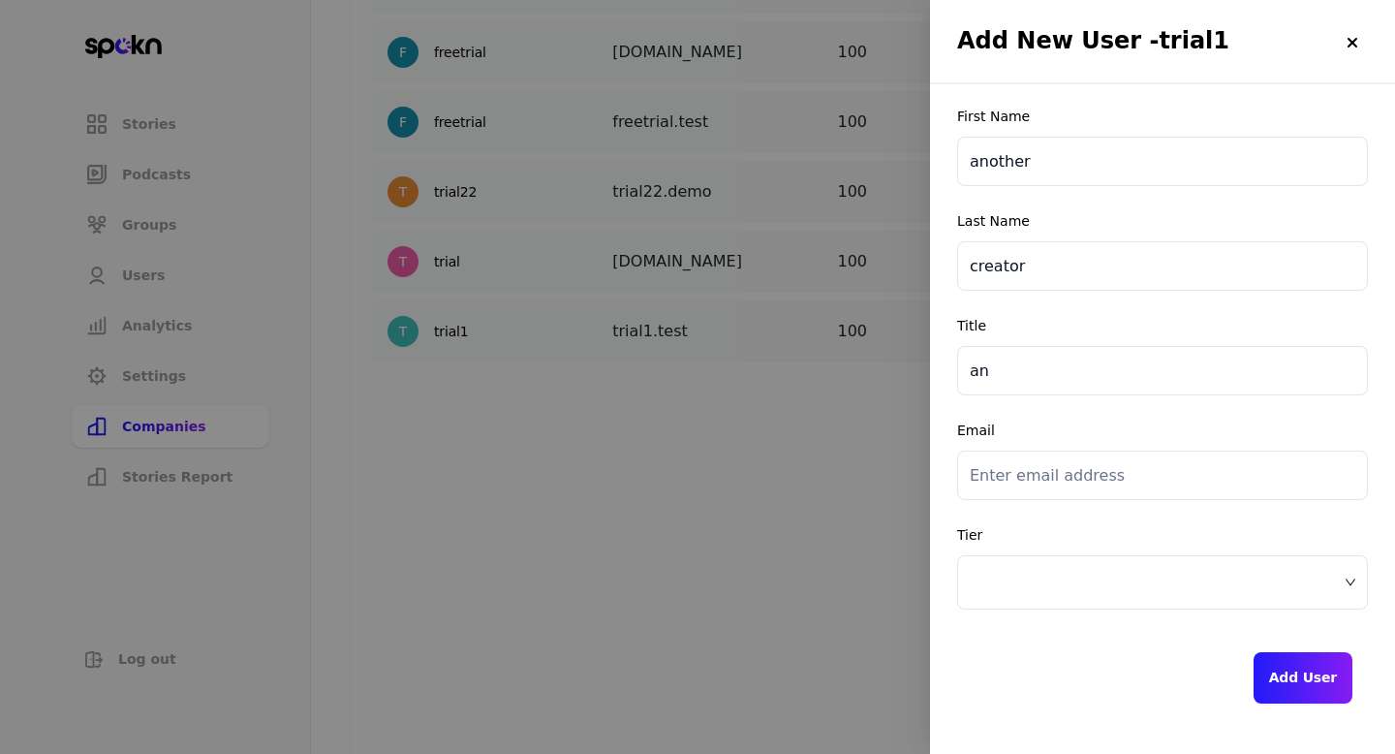
type input "a"
type input "[EMAIL_ADDRESS]"
click at [1068, 477] on input "email" at bounding box center [1162, 475] width 411 height 49
click at [1048, 367] on input "[EMAIL_ADDRESS]" at bounding box center [1162, 370] width 411 height 49
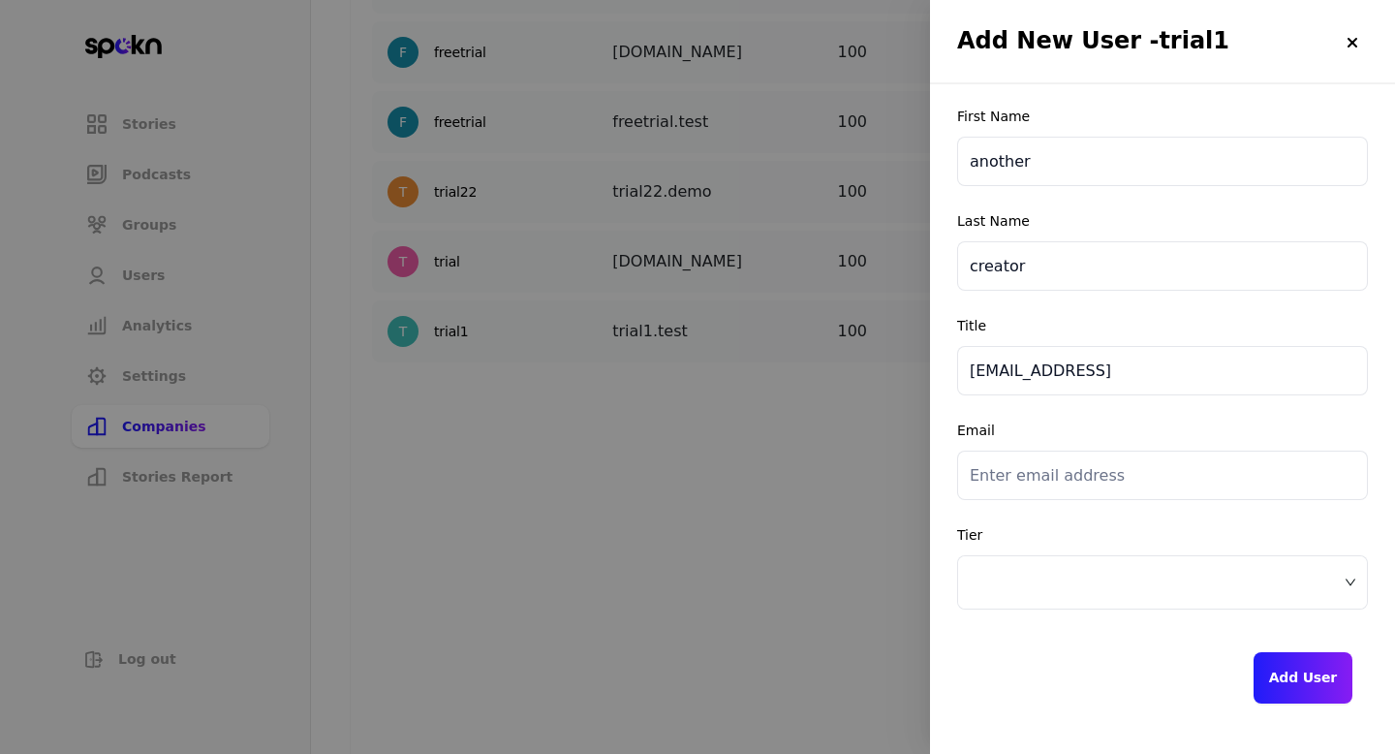
click at [1048, 367] on input "[EMAIL_ADDRESS]" at bounding box center [1162, 370] width 411 height 49
click at [1011, 471] on input "email" at bounding box center [1162, 475] width 411 height 49
paste input "[EMAIL_ADDRESS]"
type input "[EMAIL_ADDRESS]"
click at [1010, 370] on input "[EMAIL_ADDRESS]" at bounding box center [1162, 370] width 411 height 49
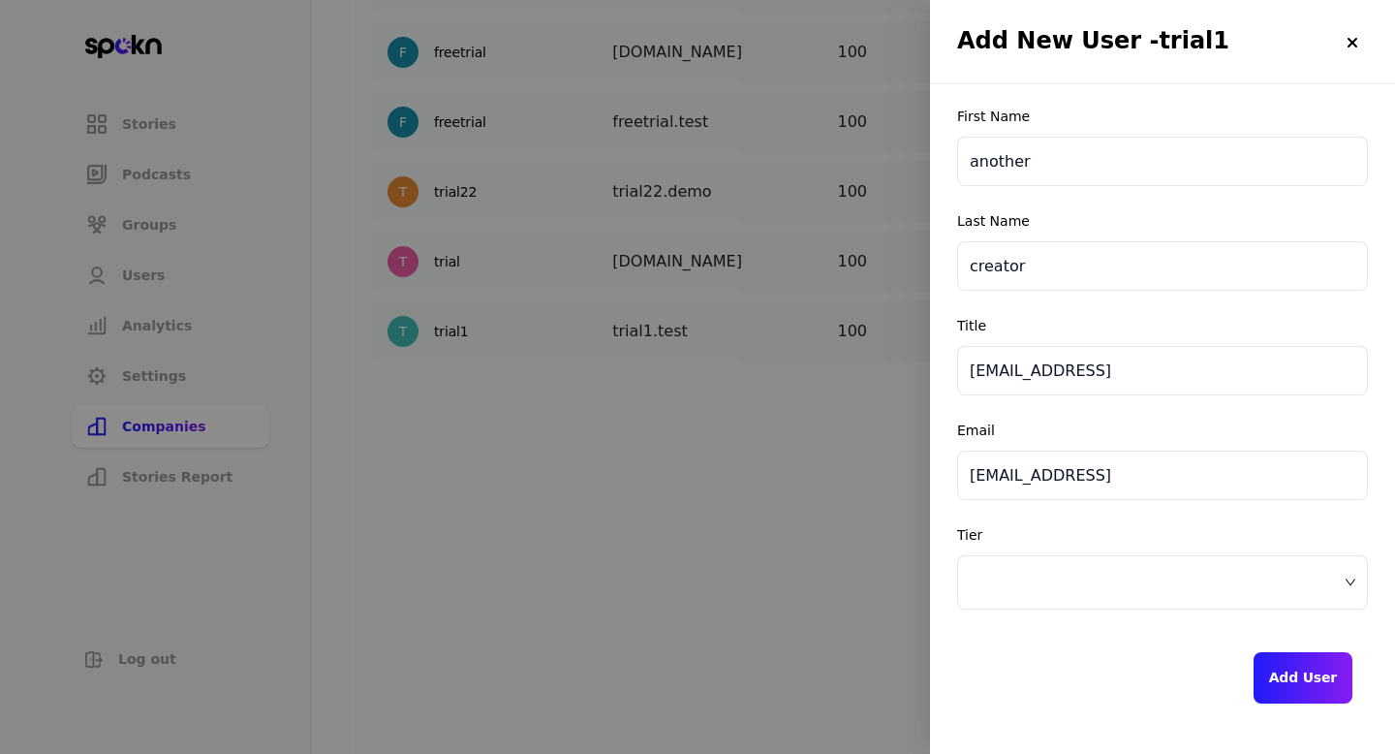
click at [1010, 370] on input "[EMAIL_ADDRESS]" at bounding box center [1162, 370] width 411 height 49
click at [1014, 576] on span at bounding box center [1163, 582] width 386 height 29
type input "manager"
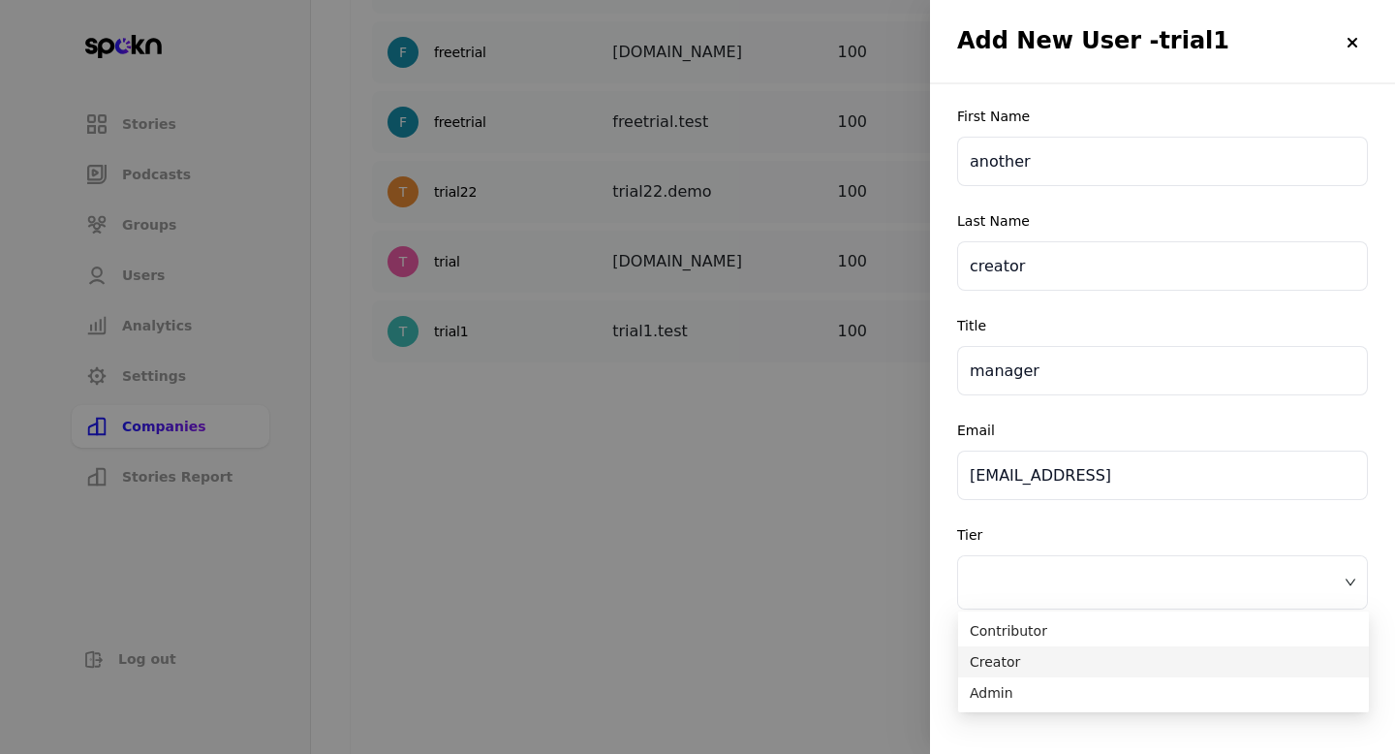
click at [1009, 662] on span "Creator" at bounding box center [1164, 661] width 388 height 21
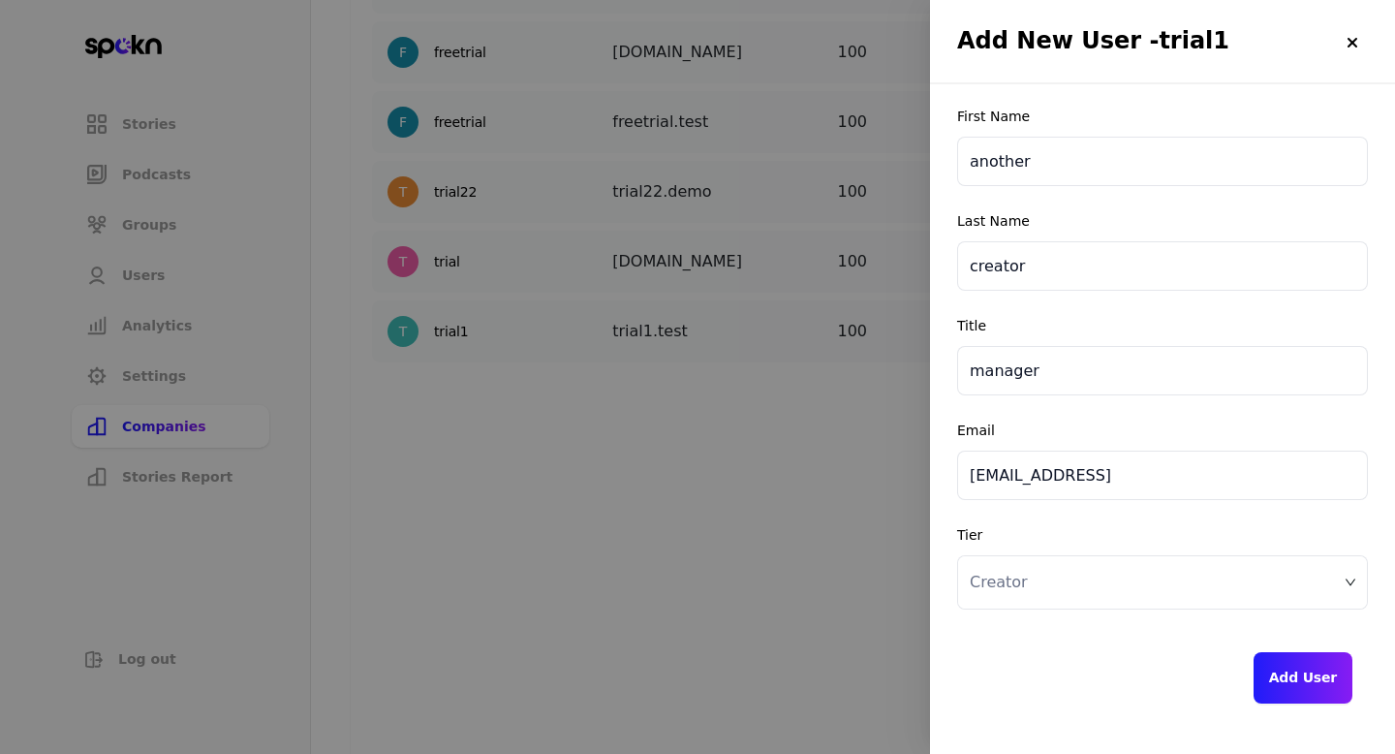
click at [1088, 480] on input "[EMAIL_ADDRESS]" at bounding box center [1162, 475] width 411 height 49
click at [1314, 671] on button "Add User" at bounding box center [1303, 677] width 99 height 51
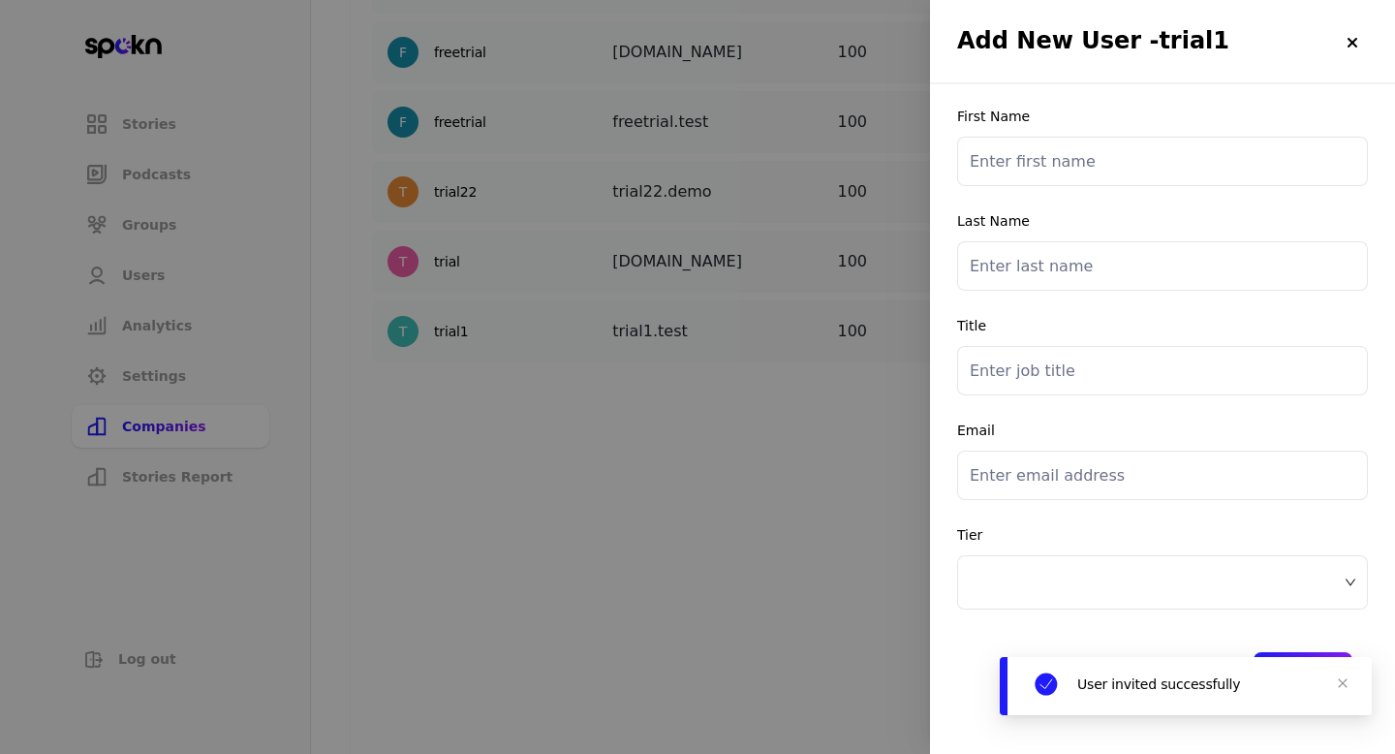
click at [827, 520] on div at bounding box center [697, 377] width 1395 height 754
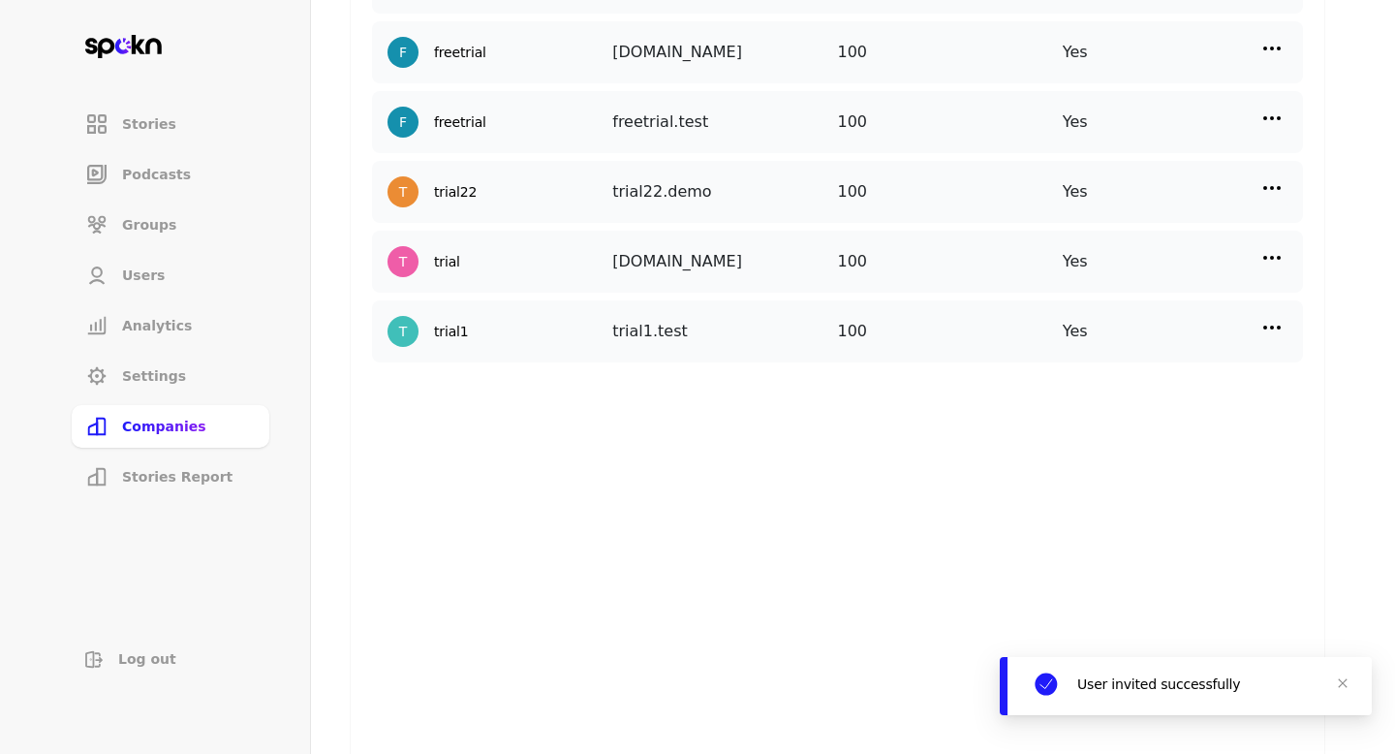
click at [1269, 326] on img at bounding box center [1271, 327] width 23 height 23
click at [1120, 415] on p "Manage Users" at bounding box center [1099, 413] width 96 height 21
select select "3"
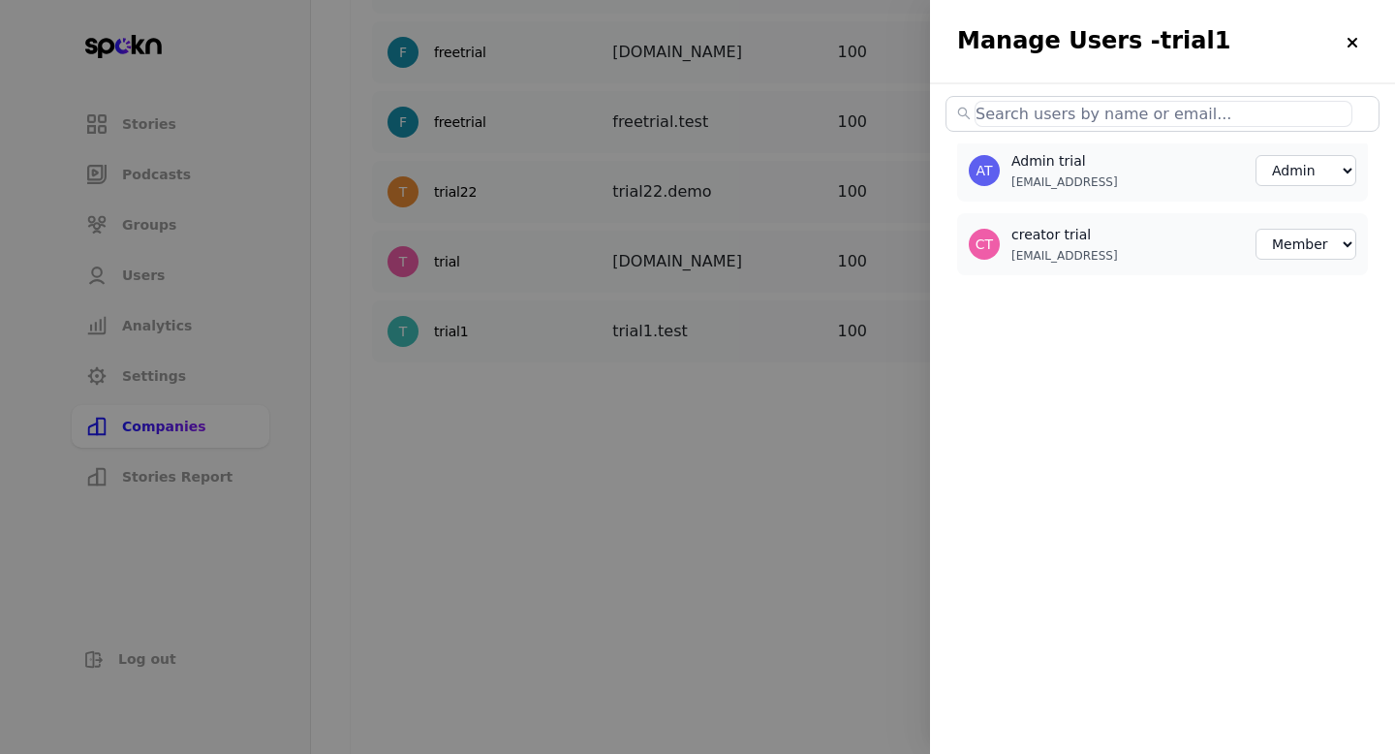
select select "2"
click at [799, 486] on div at bounding box center [697, 377] width 1395 height 754
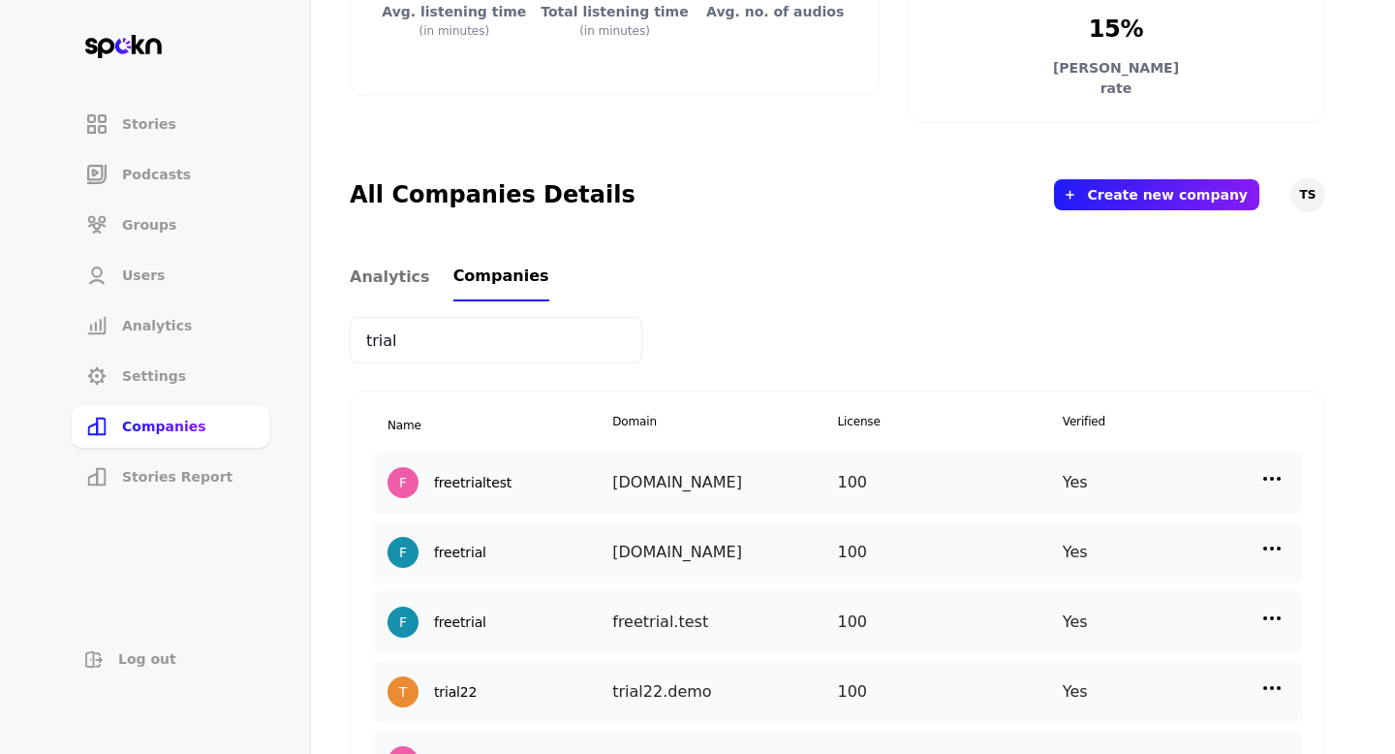
scroll to position [436, 0]
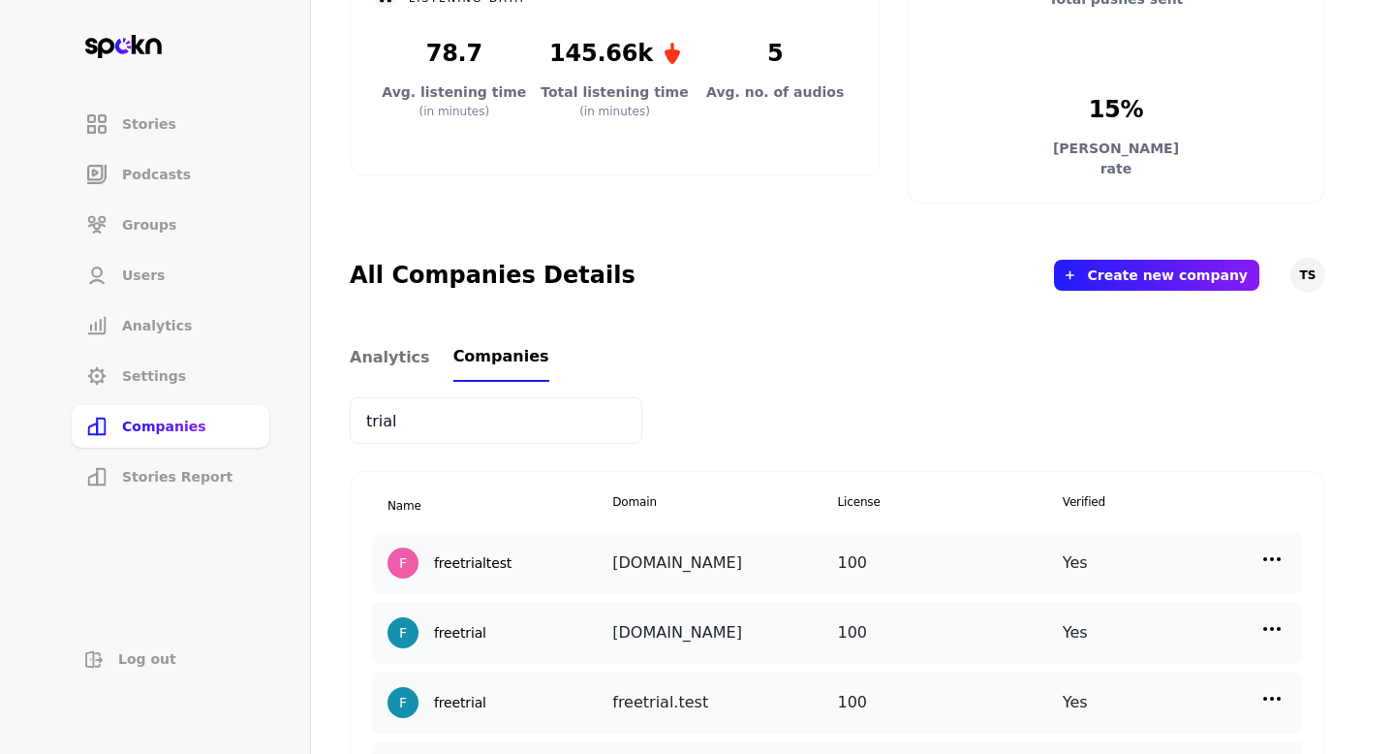
click at [524, 413] on input "trial" at bounding box center [496, 420] width 293 height 47
click at [524, 404] on input "trial" at bounding box center [496, 420] width 293 height 47
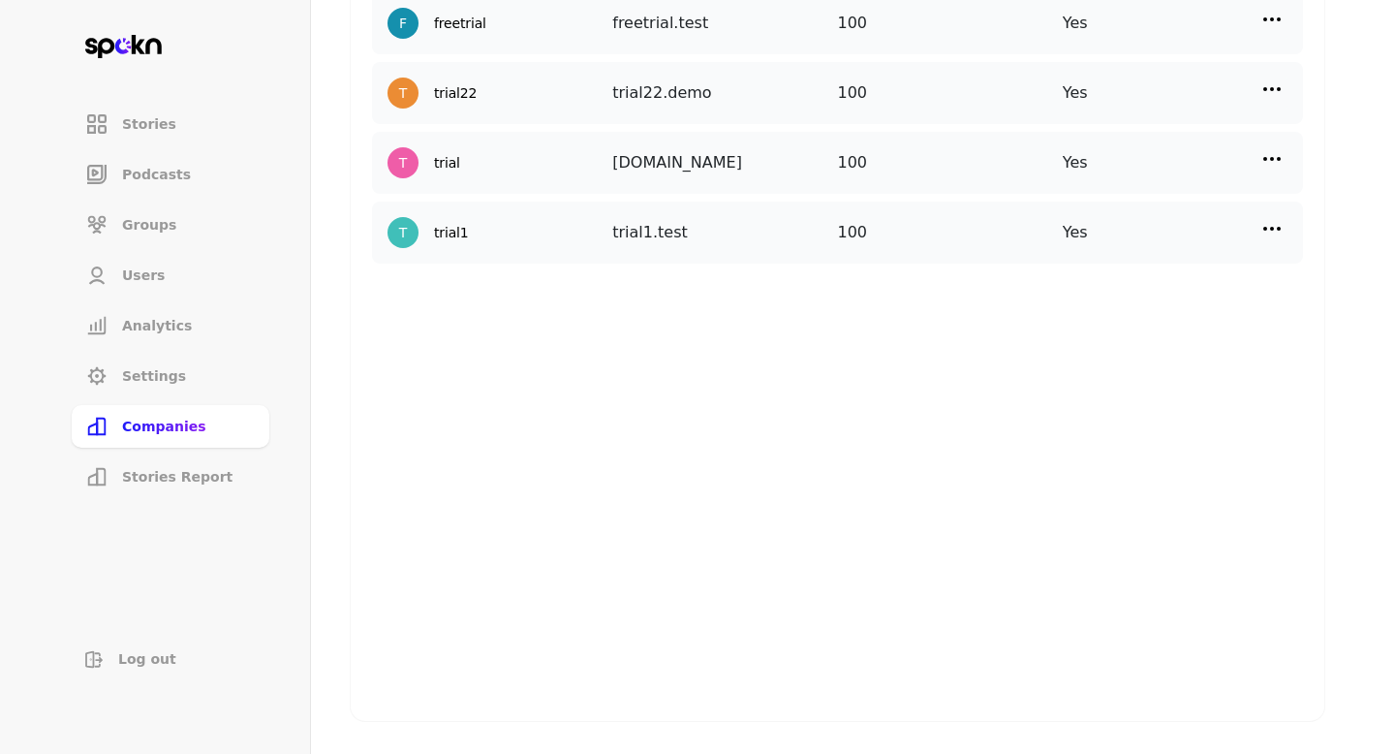
scroll to position [946, 0]
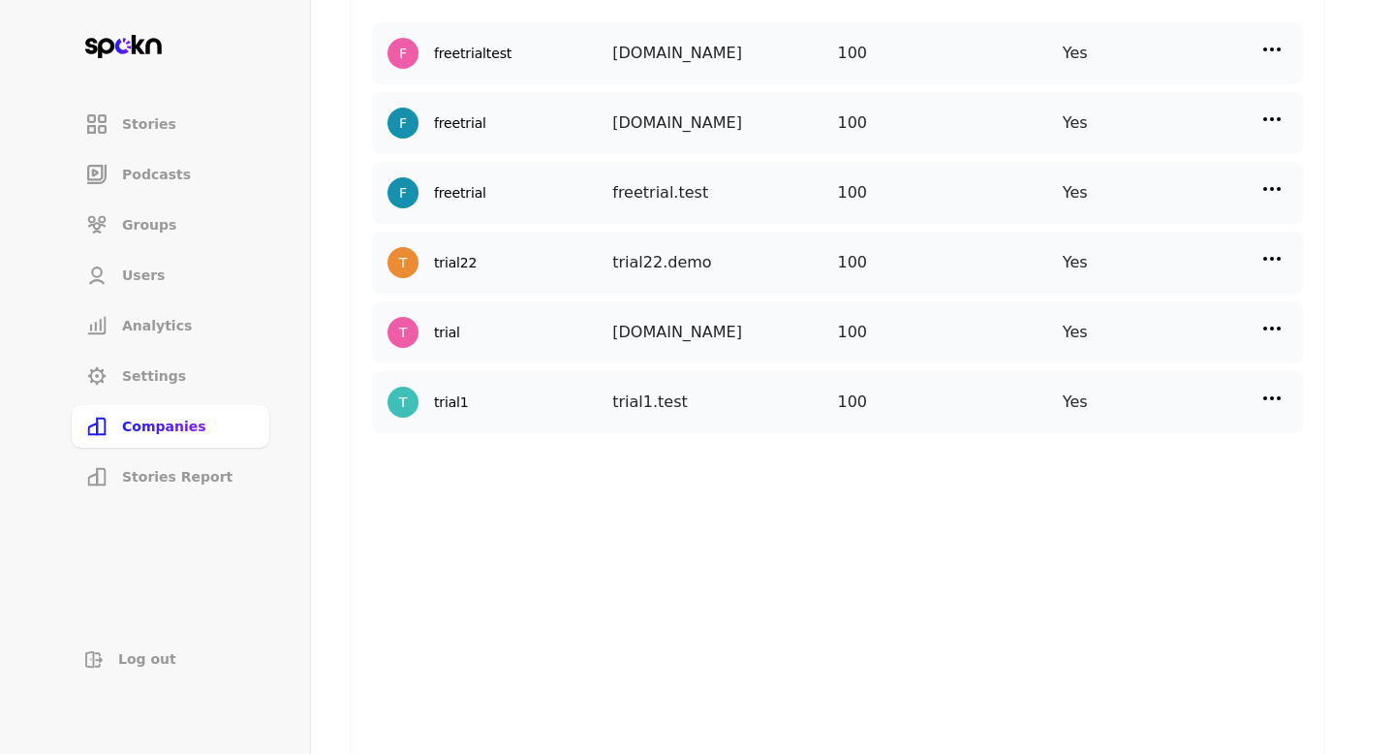
click at [1274, 390] on img at bounding box center [1271, 398] width 23 height 23
click at [1088, 528] on p "Add New User" at bounding box center [1098, 529] width 95 height 21
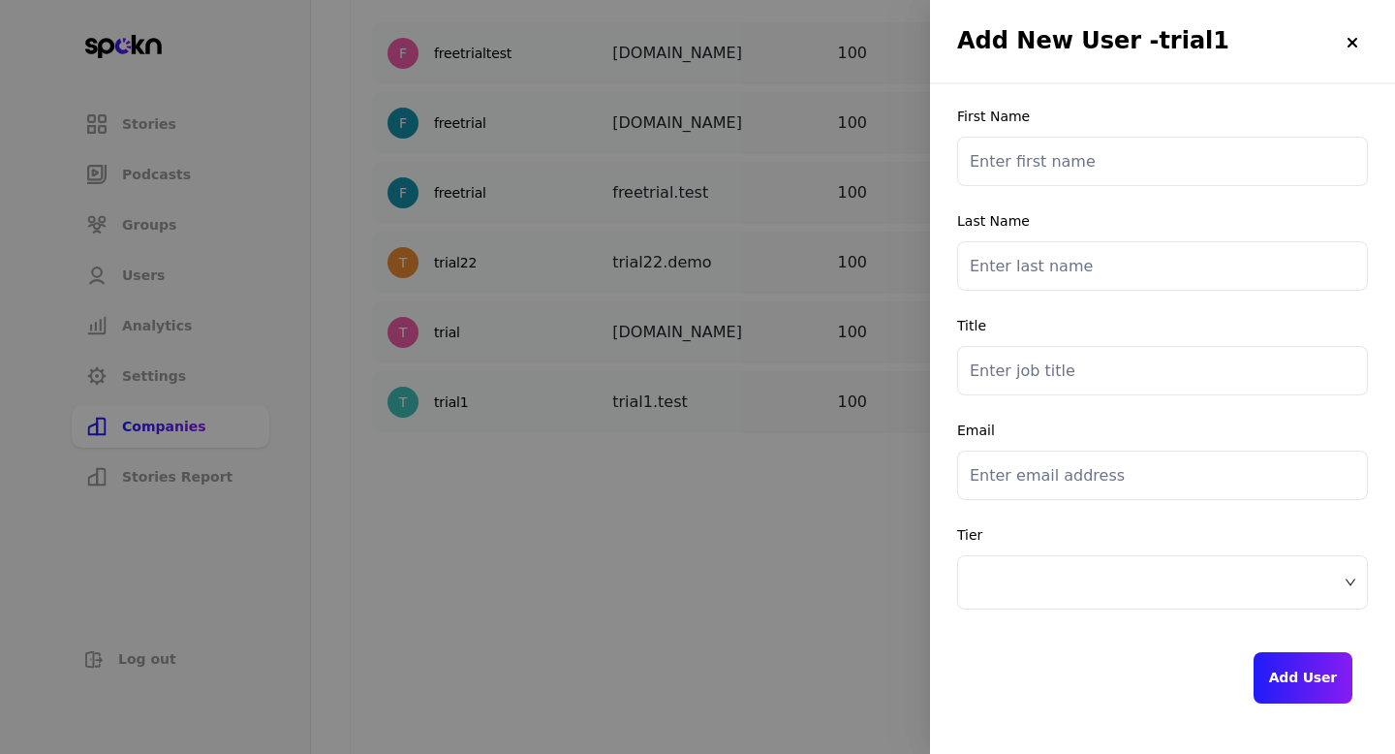
click at [1046, 160] on input "text" at bounding box center [1162, 161] width 411 height 49
type input "A"
type input "another"
click at [1019, 256] on input "text" at bounding box center [1162, 265] width 411 height 49
type input "admin"
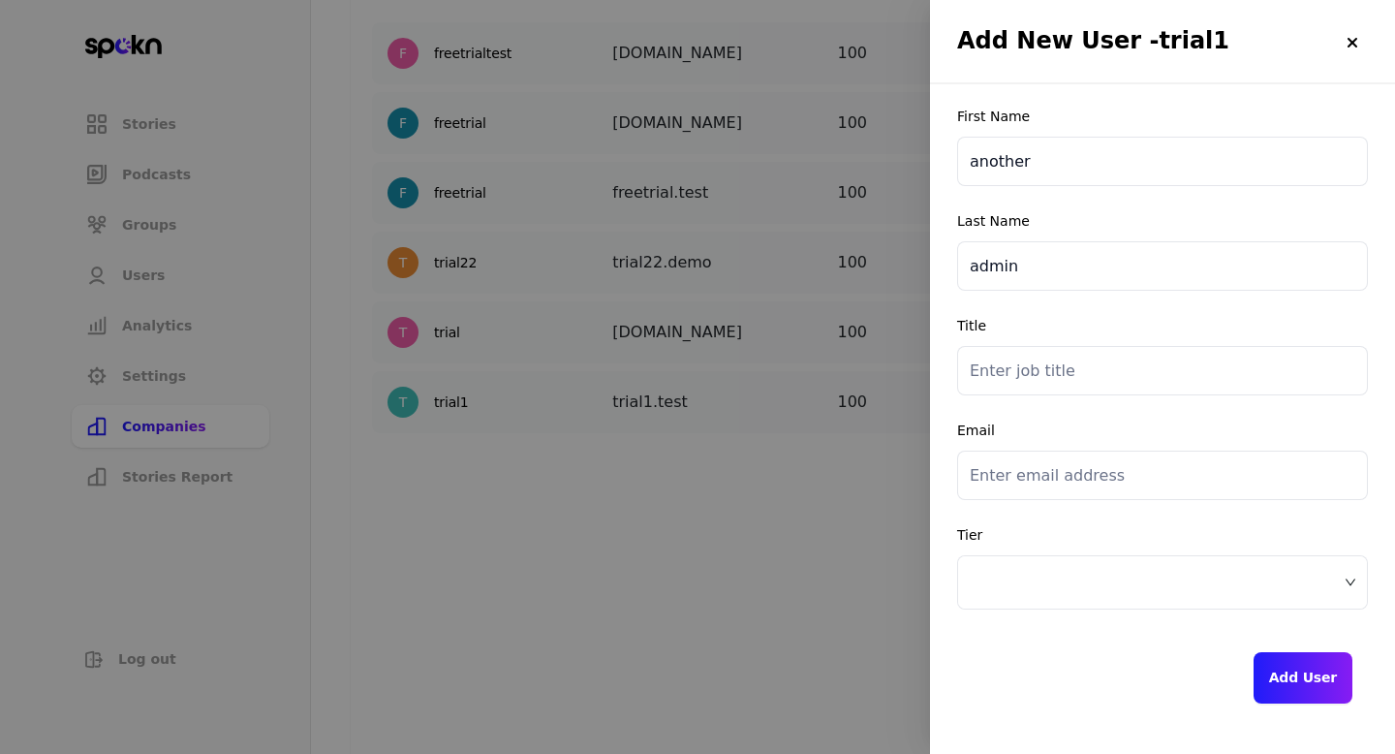
click at [1027, 382] on input "text" at bounding box center [1162, 370] width 411 height 49
type input "manager"
click at [1044, 378] on input "manager" at bounding box center [1162, 370] width 411 height 49
click at [1044, 373] on input "manager" at bounding box center [1162, 370] width 411 height 49
click at [1023, 373] on input "manager" at bounding box center [1162, 370] width 411 height 49
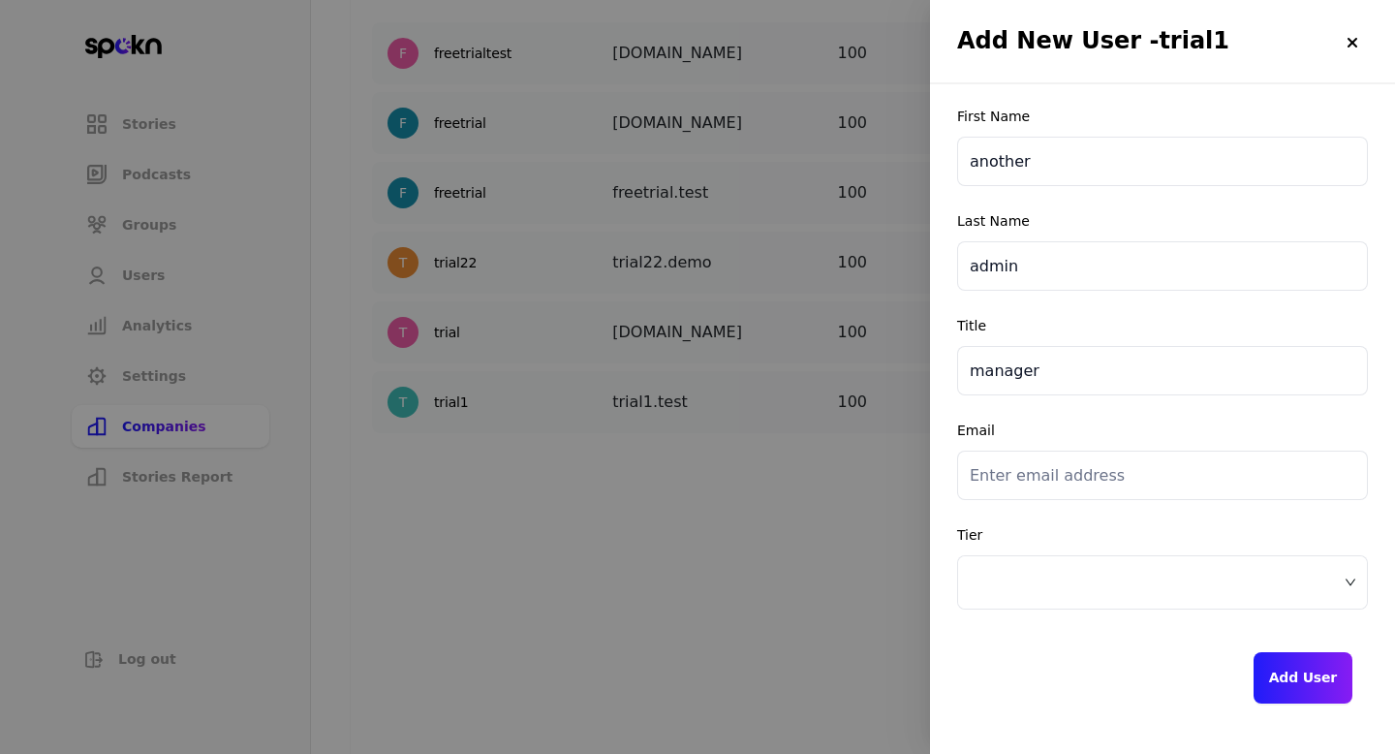
click at [1023, 373] on input "manager" at bounding box center [1162, 370] width 411 height 49
type input "CEO"
click at [1042, 484] on input "email" at bounding box center [1162, 475] width 411 height 49
click at [1029, 581] on span at bounding box center [1163, 582] width 386 height 29
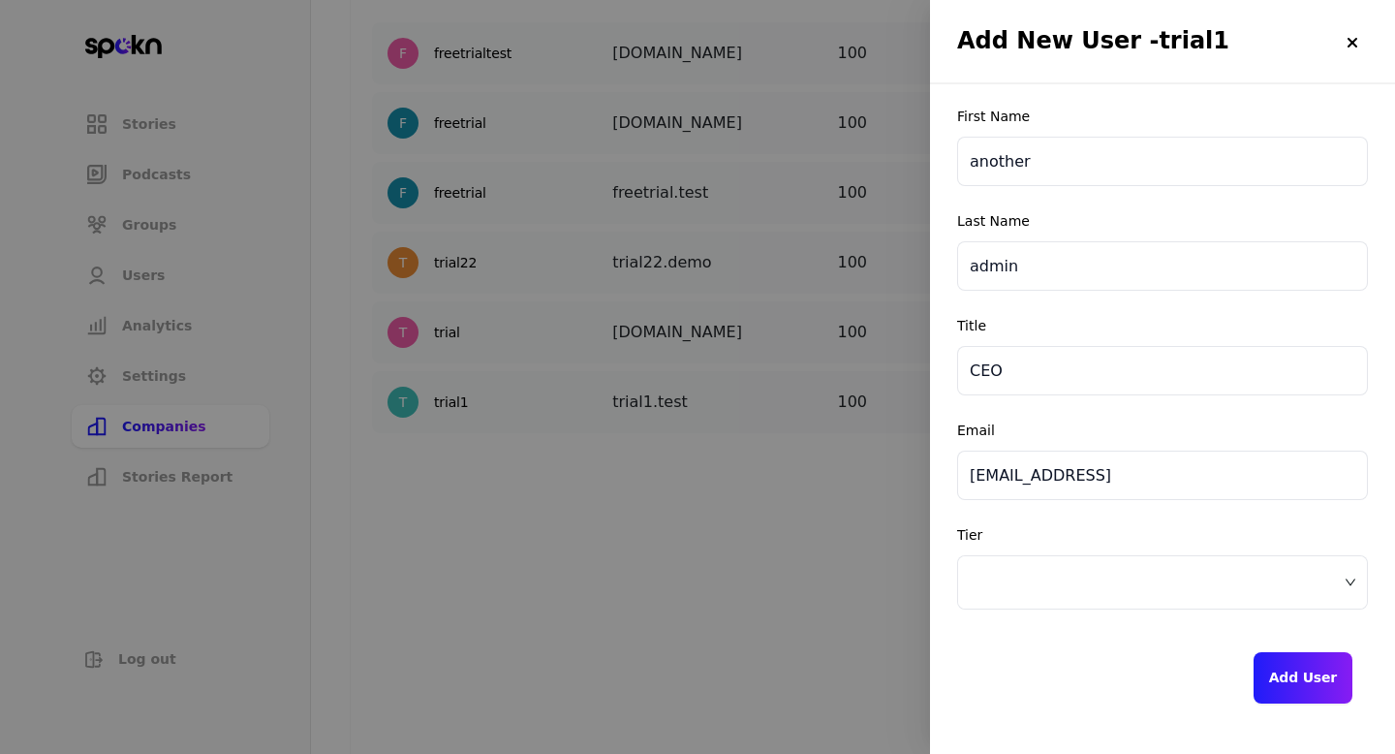
type input "[EMAIL_ADDRESS]"
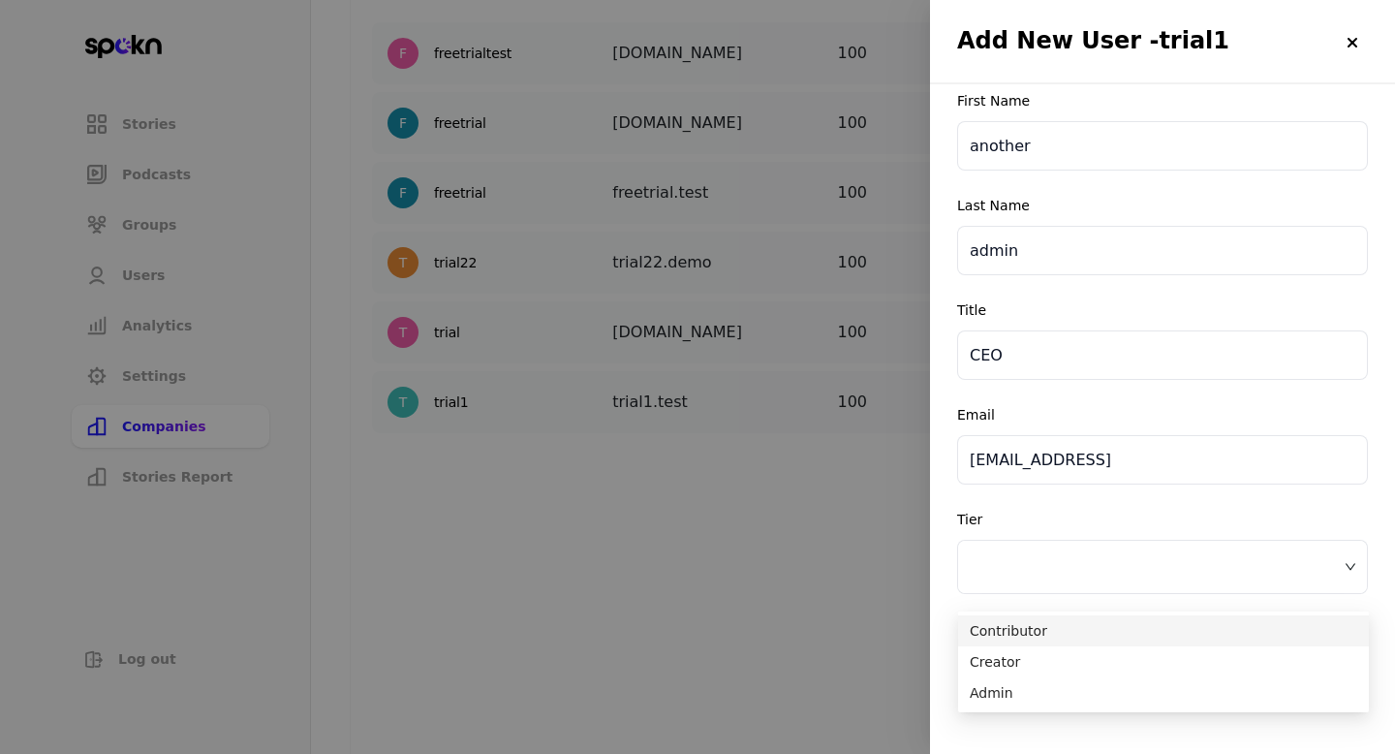
scroll to position [19, 0]
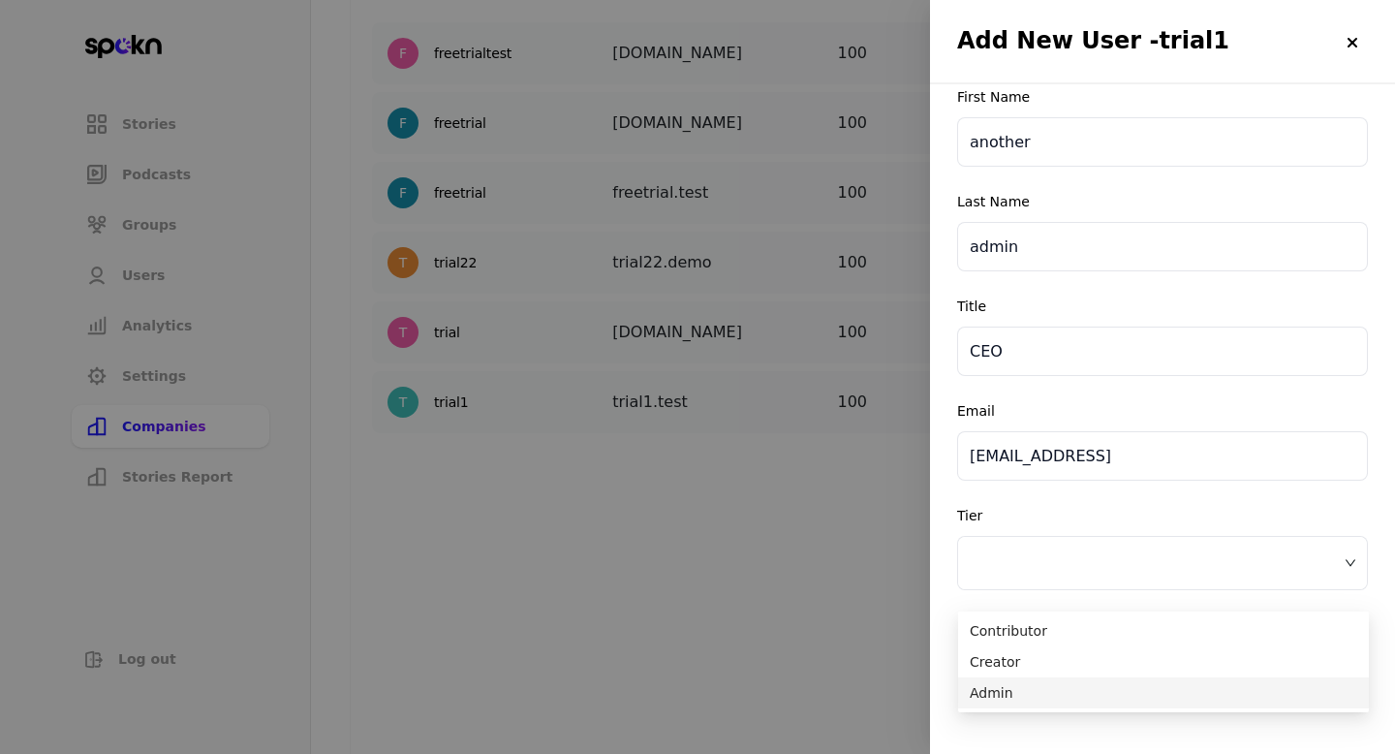
click at [1010, 687] on span "Admin" at bounding box center [1164, 692] width 388 height 21
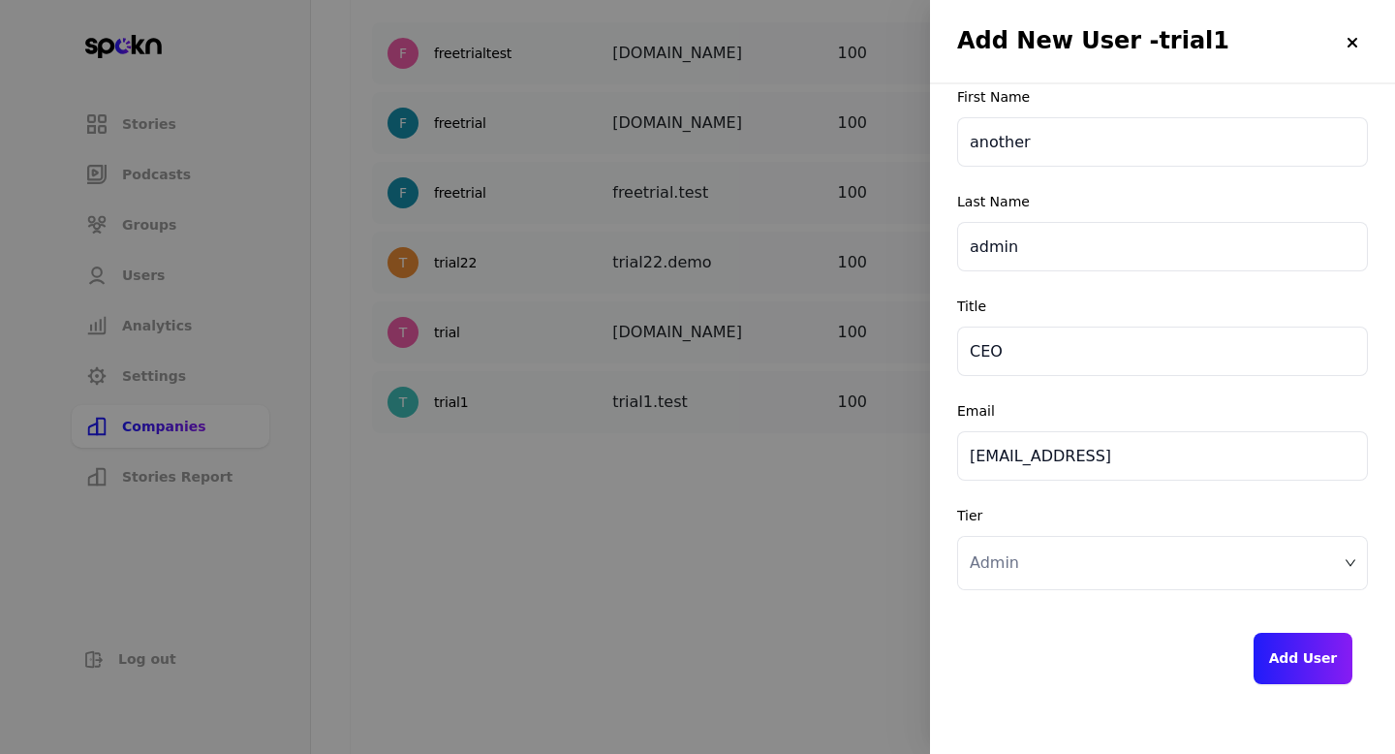
click at [1312, 664] on button "Add User" at bounding box center [1303, 658] width 99 height 51
click at [777, 450] on div at bounding box center [697, 377] width 1395 height 754
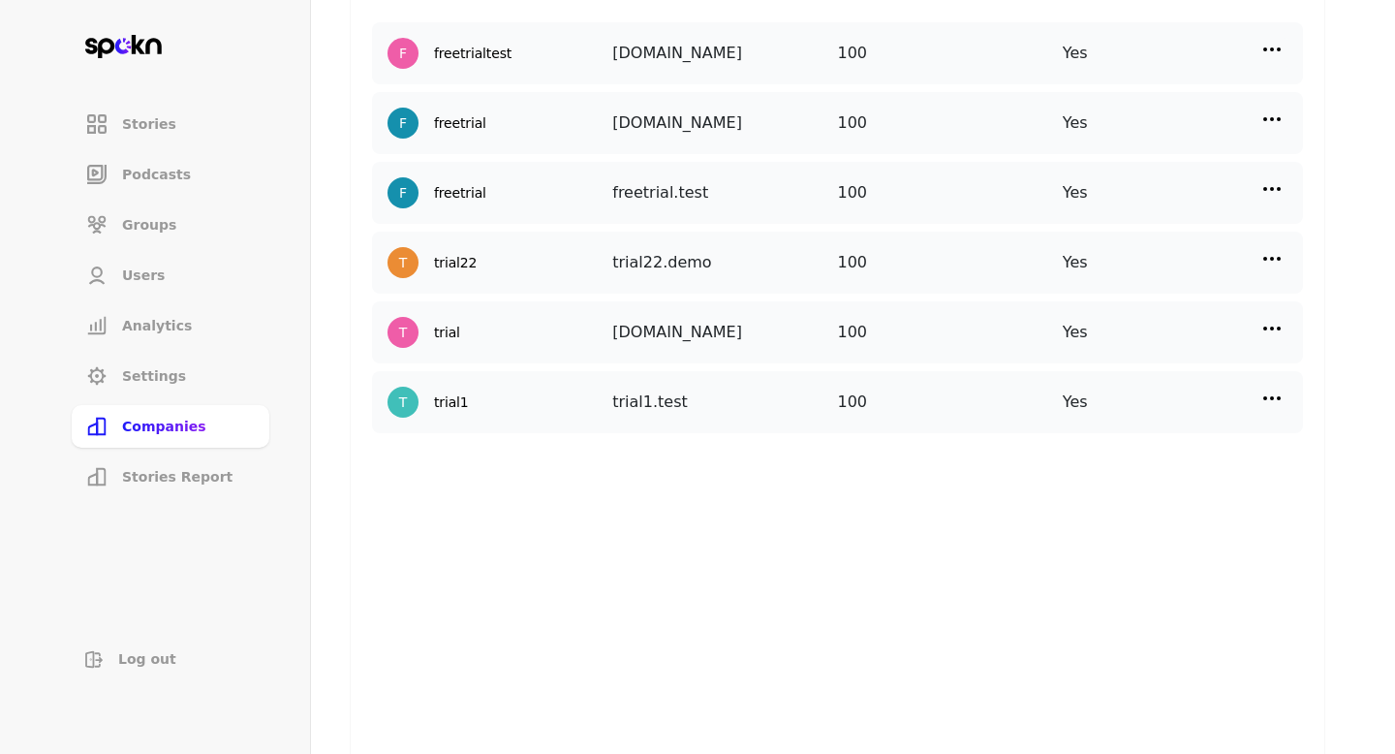
click at [1278, 390] on img at bounding box center [1271, 398] width 23 height 23
click at [1106, 482] on p "Manage Users" at bounding box center [1099, 484] width 96 height 21
select select "3"
select select "2"
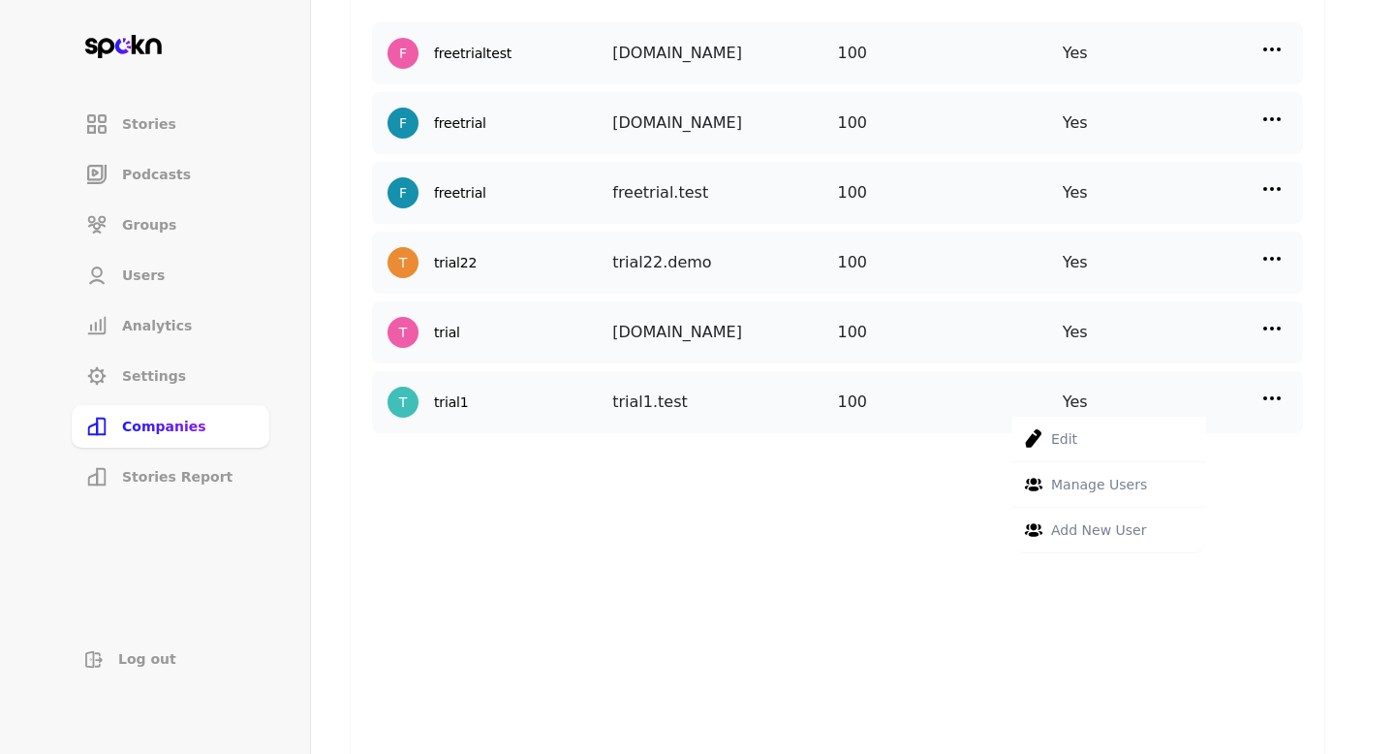
select select "2"
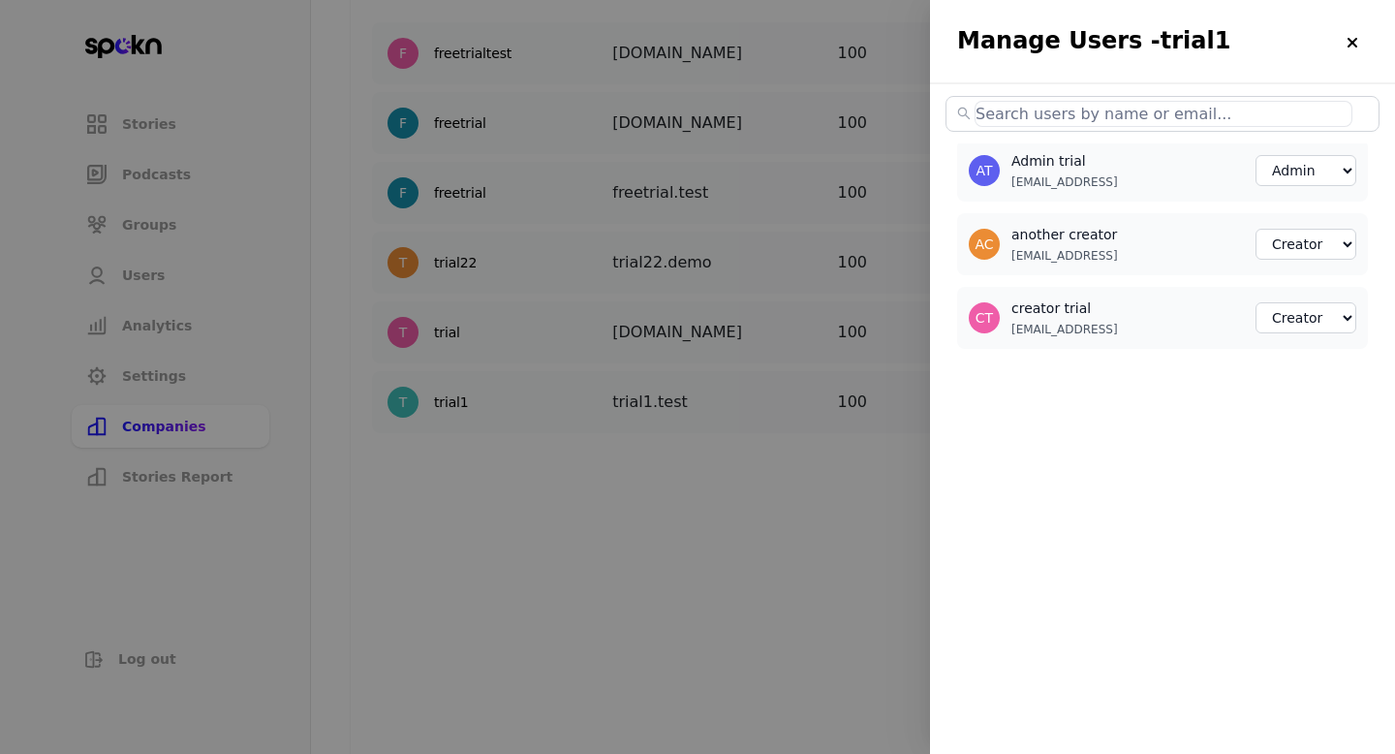
select select "3"
click at [1063, 259] on p "[EMAIL_ADDRESS]" at bounding box center [1064, 256] width 107 height 16
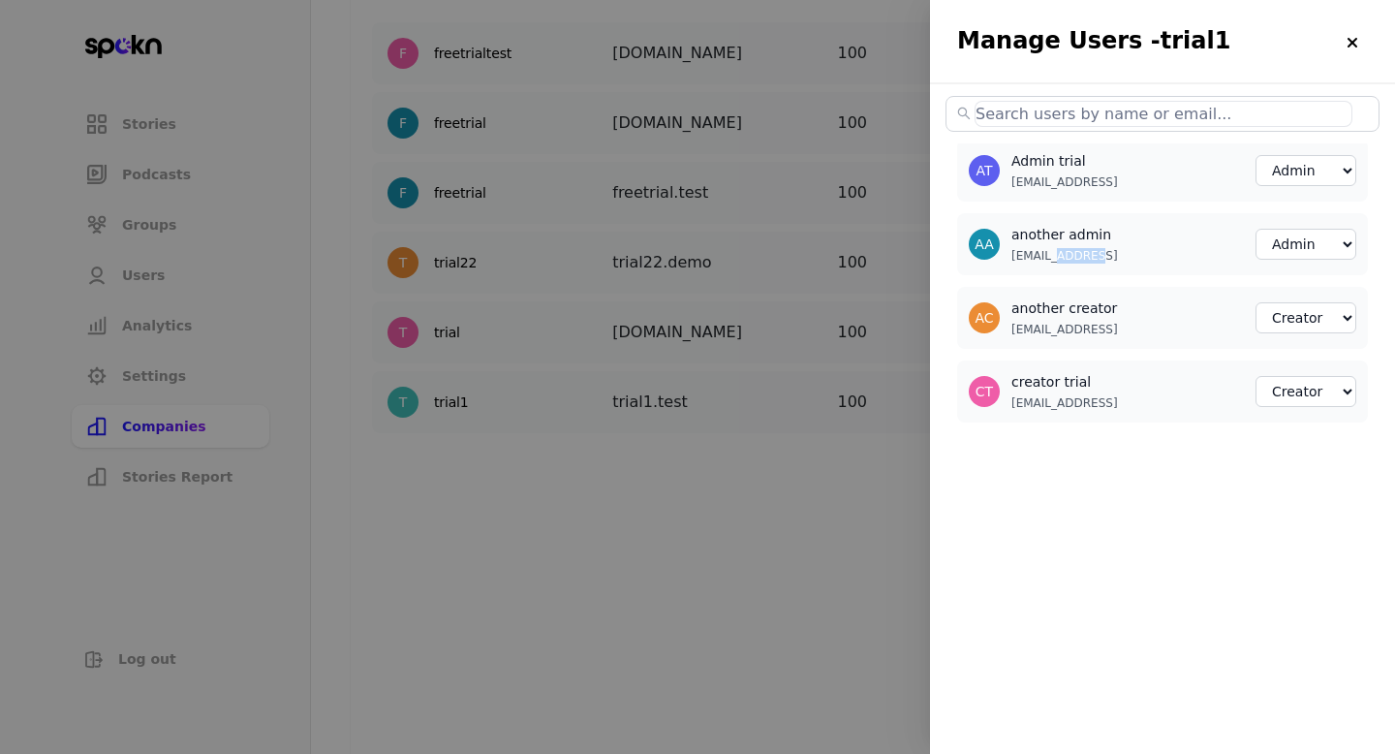
click at [1063, 259] on p "[EMAIL_ADDRESS]" at bounding box center [1064, 256] width 107 height 16
copy p "[EMAIL_ADDRESS]"
click at [828, 506] on div at bounding box center [697, 377] width 1395 height 754
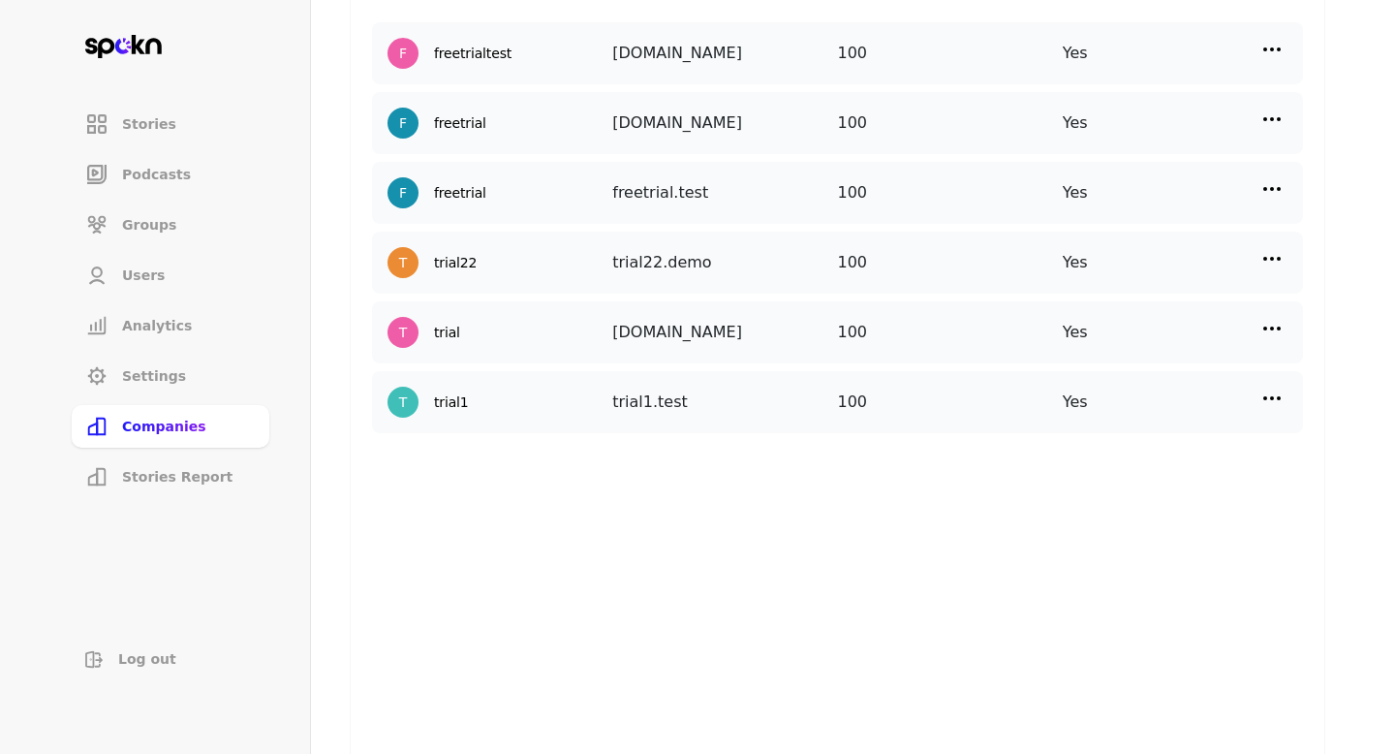
click at [1287, 394] on div "Yes" at bounding box center [1175, 402] width 225 height 31
click at [1266, 392] on img at bounding box center [1271, 398] width 23 height 23
click at [1111, 525] on p "Add New User" at bounding box center [1098, 529] width 95 height 21
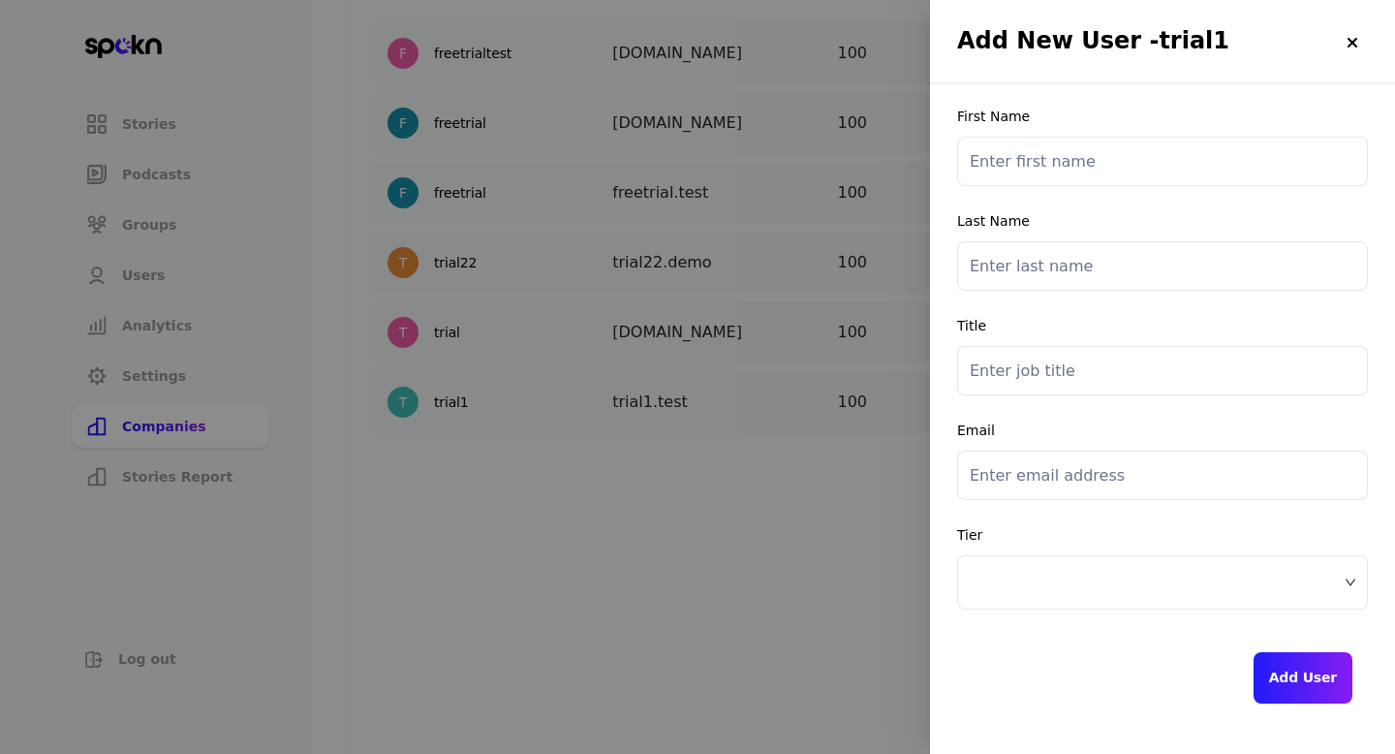
click at [1023, 475] on input "email" at bounding box center [1162, 475] width 411 height 49
paste input "[EMAIL_ADDRESS]"
type input "[EMAIL_ADDRESS]"
click at [1010, 379] on input "text" at bounding box center [1162, 370] width 411 height 49
type input "sd"
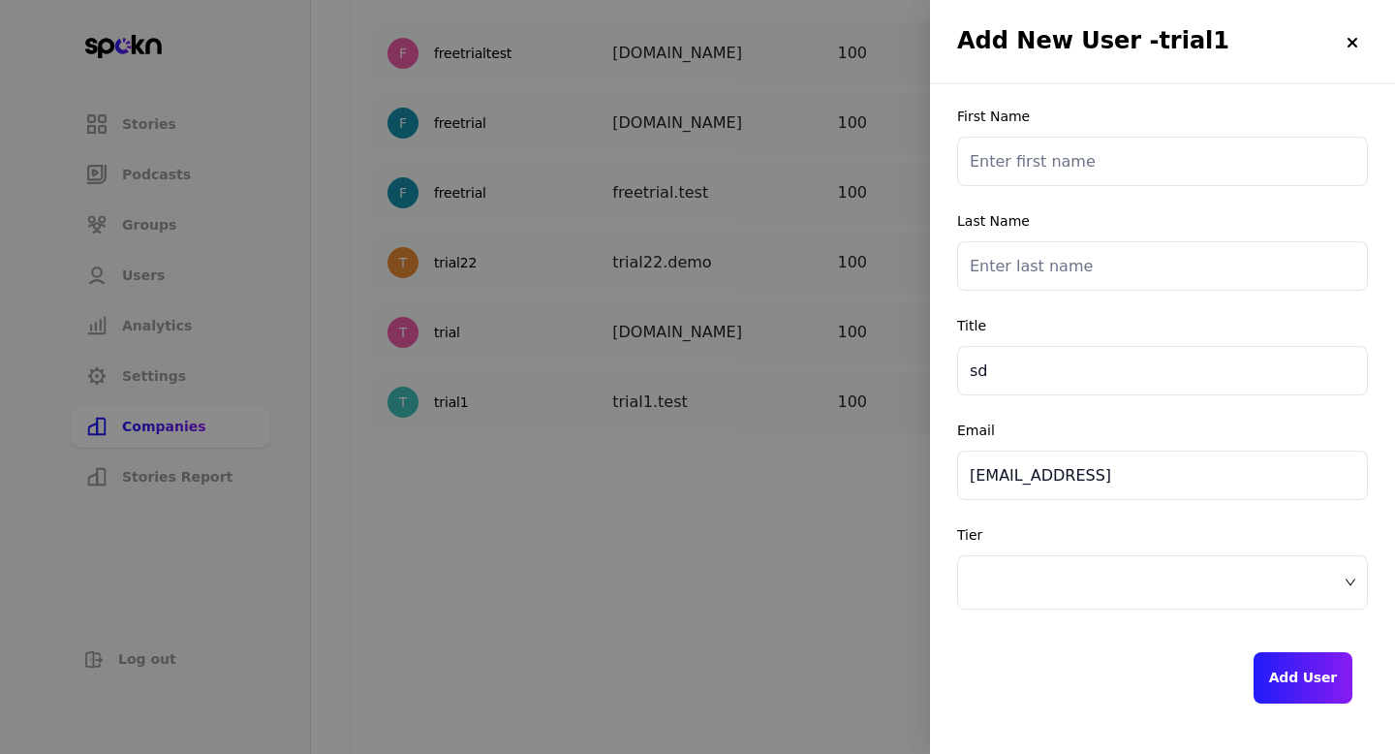
click at [993, 260] on input "text" at bounding box center [1162, 265] width 411 height 49
type input "sd"
click at [995, 144] on input "text" at bounding box center [1162, 161] width 411 height 49
click at [1053, 600] on div at bounding box center [1162, 582] width 409 height 52
type input "sds"
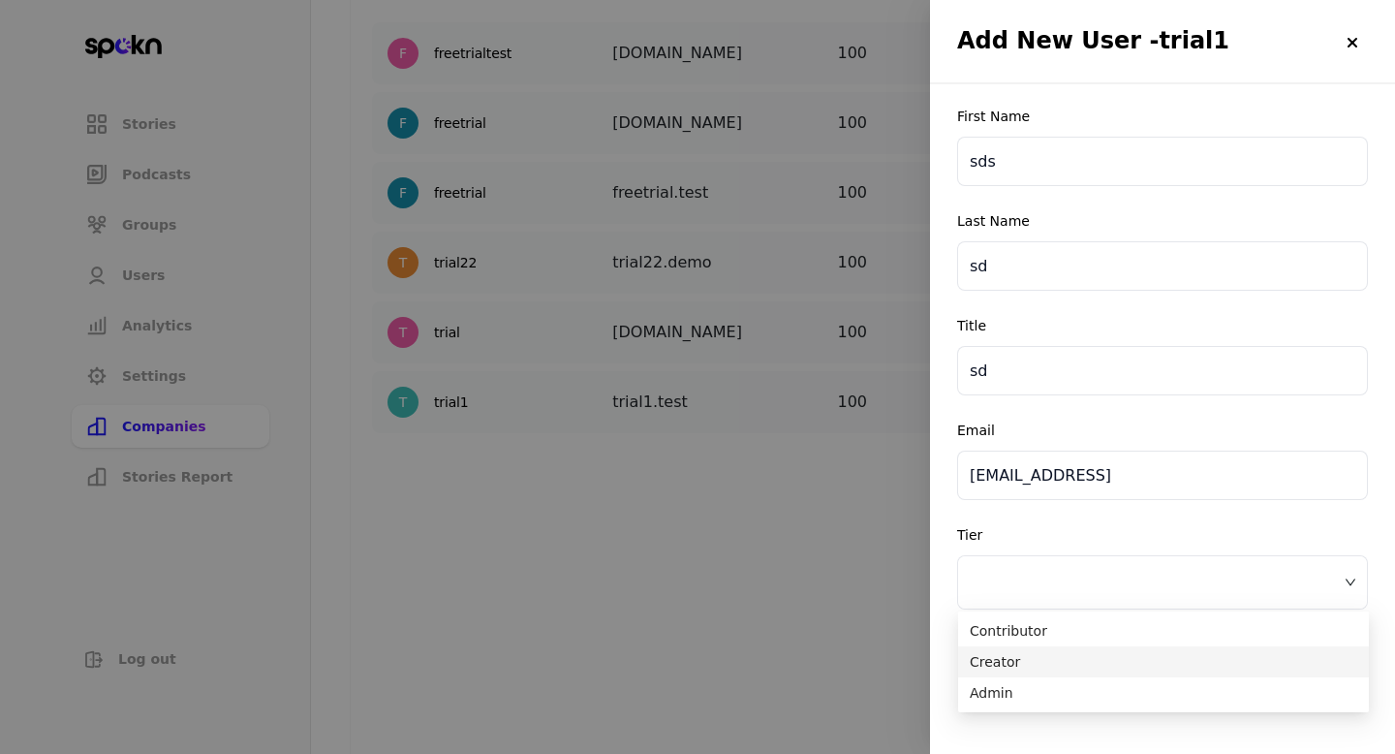
click at [1035, 658] on span "Creator" at bounding box center [1164, 661] width 388 height 21
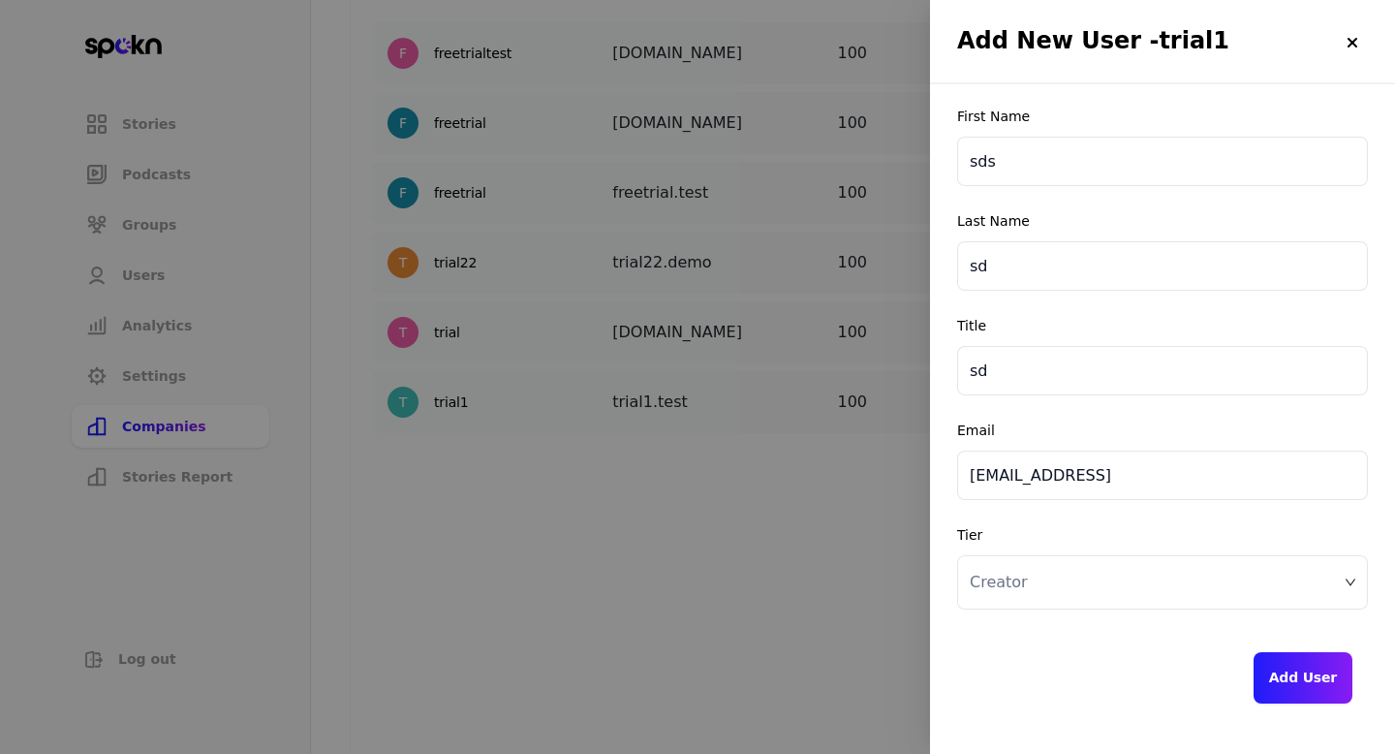
click at [1295, 672] on button "Add User" at bounding box center [1303, 677] width 99 height 51
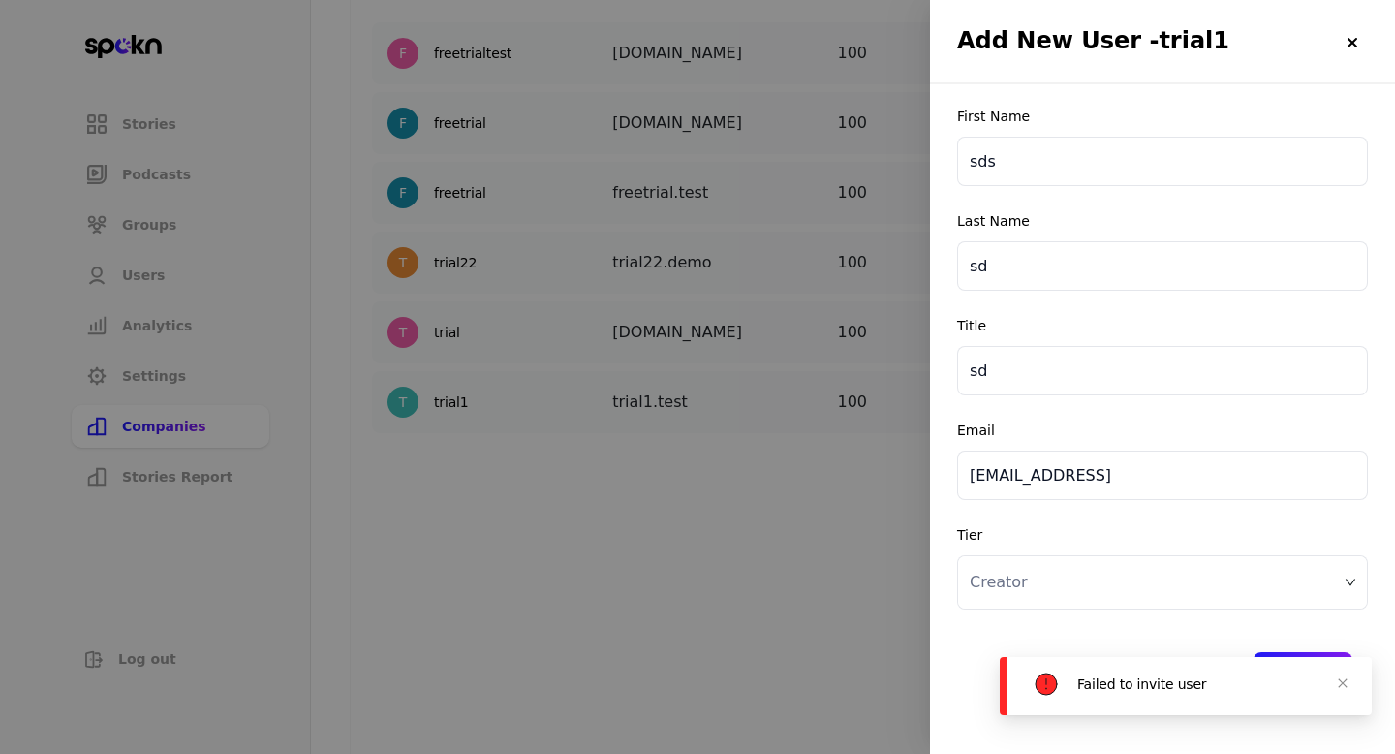
click at [762, 512] on div at bounding box center [697, 377] width 1395 height 754
